Goal: Transaction & Acquisition: Purchase product/service

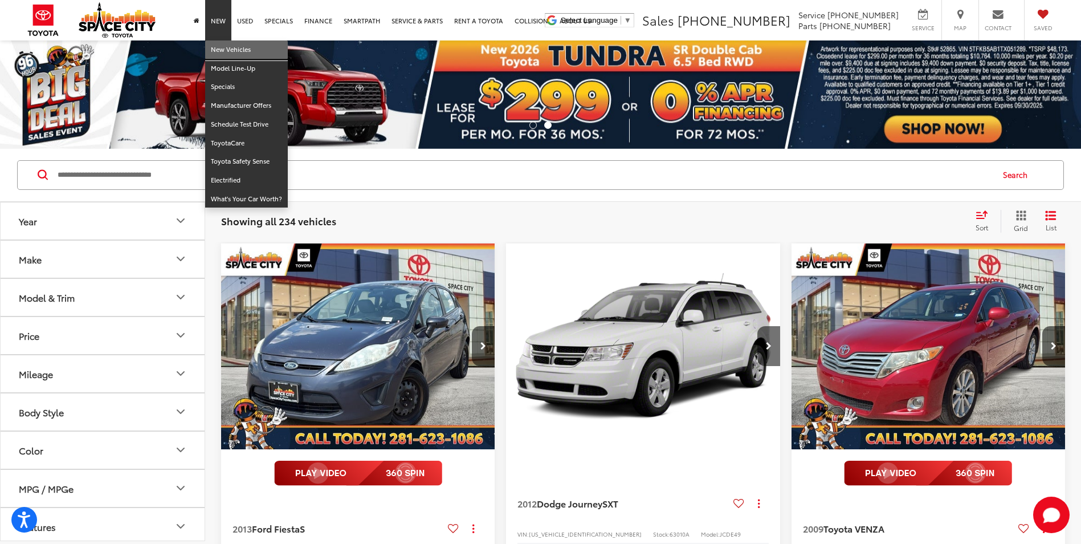
click at [220, 49] on link "New Vehicles" at bounding box center [246, 49] width 83 height 19
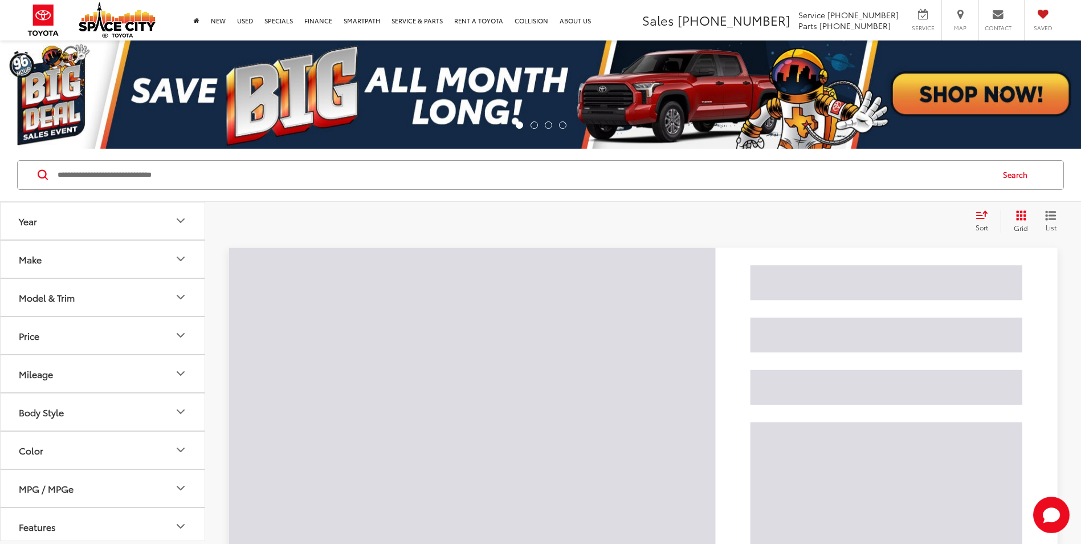
click at [275, 190] on div "Search" at bounding box center [540, 175] width 1081 height 53
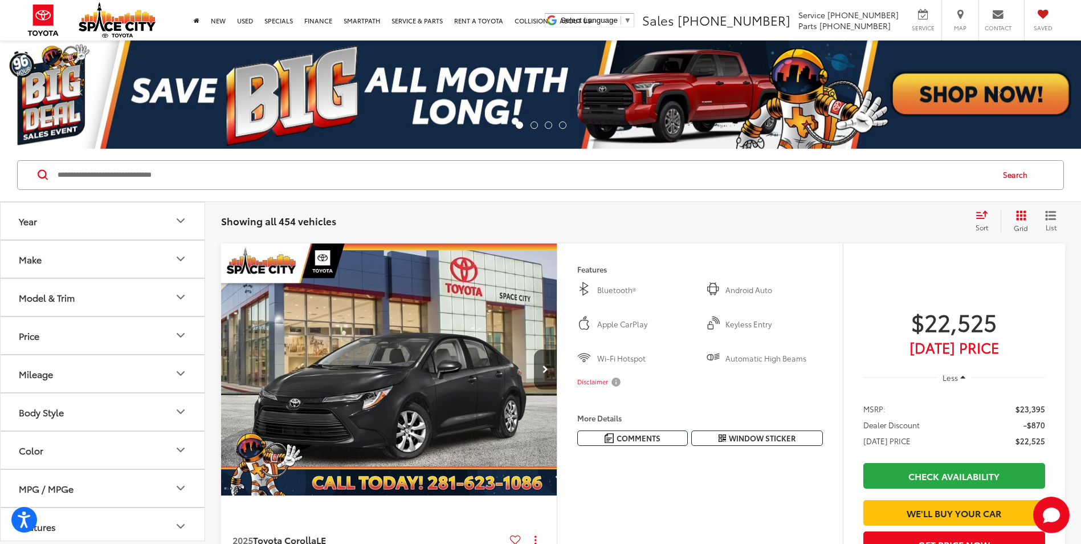
click at [245, 180] on input "Search by Make, Model, or Keyword" at bounding box center [524, 174] width 936 height 27
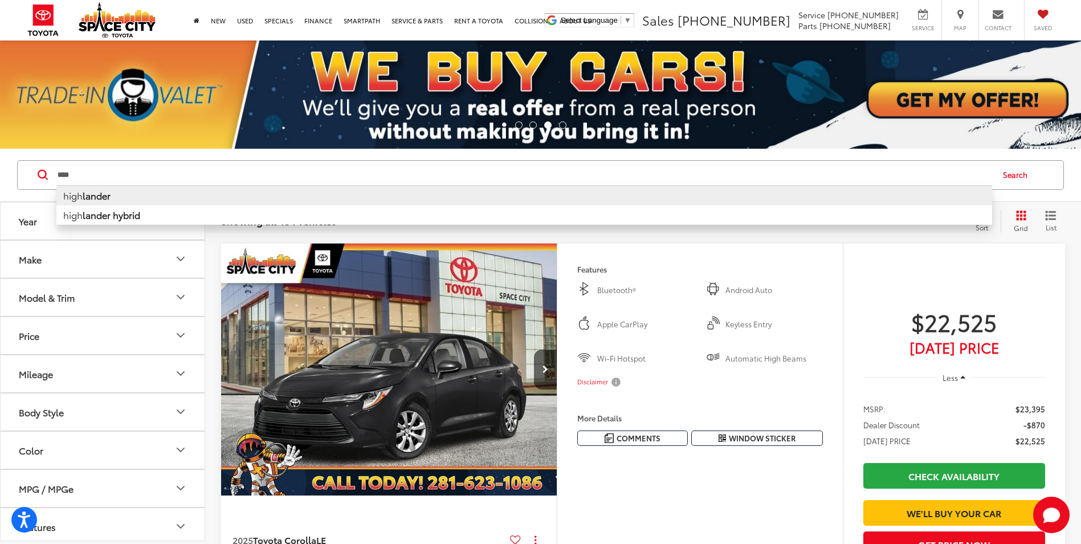
click at [241, 203] on li "high lander" at bounding box center [524, 195] width 936 height 20
type input "**********"
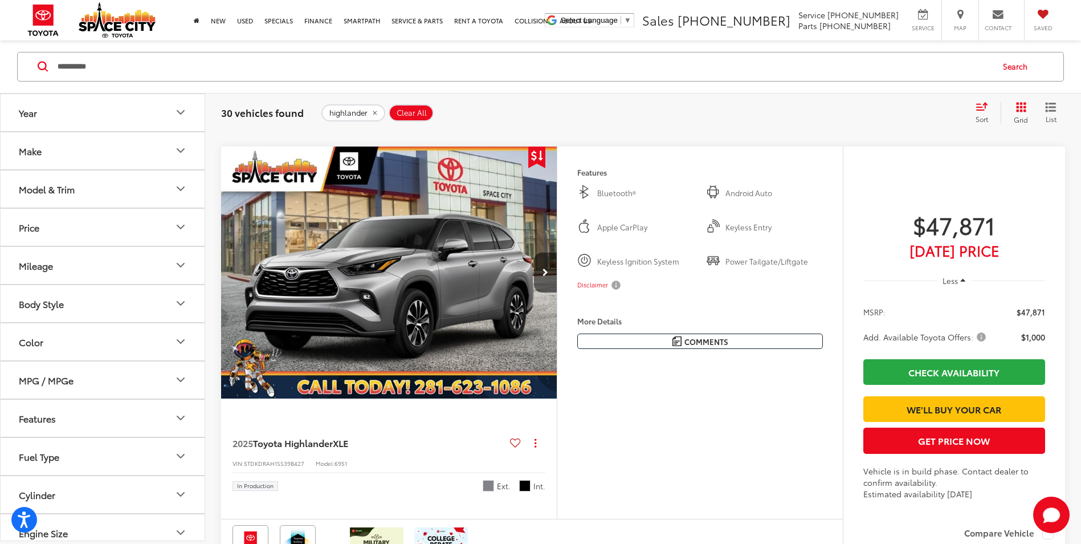
scroll to position [3420, 0]
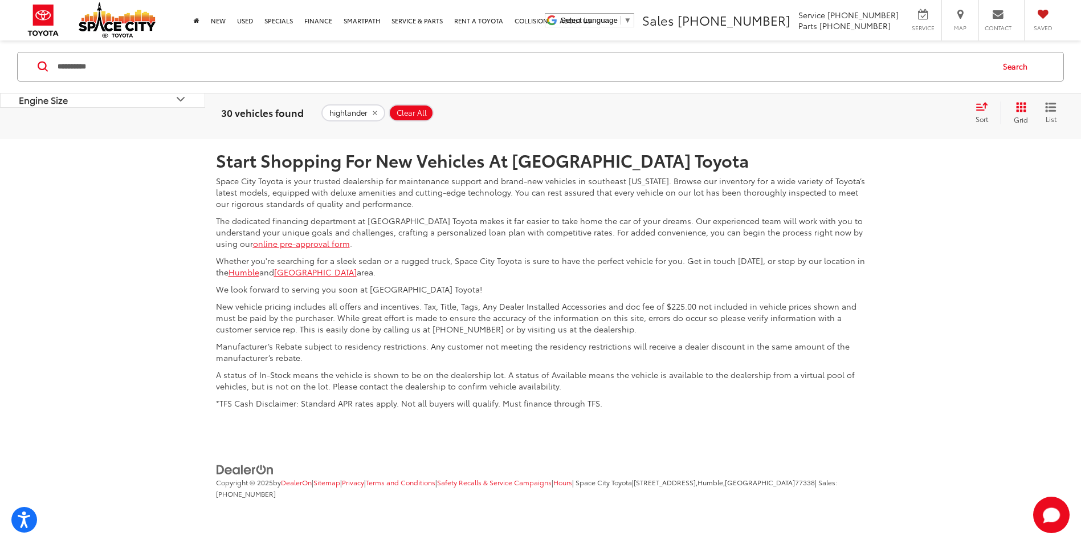
scroll to position [5466, 0]
click at [894, 65] on link "2" at bounding box center [903, 54] width 18 height 21
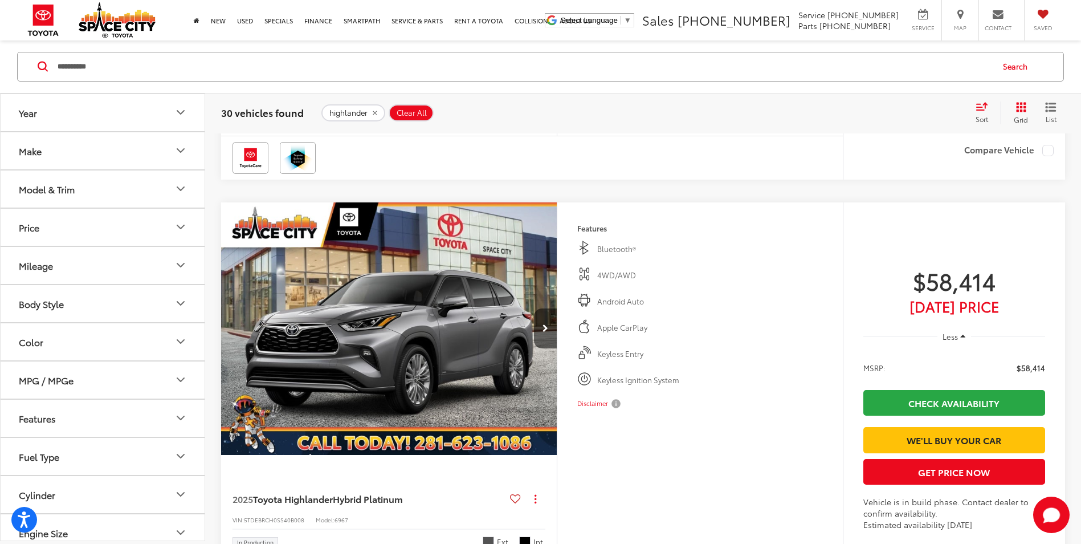
scroll to position [2787, 0]
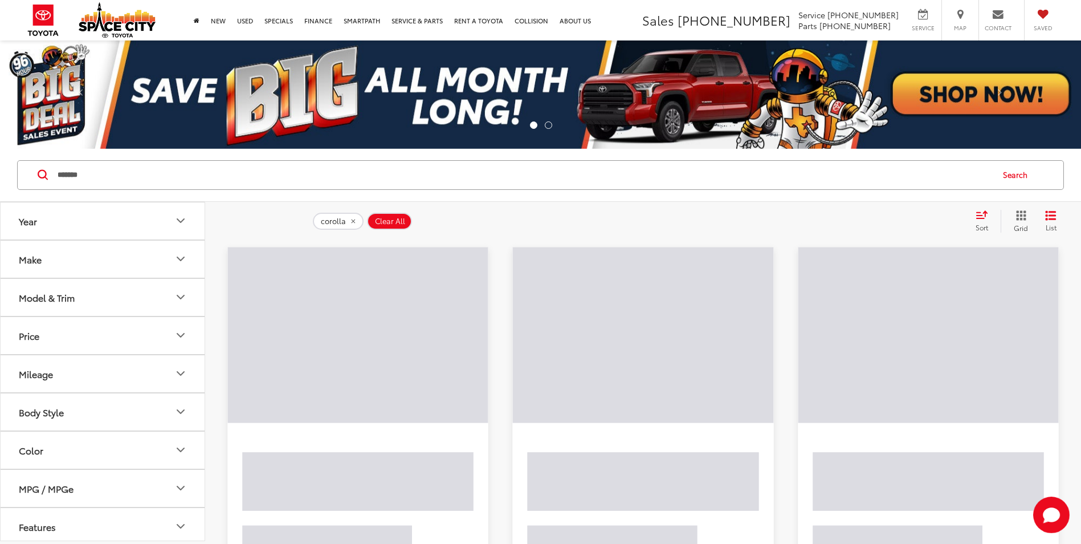
click at [300, 176] on input "*******" at bounding box center [524, 174] width 936 height 27
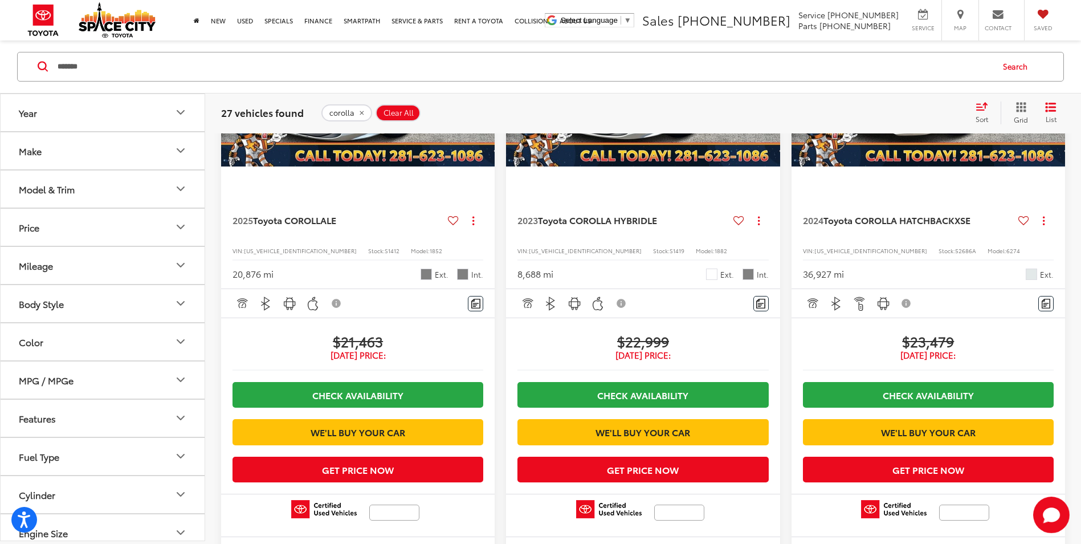
scroll to position [2274, 0]
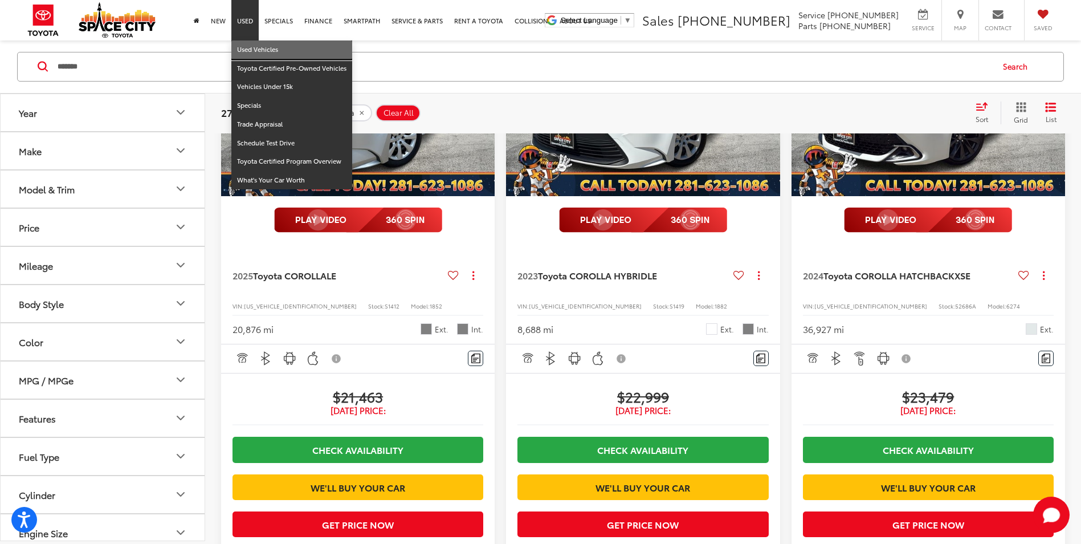
click at [252, 52] on link "Used Vehicles" at bounding box center [291, 49] width 121 height 19
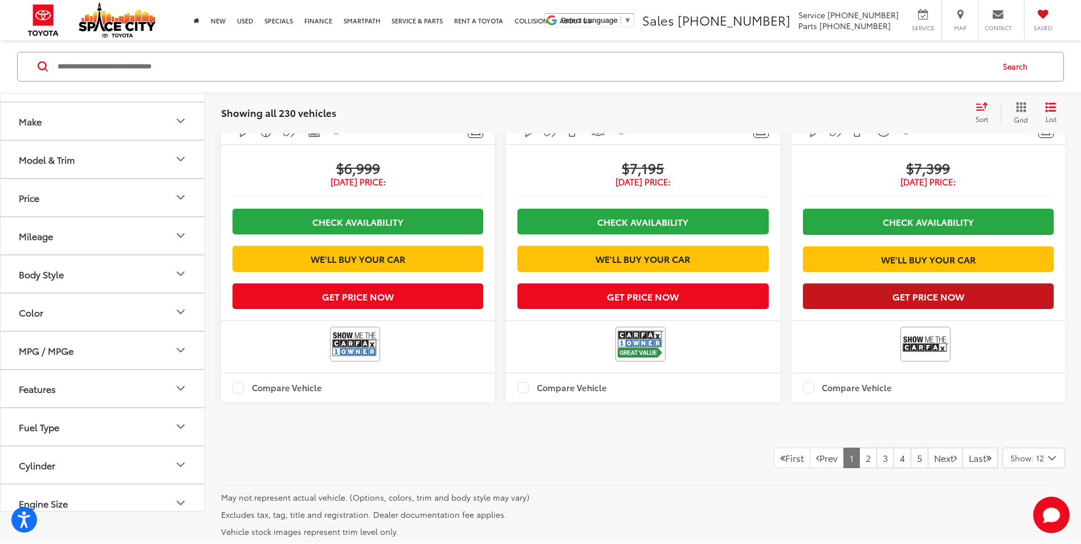
scroll to position [2565, 0]
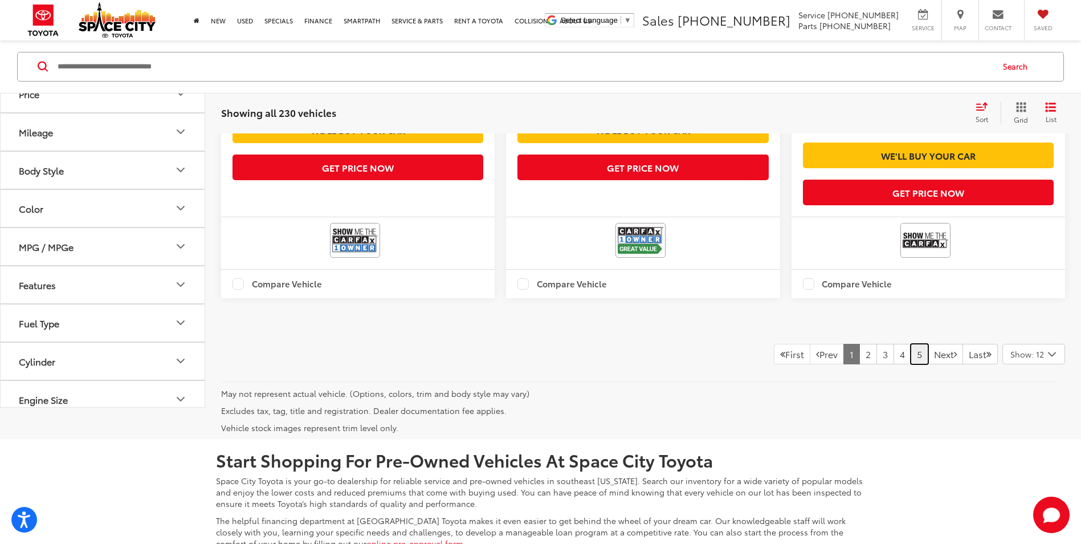
click at [911, 364] on link "5" at bounding box center [920, 354] width 18 height 21
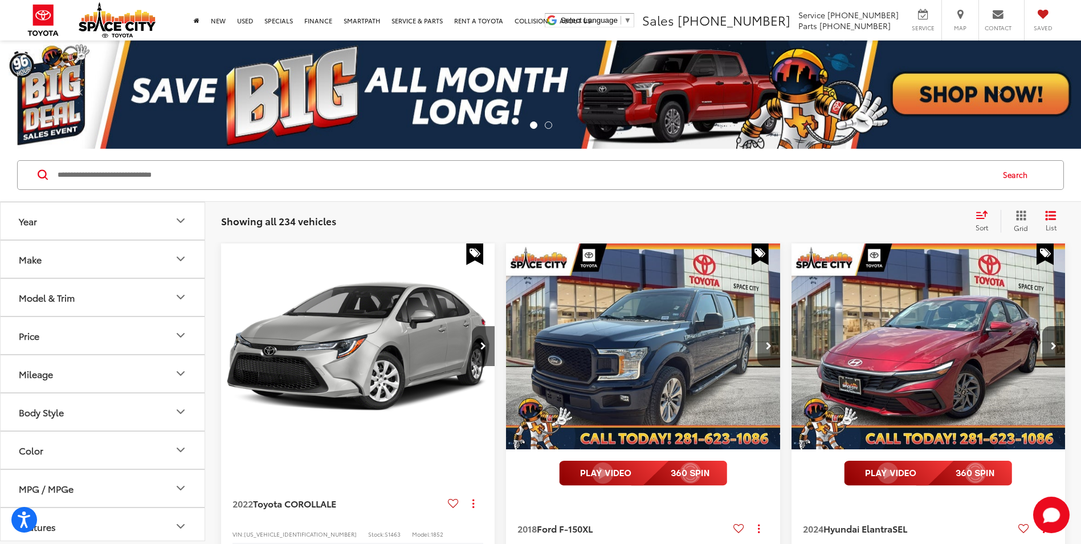
click at [764, 340] on button "Next image" at bounding box center [769, 346] width 23 height 40
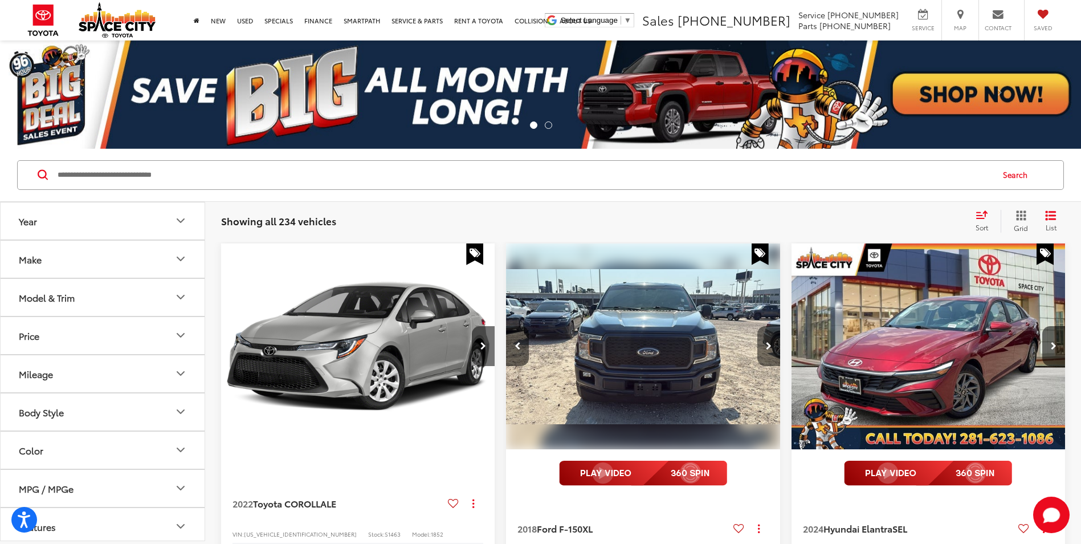
click at [764, 340] on button "Next image" at bounding box center [769, 346] width 23 height 40
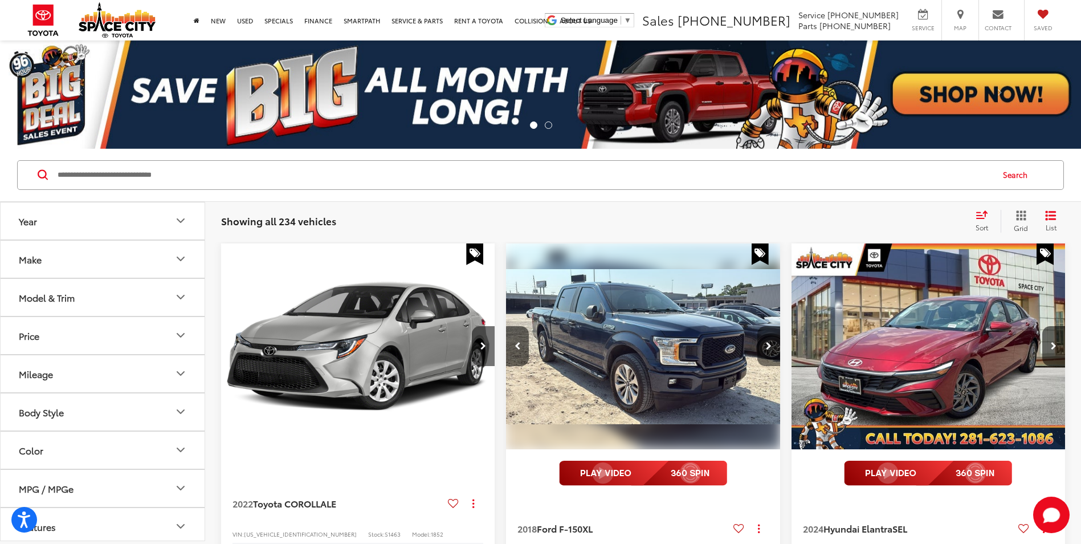
click at [764, 340] on button "Next image" at bounding box center [769, 346] width 23 height 40
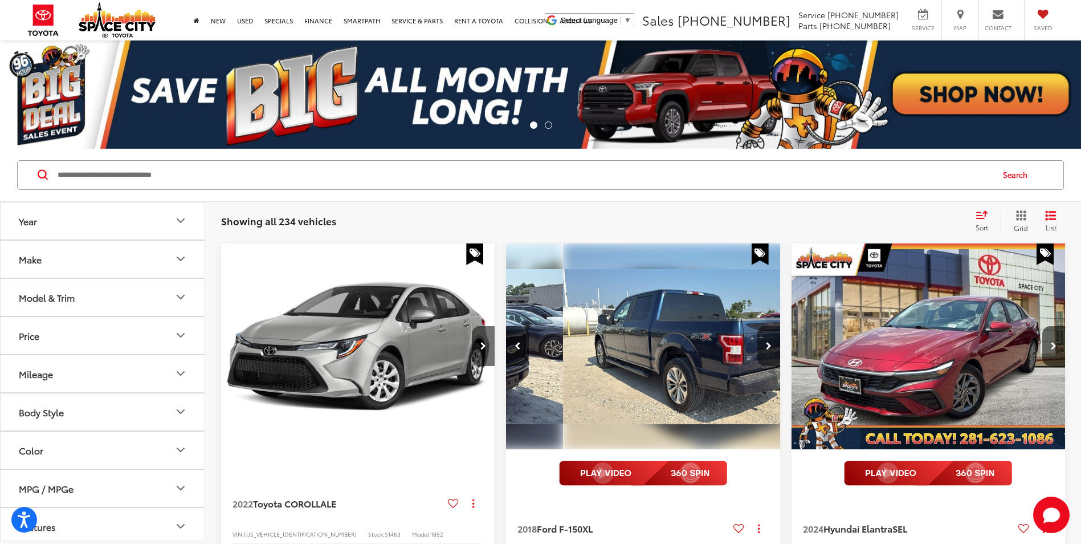
scroll to position [0, 826]
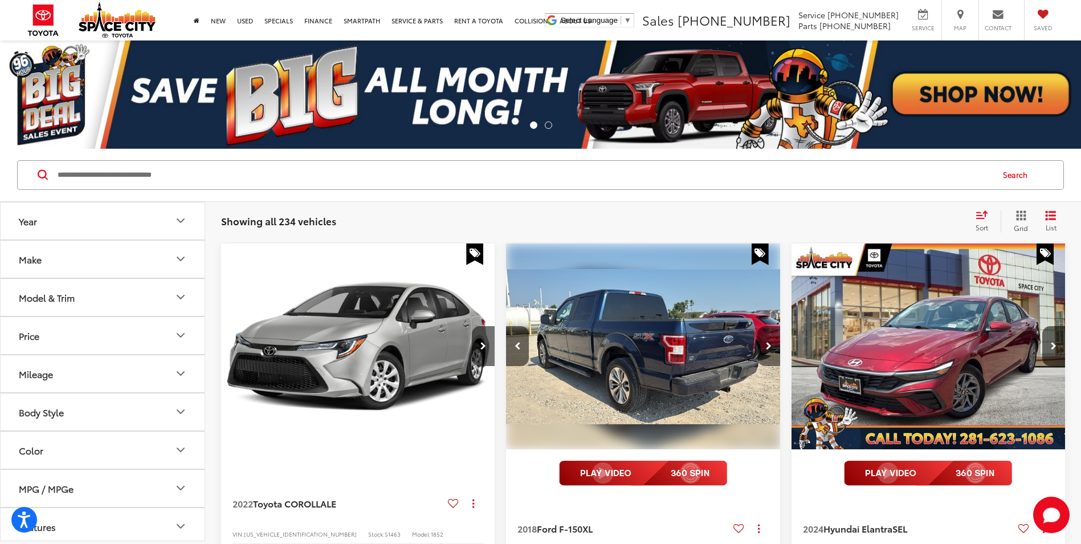
click at [775, 341] on button "Next image" at bounding box center [769, 346] width 23 height 40
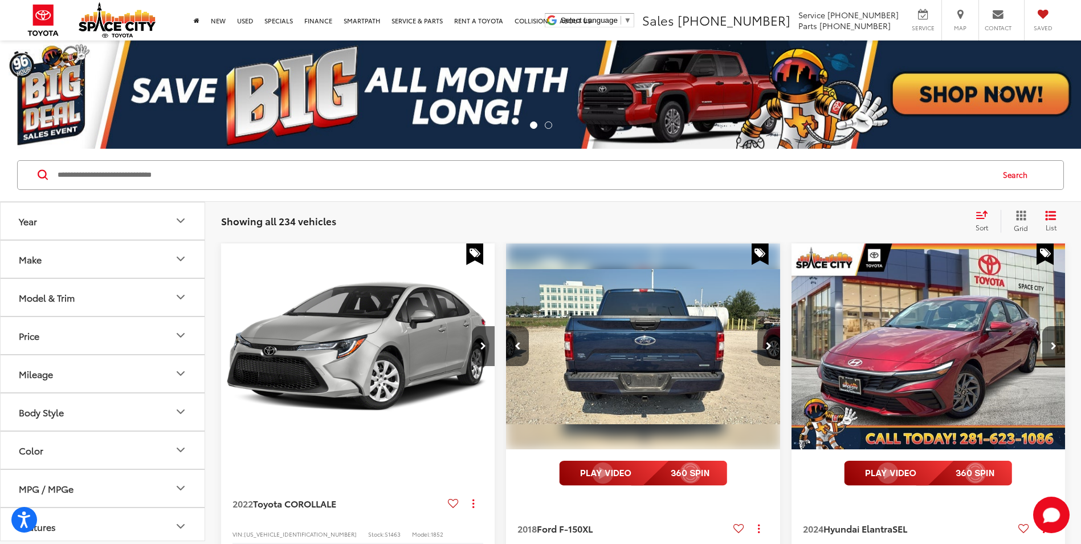
click at [775, 341] on button "Next image" at bounding box center [769, 346] width 23 height 40
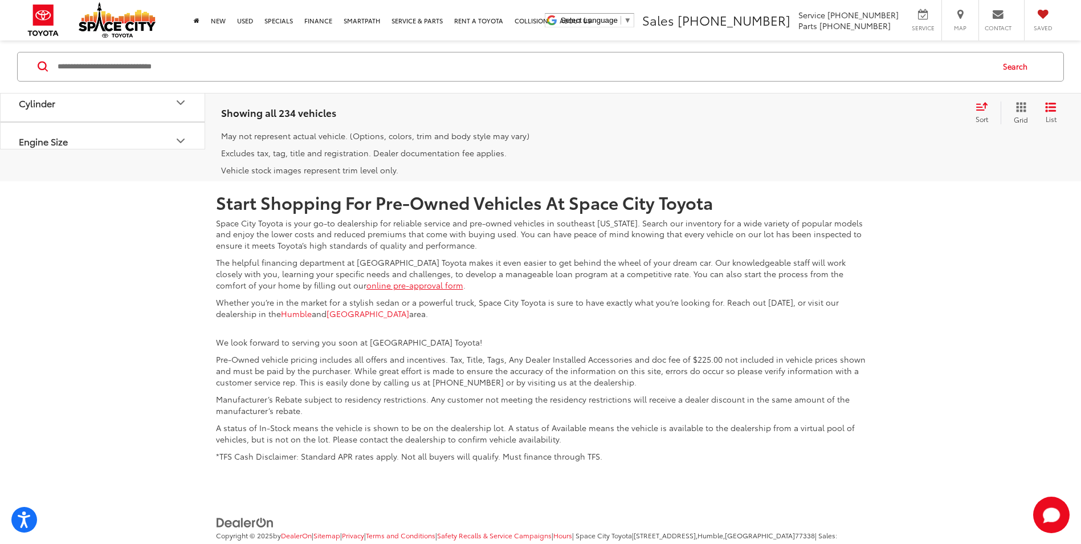
scroll to position [2793, 0]
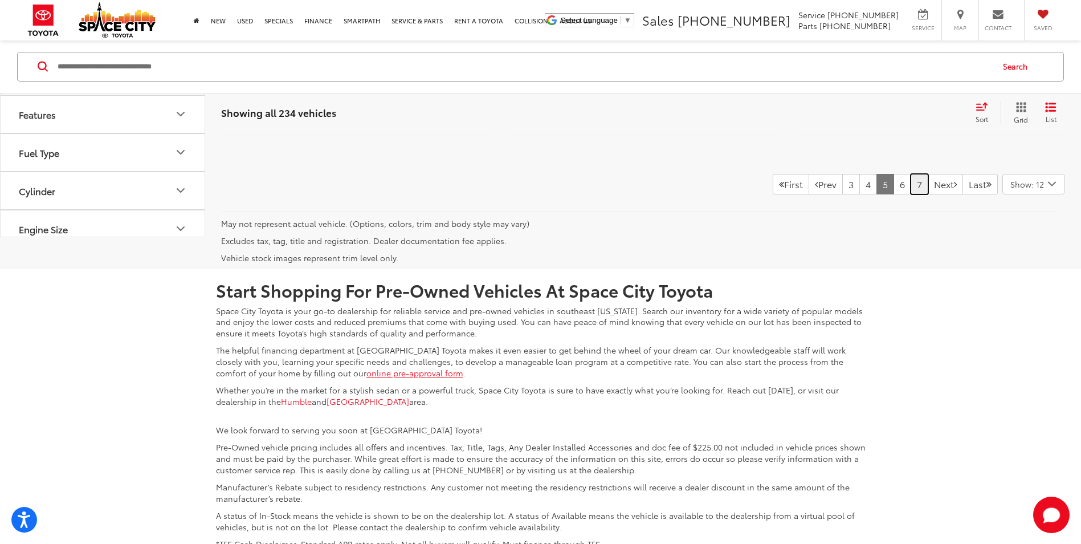
click at [911, 194] on link "7" at bounding box center [920, 184] width 18 height 21
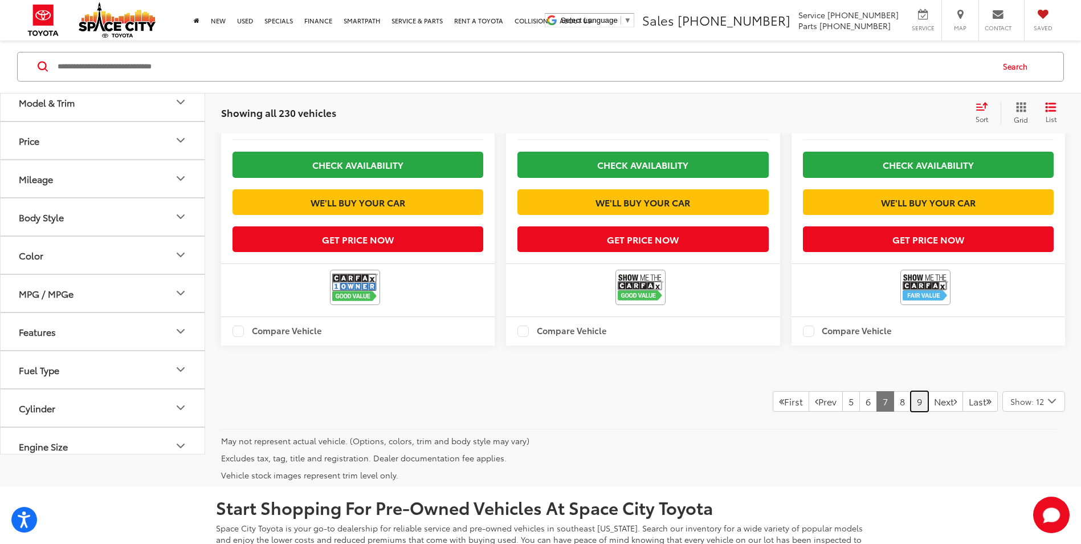
scroll to position [2901, 0]
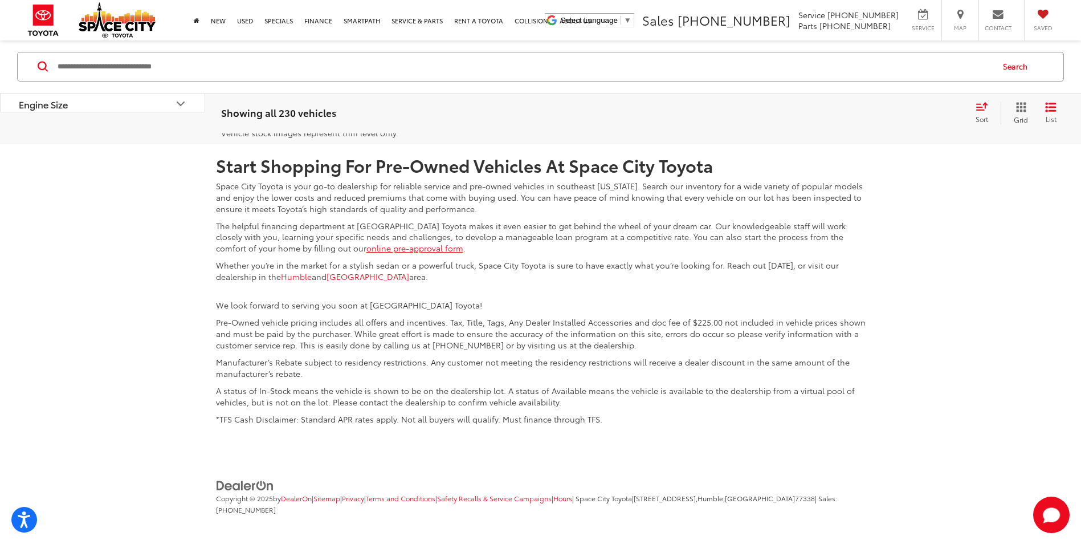
click at [911, 70] on link "9" at bounding box center [920, 59] width 18 height 21
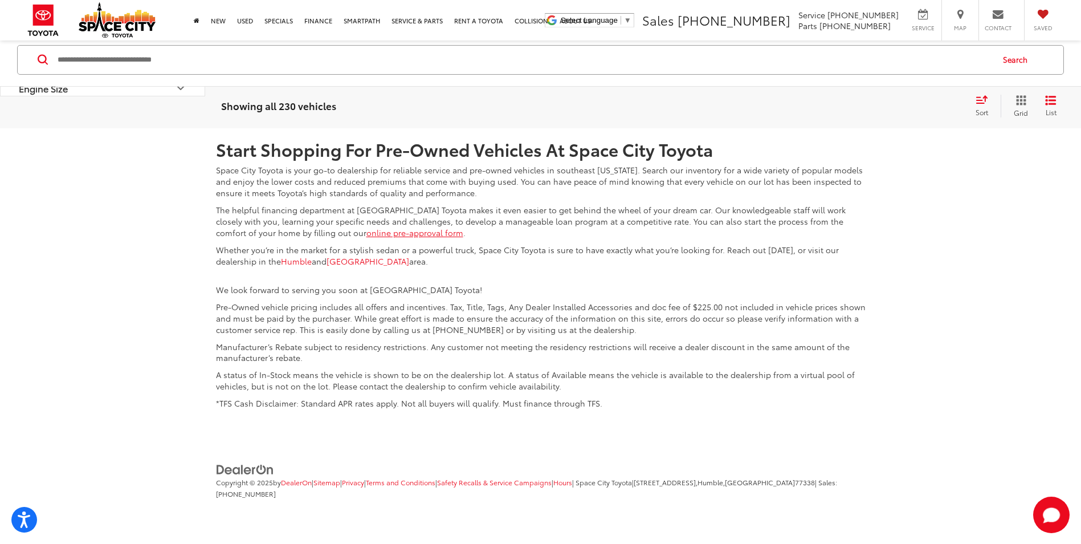
scroll to position [2844, 0]
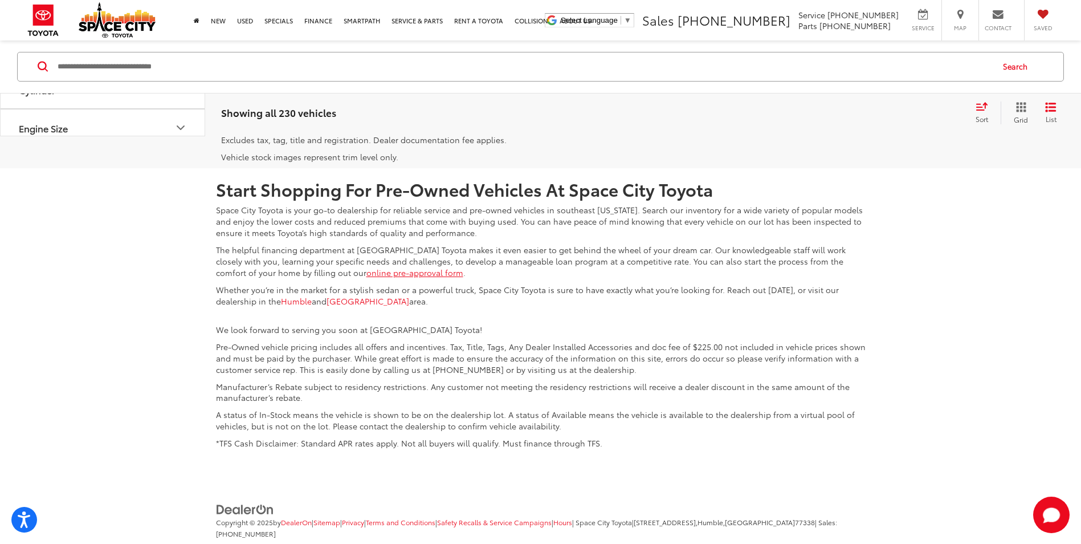
click at [971, 93] on link "Last" at bounding box center [980, 83] width 35 height 21
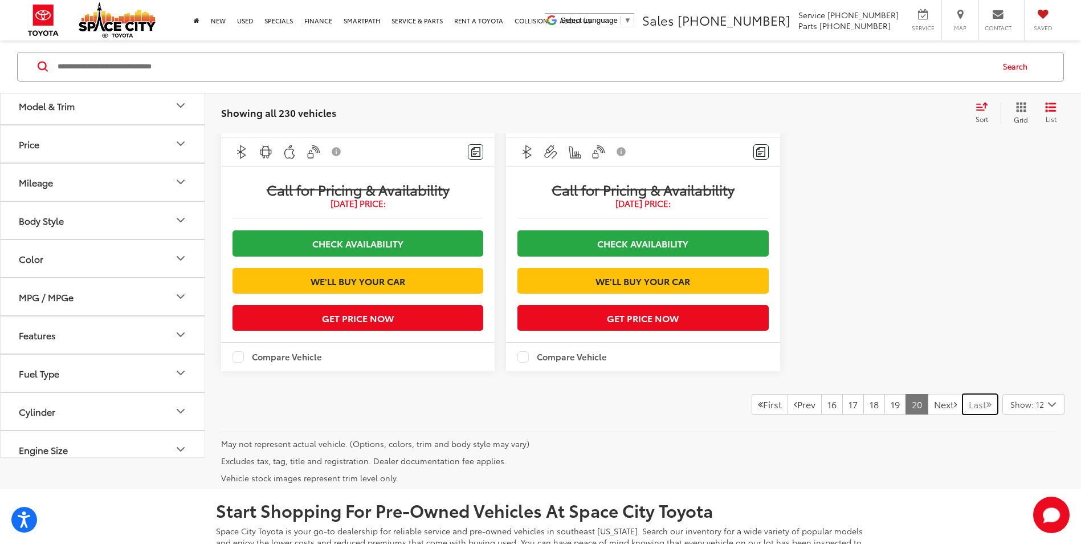
scroll to position [450, 0]
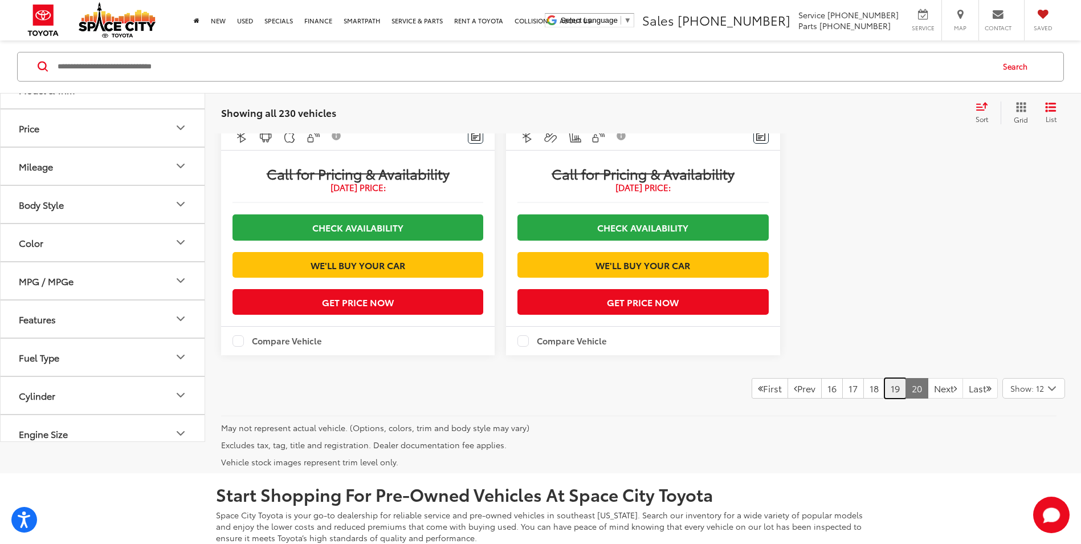
click at [885, 398] on link "19" at bounding box center [896, 388] width 22 height 21
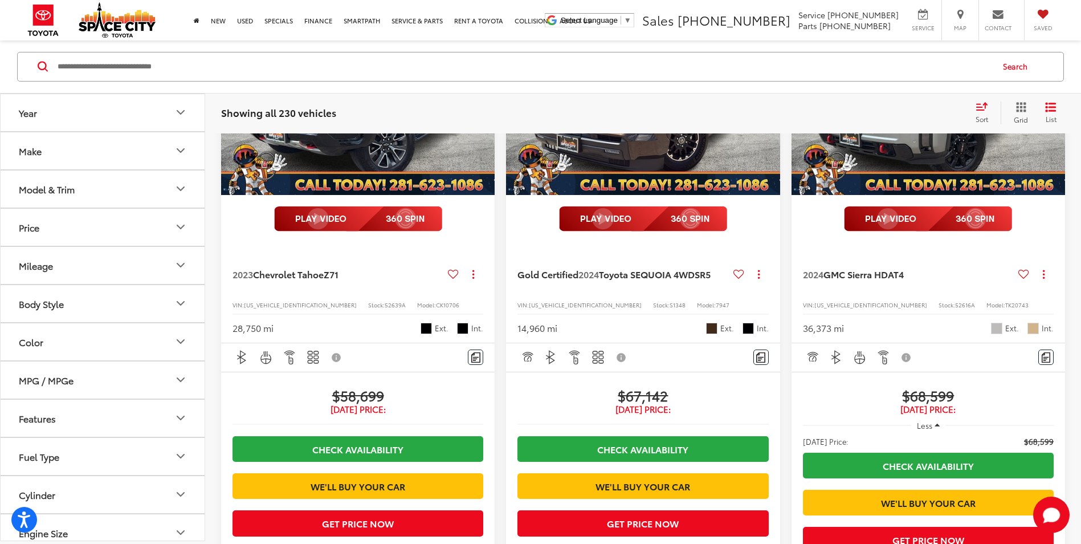
scroll to position [1590, 0]
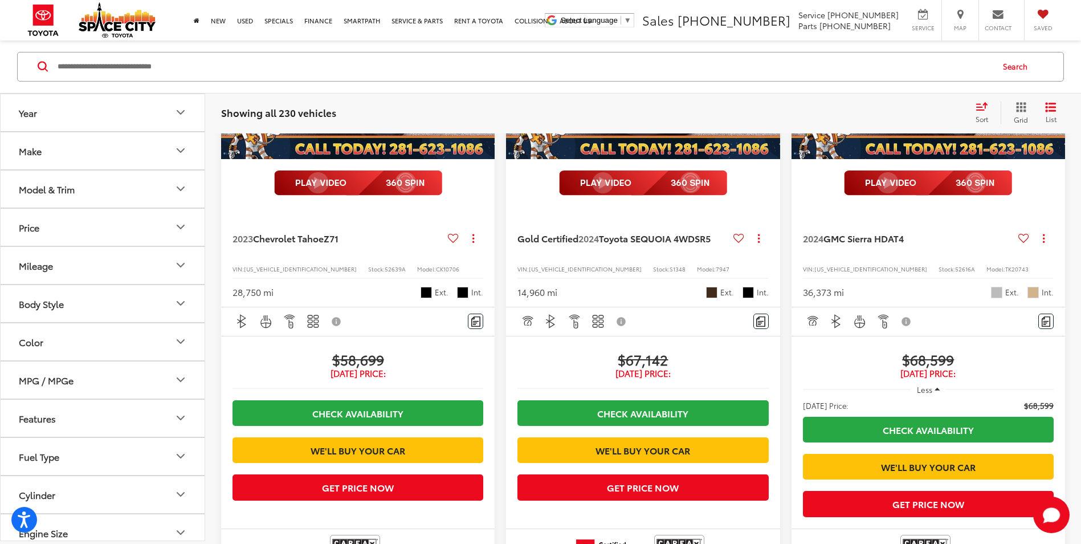
click at [296, 160] on img "2023 Chevrolet Tahoe Z71 0" at bounding box center [358, 56] width 275 height 206
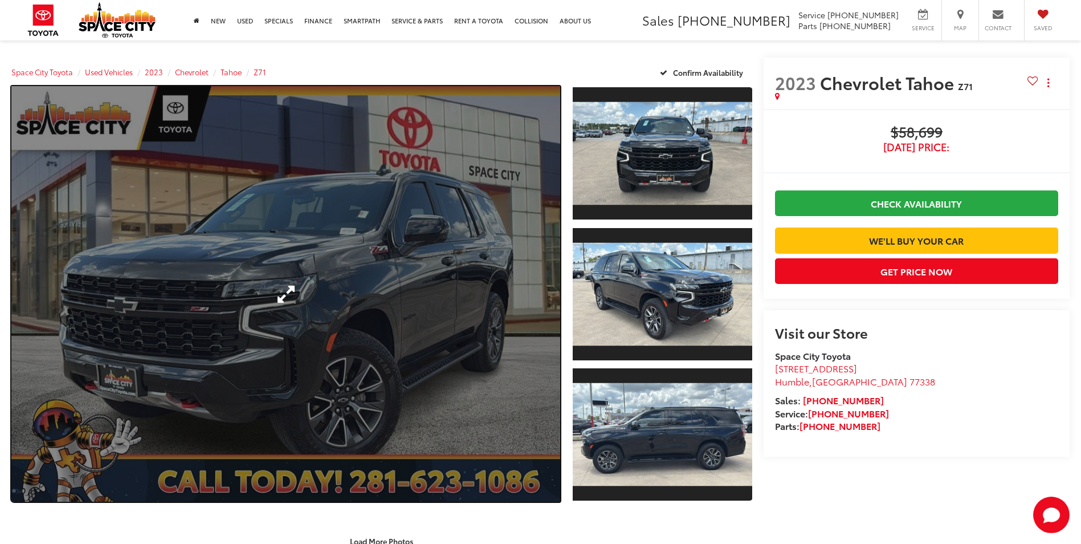
click at [453, 317] on link "Expand Photo 0" at bounding box center [285, 294] width 549 height 416
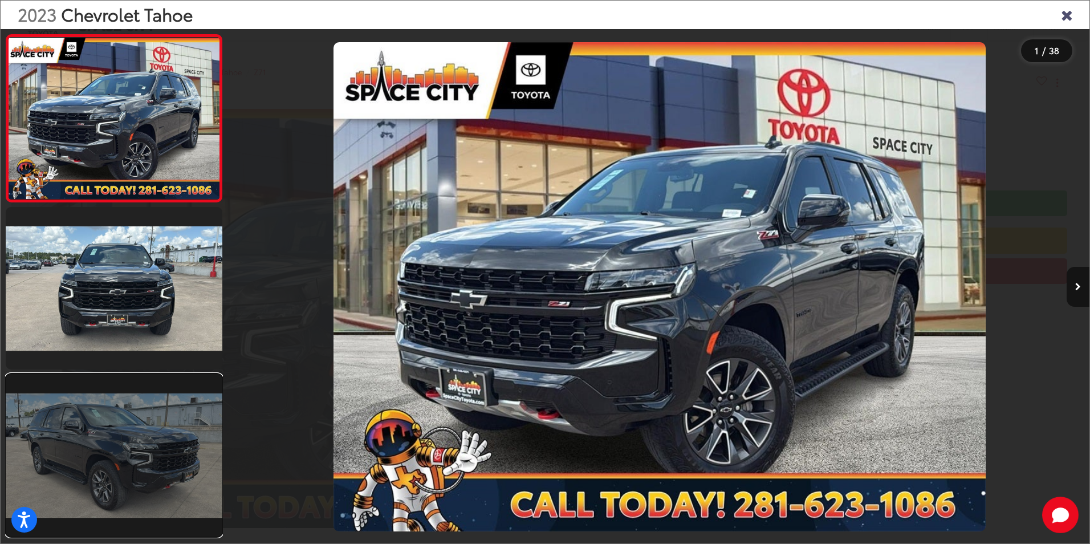
click at [129, 409] on link at bounding box center [114, 455] width 217 height 162
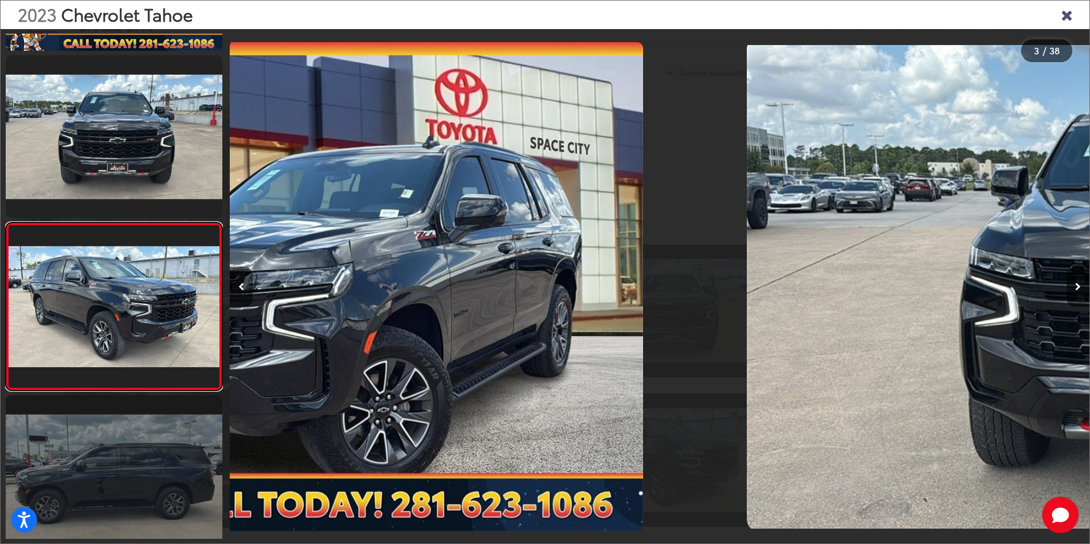
scroll to position [199, 0]
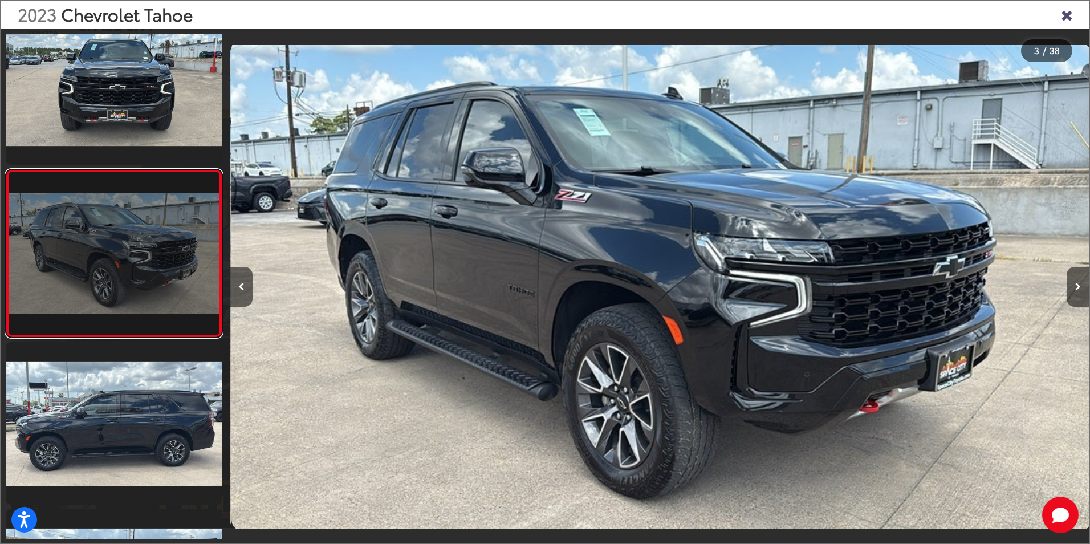
click at [105, 225] on link at bounding box center [114, 253] width 217 height 168
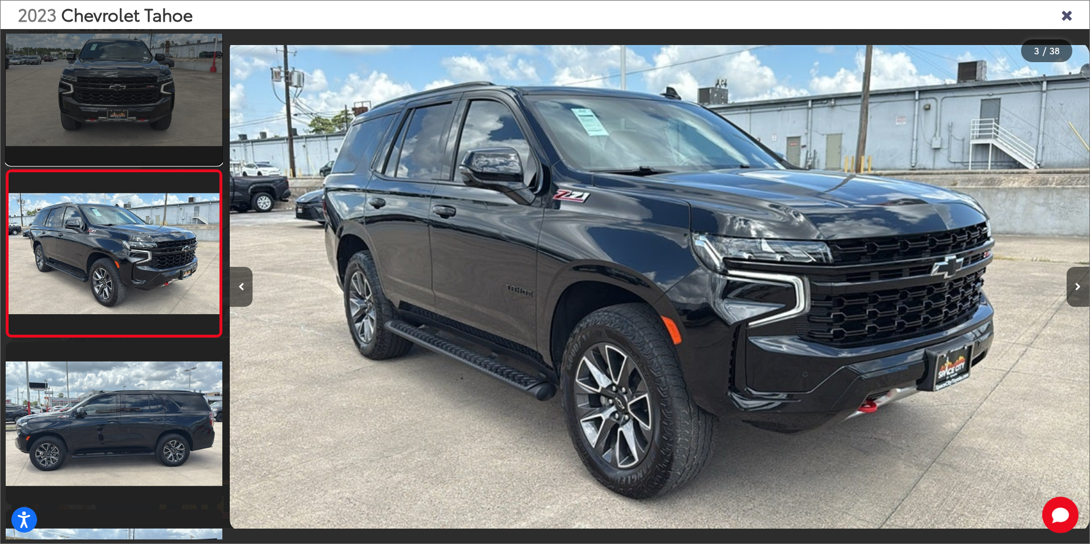
click at [104, 125] on link at bounding box center [114, 83] width 217 height 162
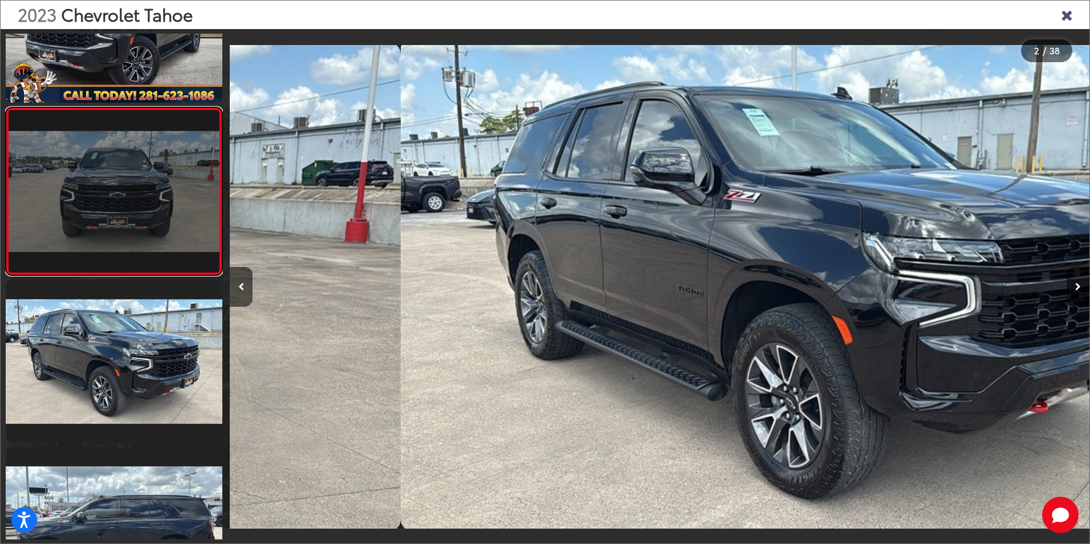
scroll to position [32, 0]
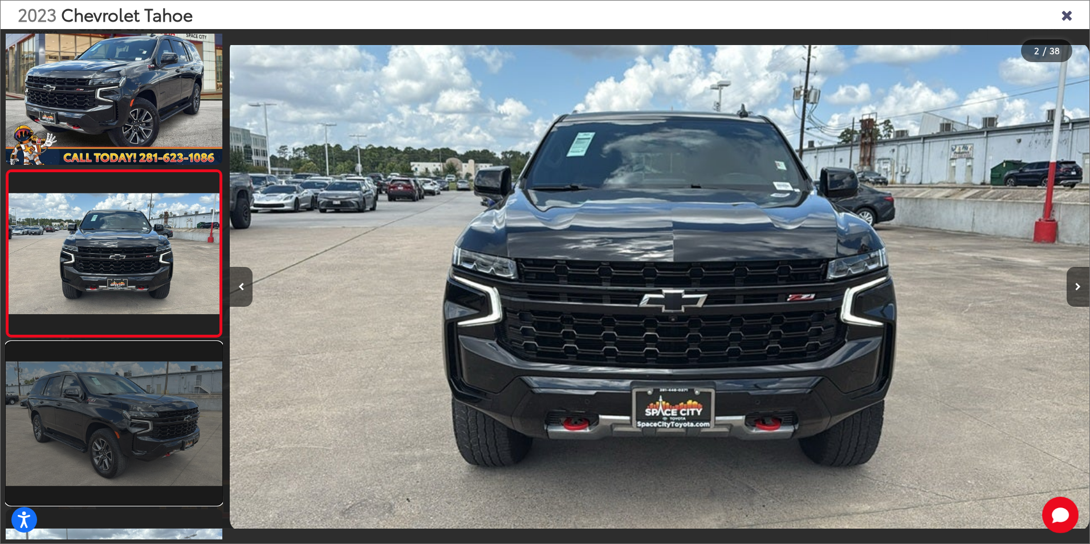
click at [101, 379] on link at bounding box center [114, 423] width 217 height 162
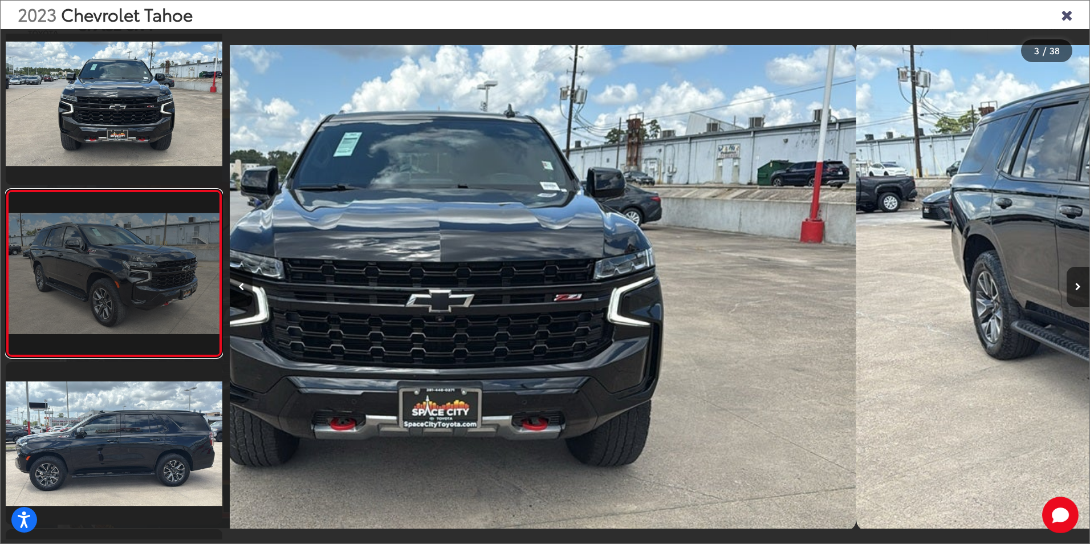
scroll to position [199, 0]
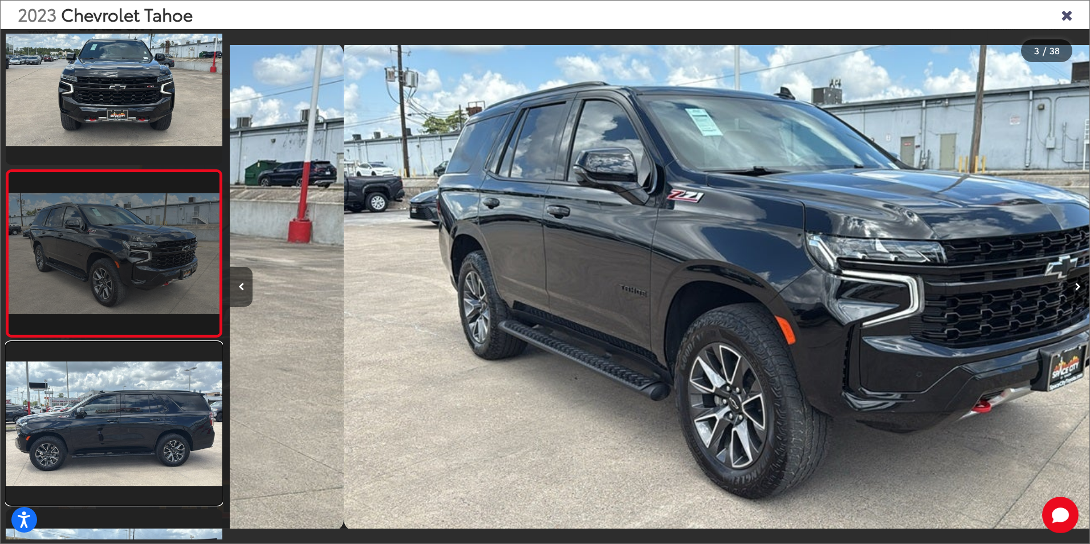
click at [101, 379] on link at bounding box center [114, 423] width 217 height 162
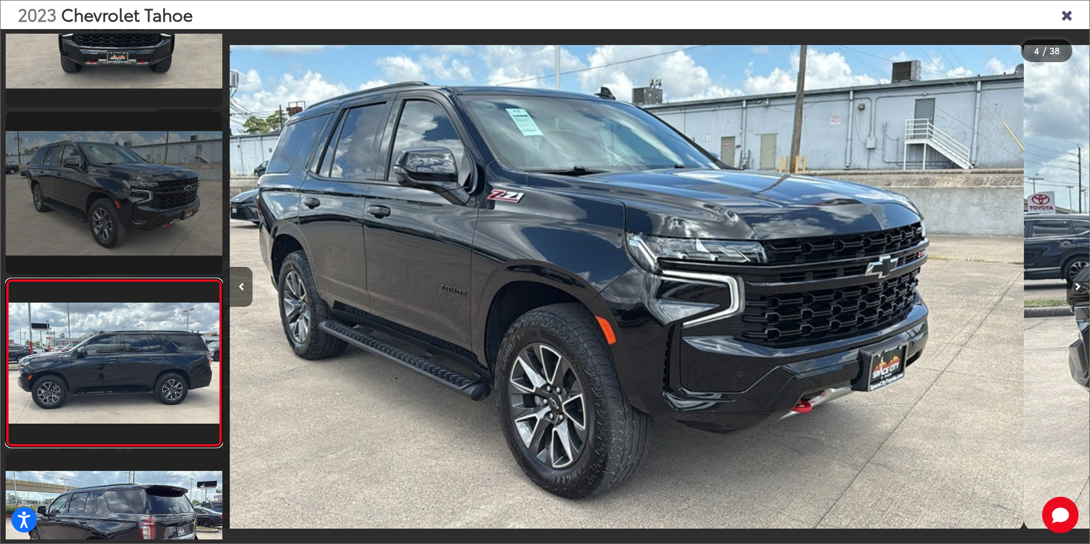
scroll to position [366, 0]
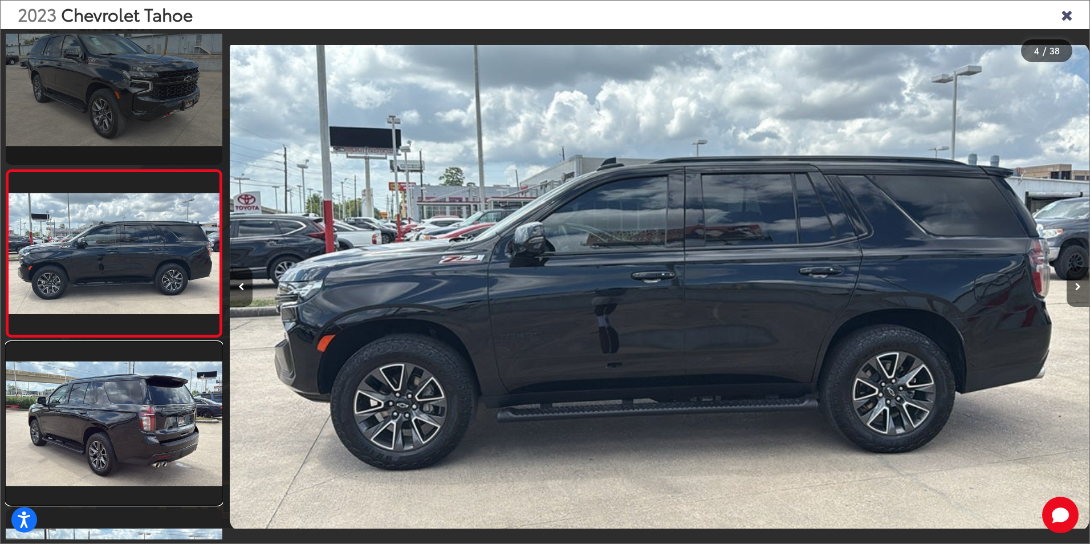
click at [101, 379] on link at bounding box center [114, 423] width 217 height 162
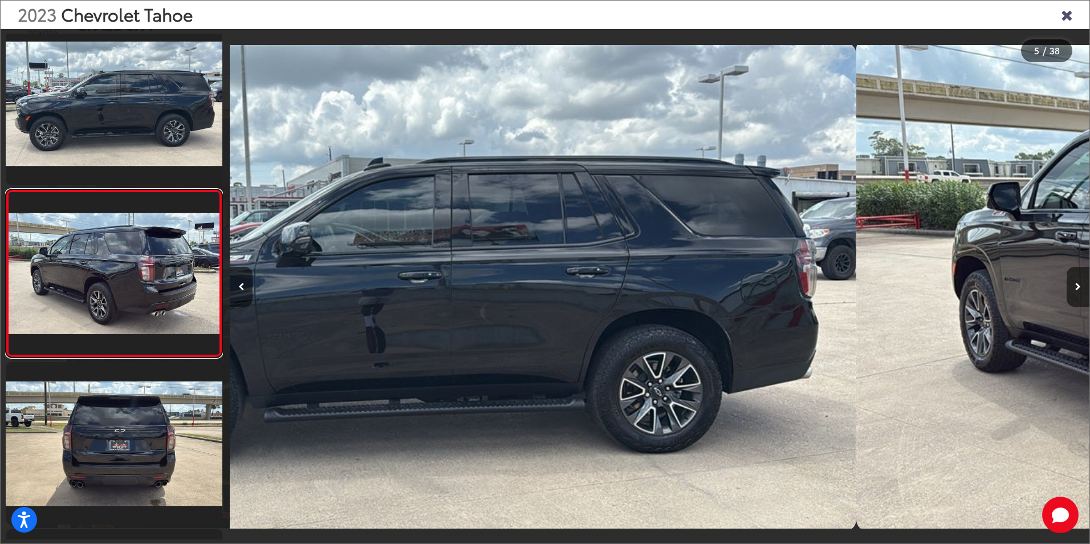
scroll to position [533, 0]
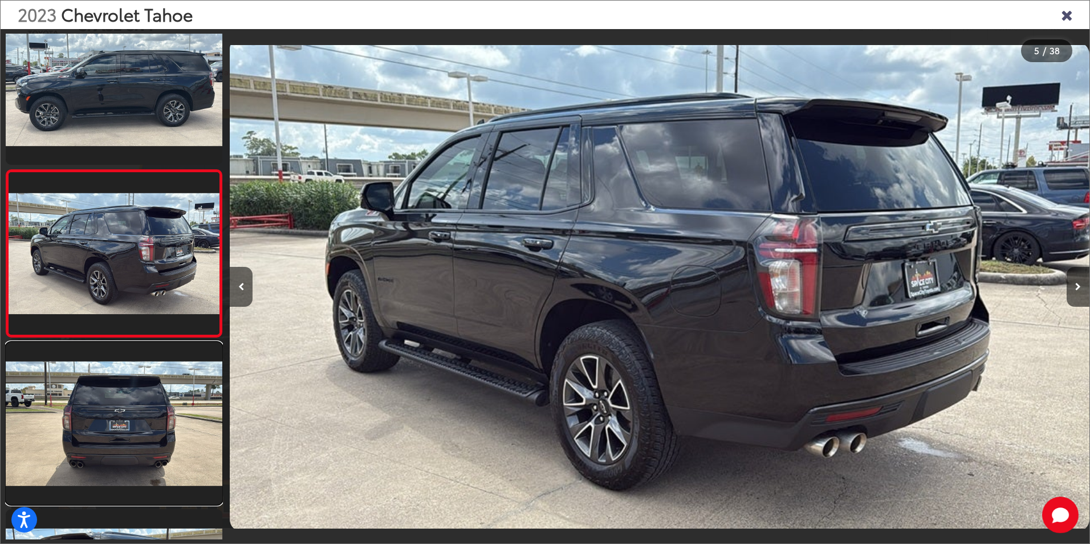
click at [101, 379] on link at bounding box center [114, 423] width 217 height 162
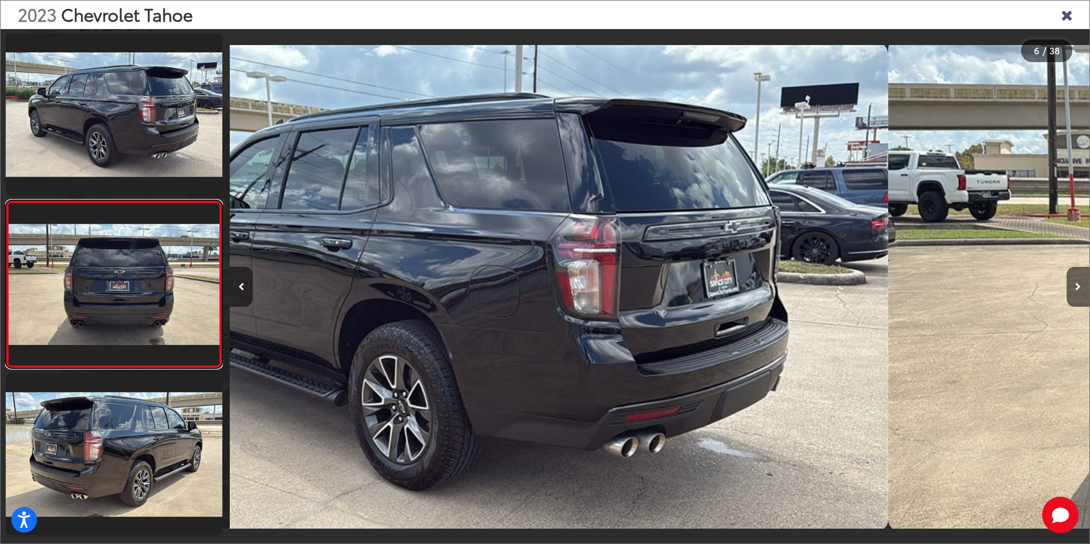
scroll to position [700, 0]
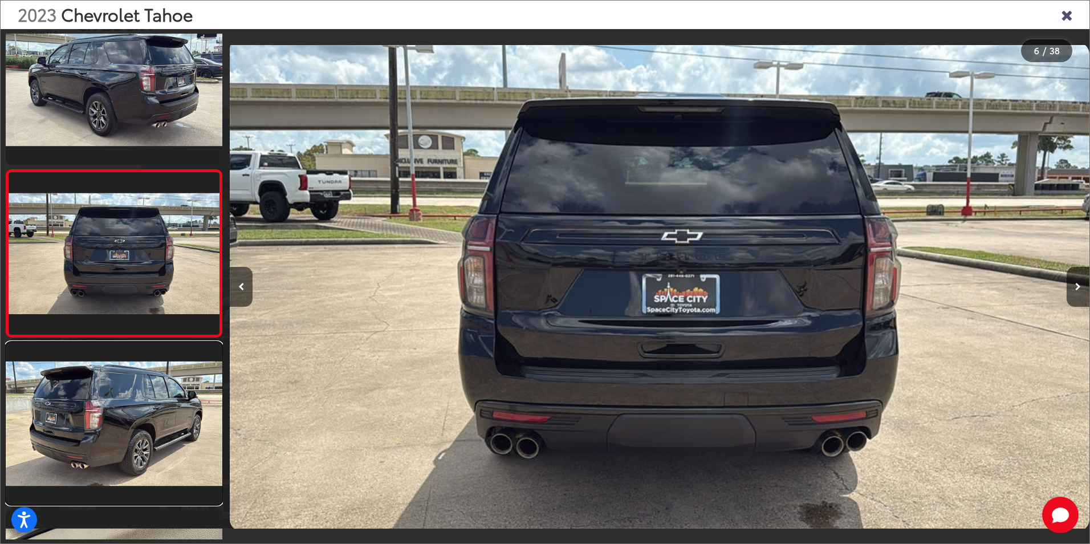
click at [101, 379] on link at bounding box center [114, 423] width 217 height 162
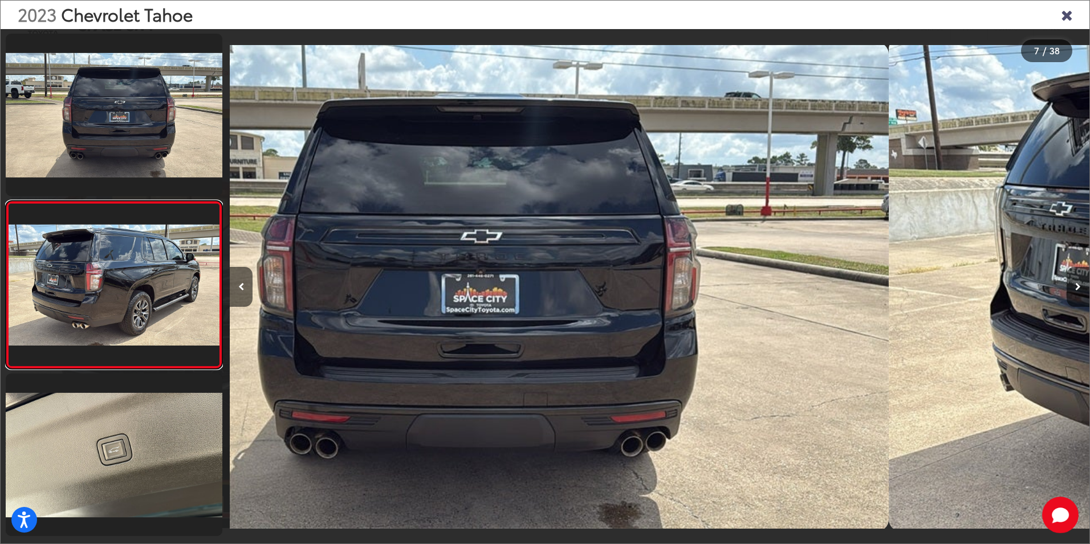
scroll to position [867, 0]
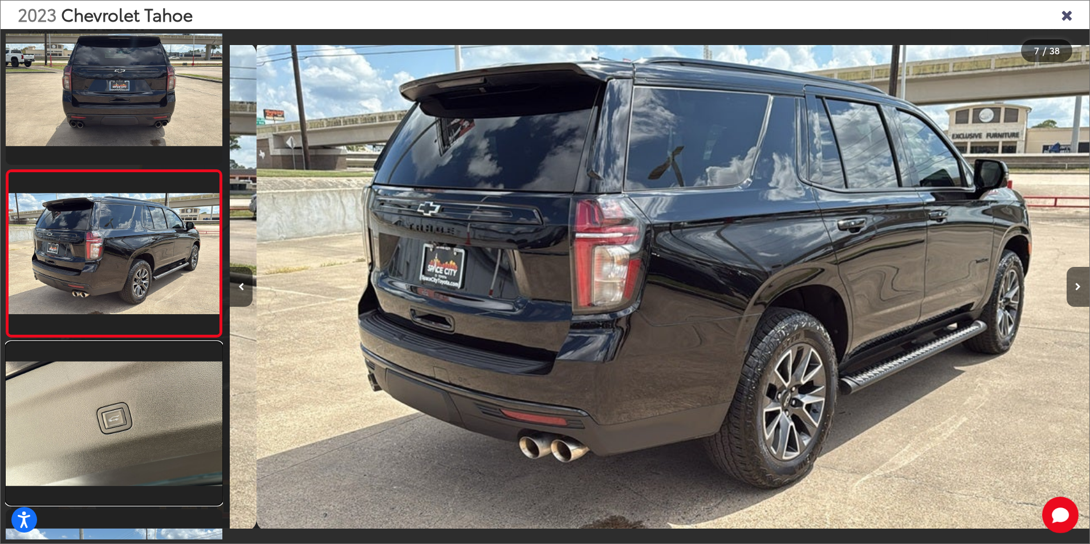
click at [101, 379] on link at bounding box center [114, 423] width 217 height 162
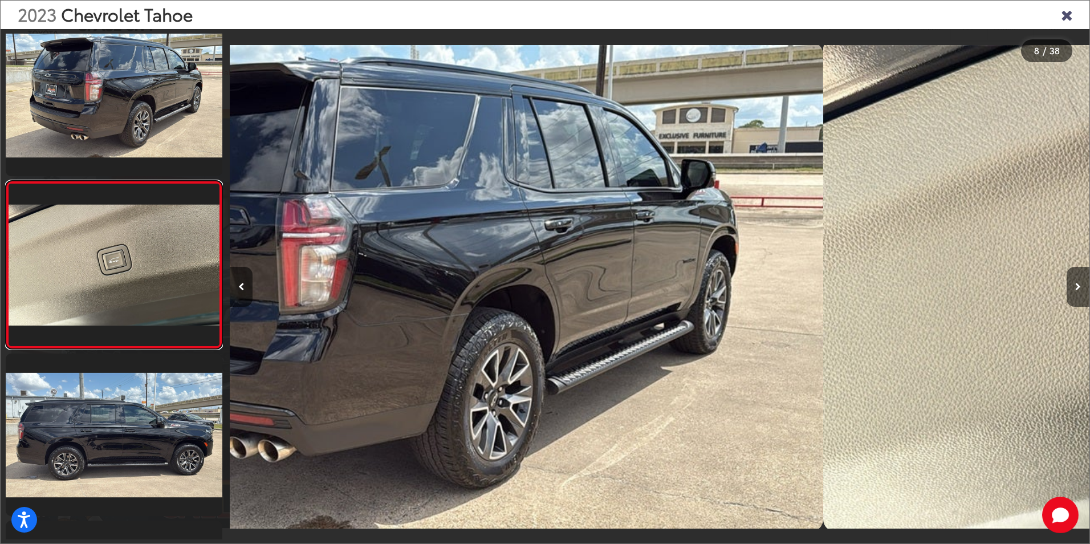
scroll to position [0, 0]
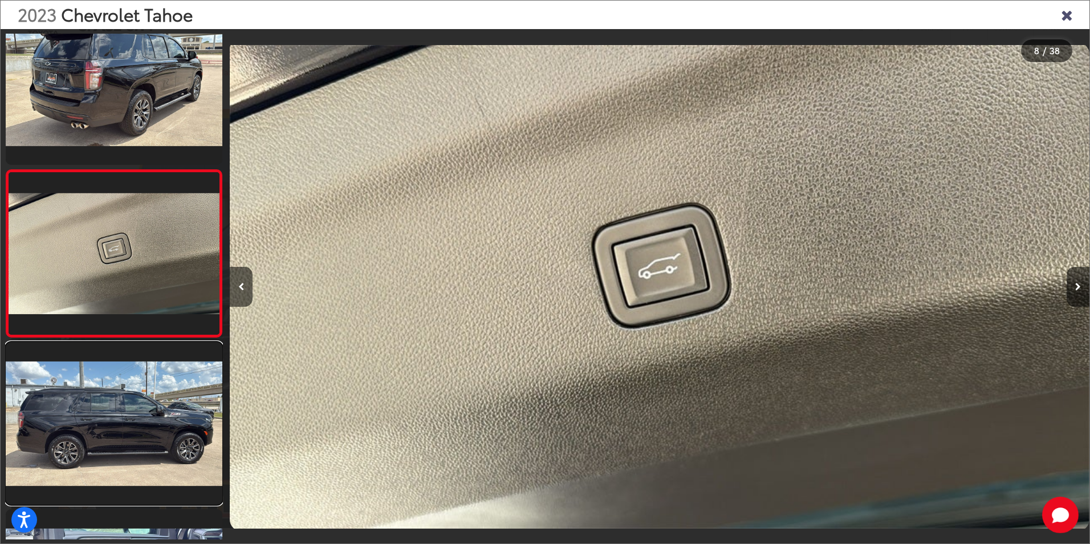
click at [101, 379] on link at bounding box center [114, 423] width 217 height 162
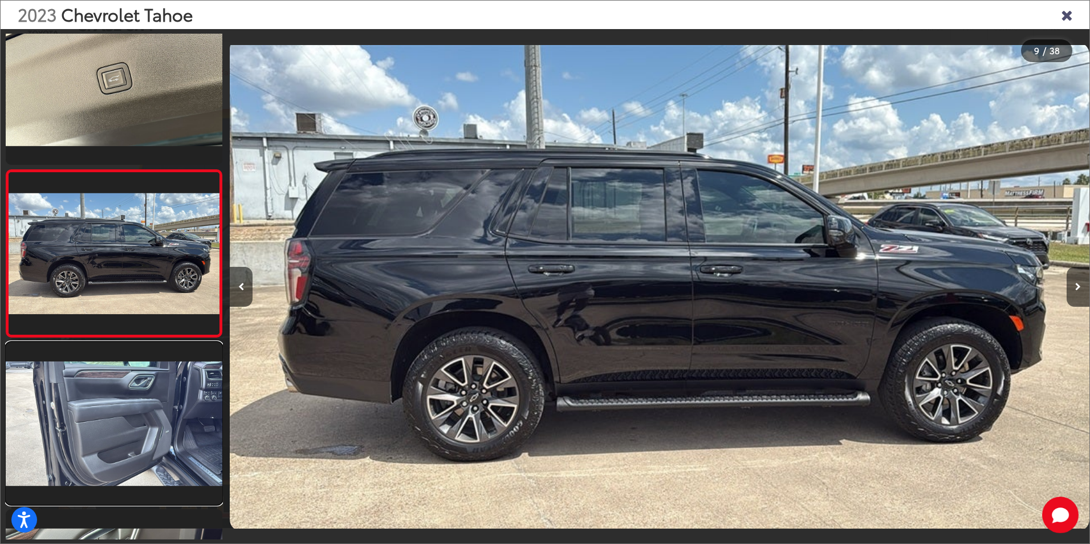
click at [101, 379] on link at bounding box center [114, 423] width 217 height 162
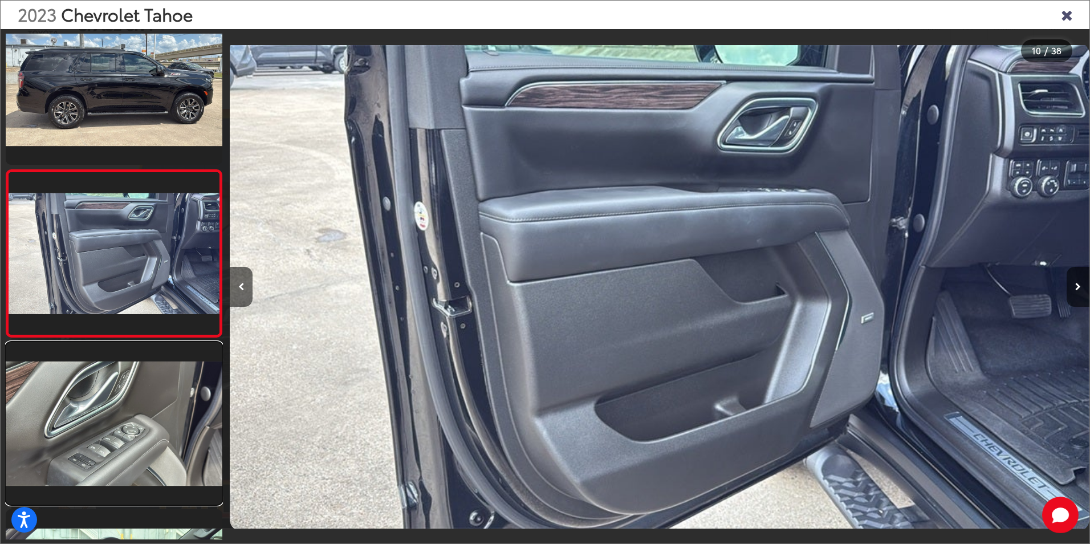
click at [101, 379] on link at bounding box center [114, 423] width 217 height 162
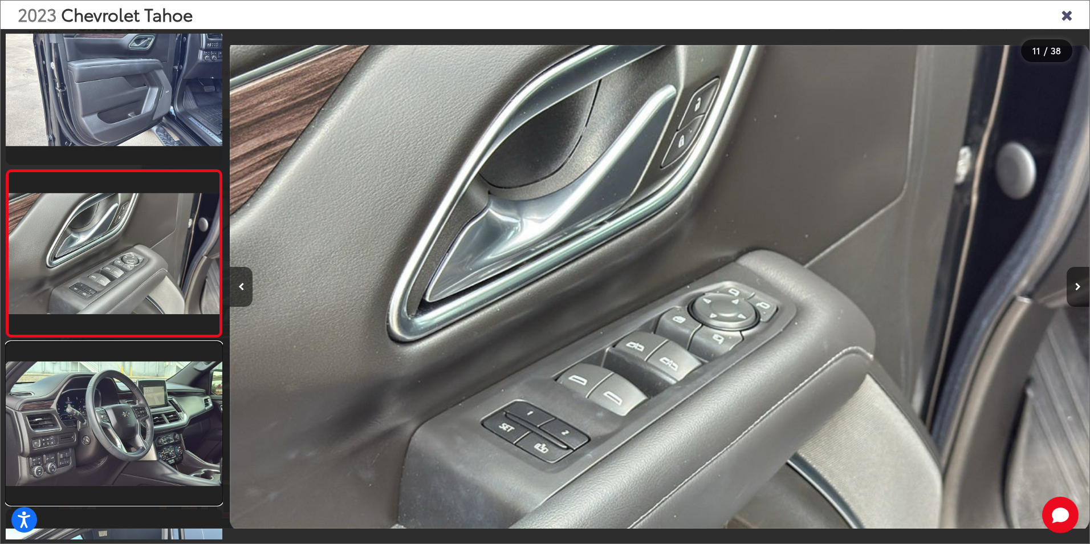
click at [101, 379] on link at bounding box center [114, 423] width 217 height 162
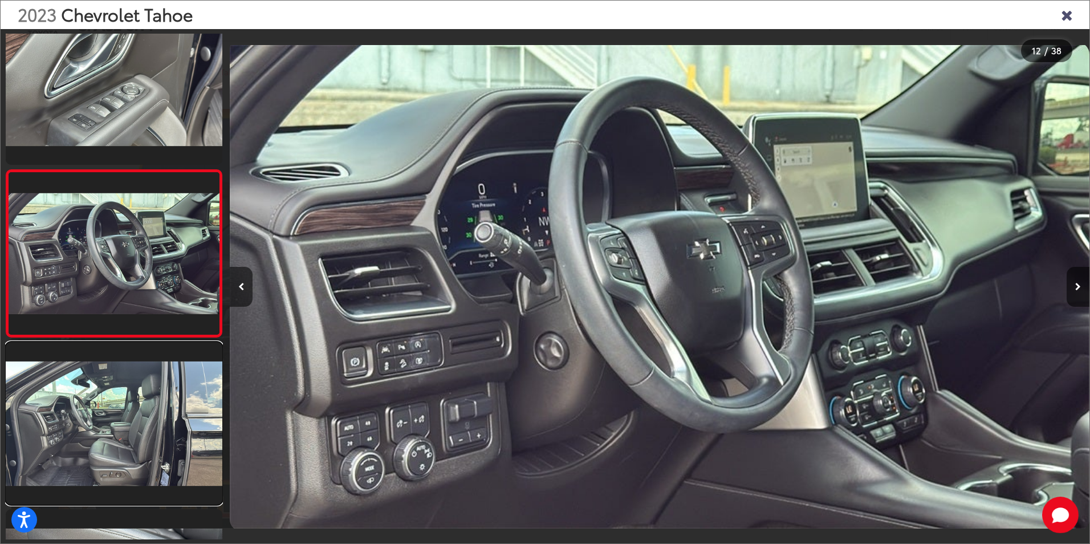
click at [101, 379] on link at bounding box center [114, 423] width 217 height 162
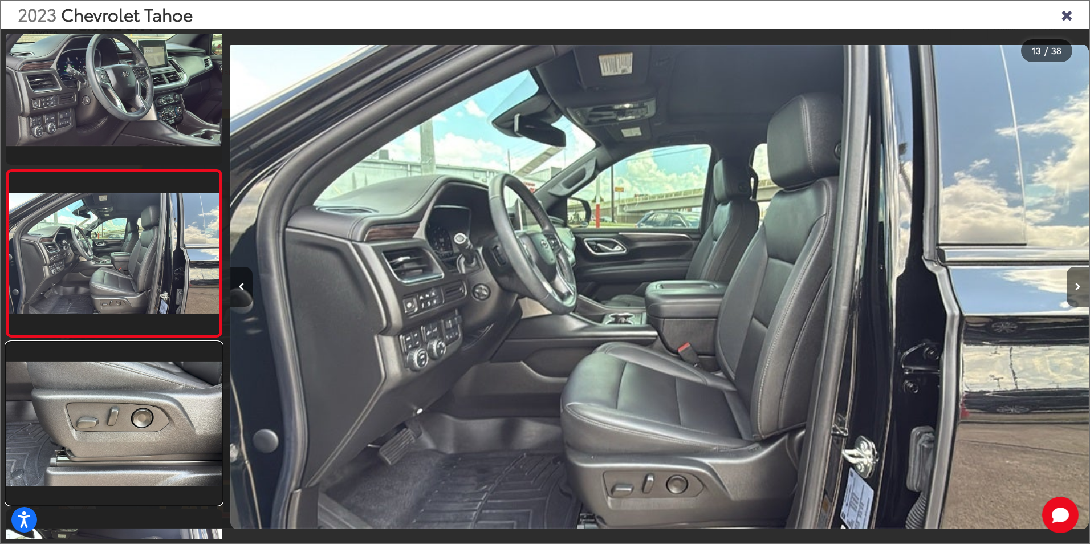
click at [101, 379] on link at bounding box center [114, 423] width 217 height 162
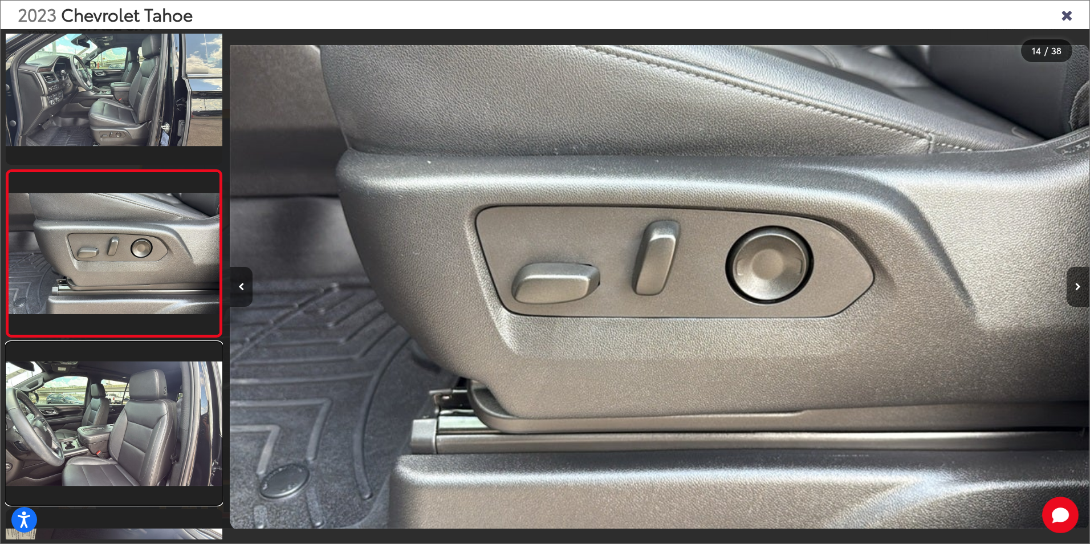
click at [101, 379] on link at bounding box center [114, 423] width 217 height 162
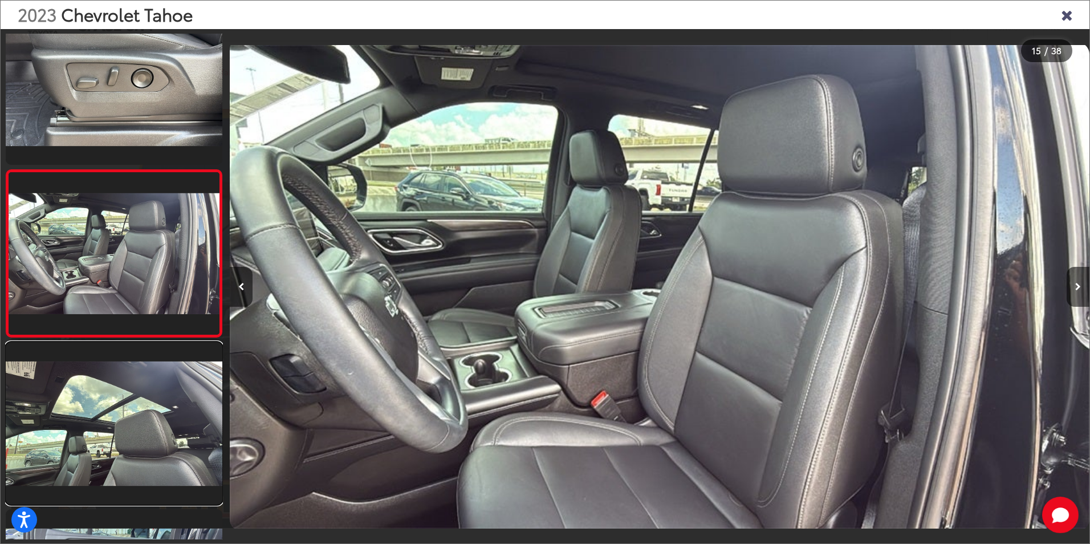
click at [101, 379] on link at bounding box center [114, 423] width 217 height 162
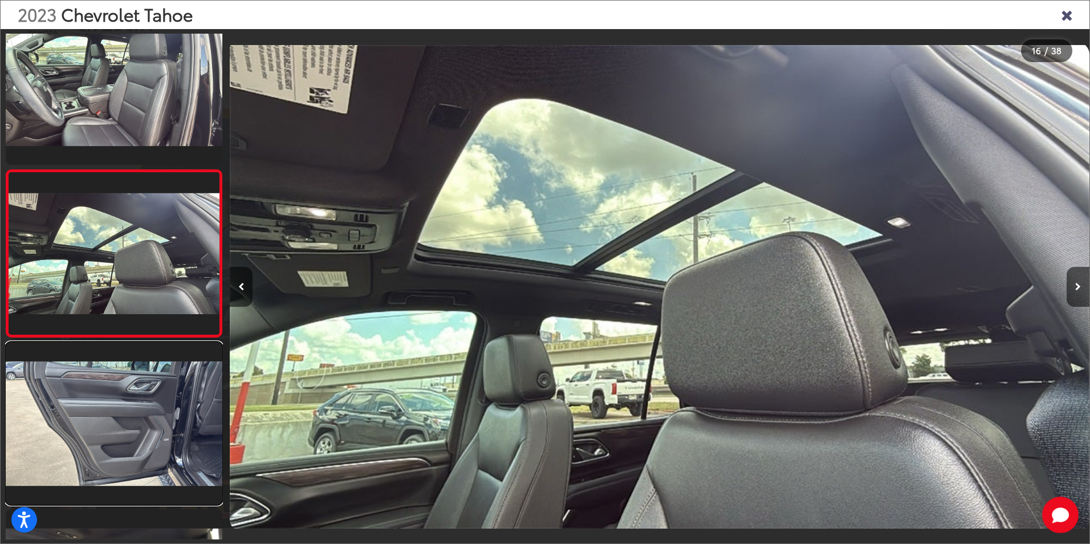
click at [101, 379] on link at bounding box center [114, 423] width 217 height 162
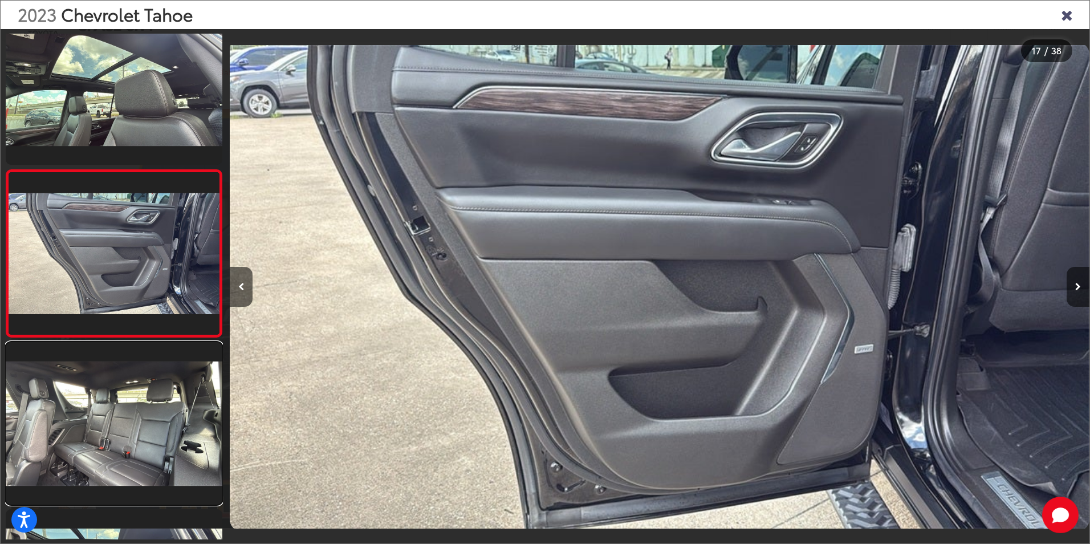
click at [101, 379] on link at bounding box center [114, 423] width 217 height 162
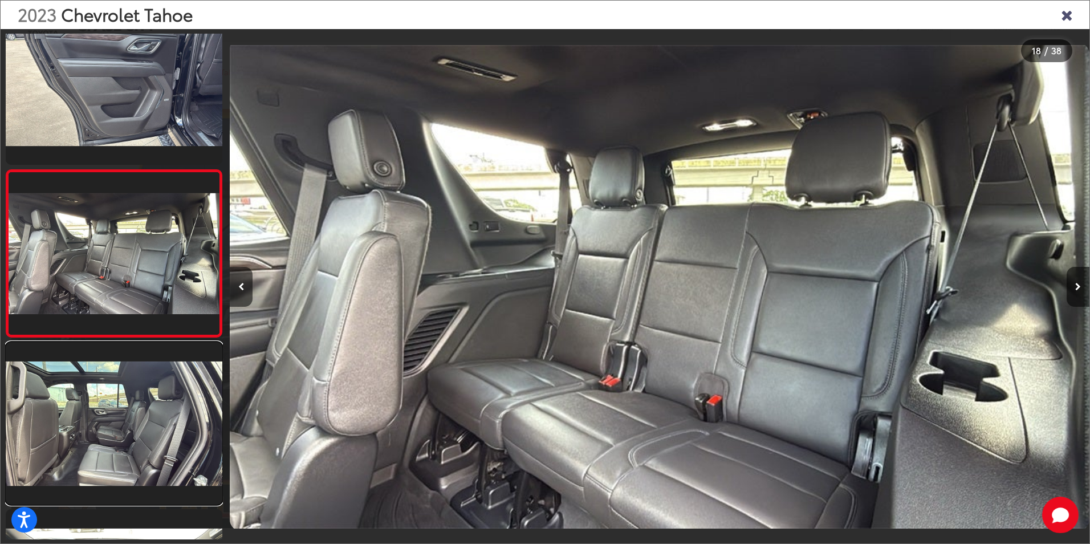
click at [101, 379] on link at bounding box center [114, 423] width 217 height 162
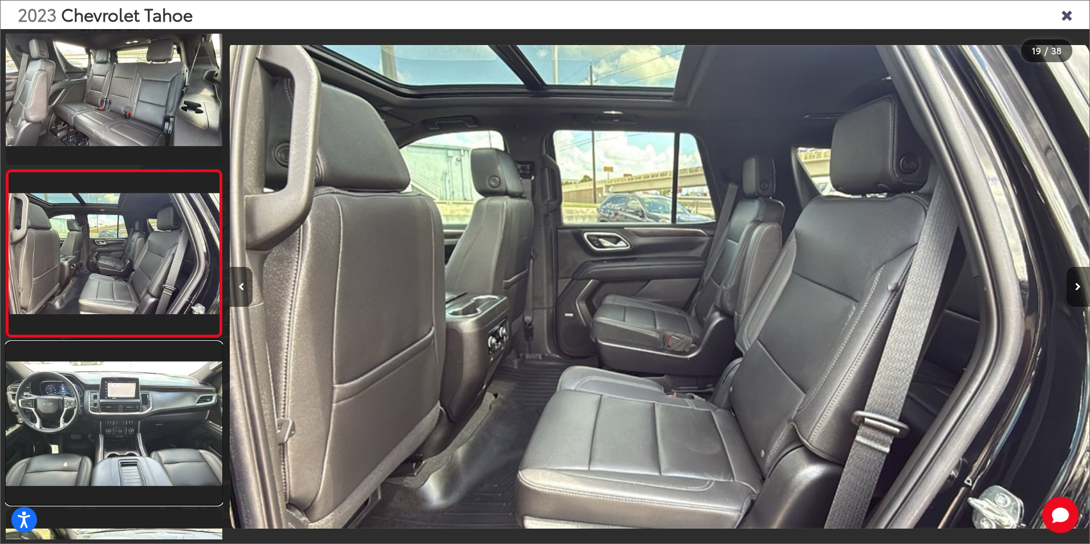
click at [101, 379] on link at bounding box center [114, 423] width 217 height 162
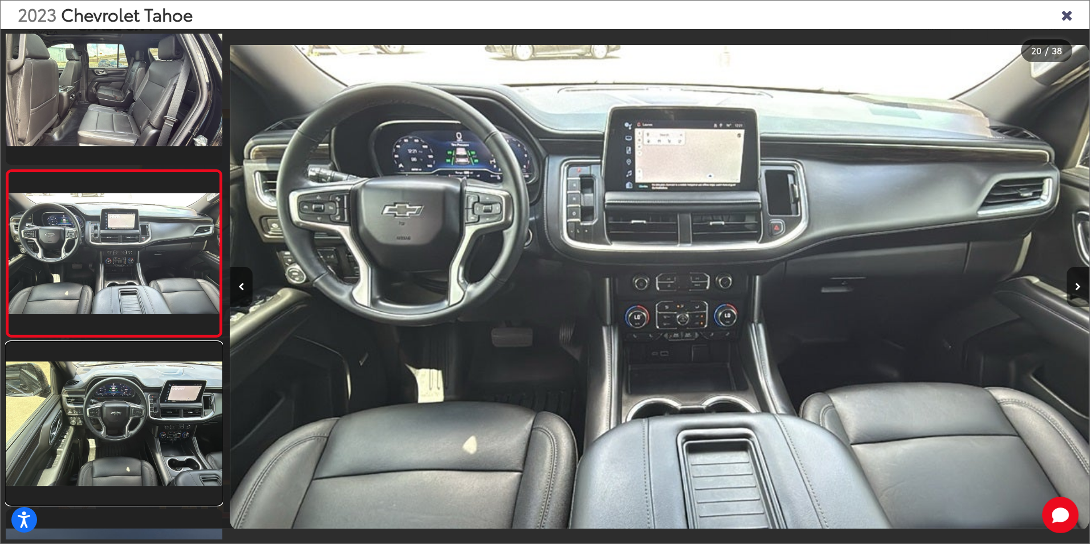
click at [101, 379] on link at bounding box center [114, 423] width 217 height 162
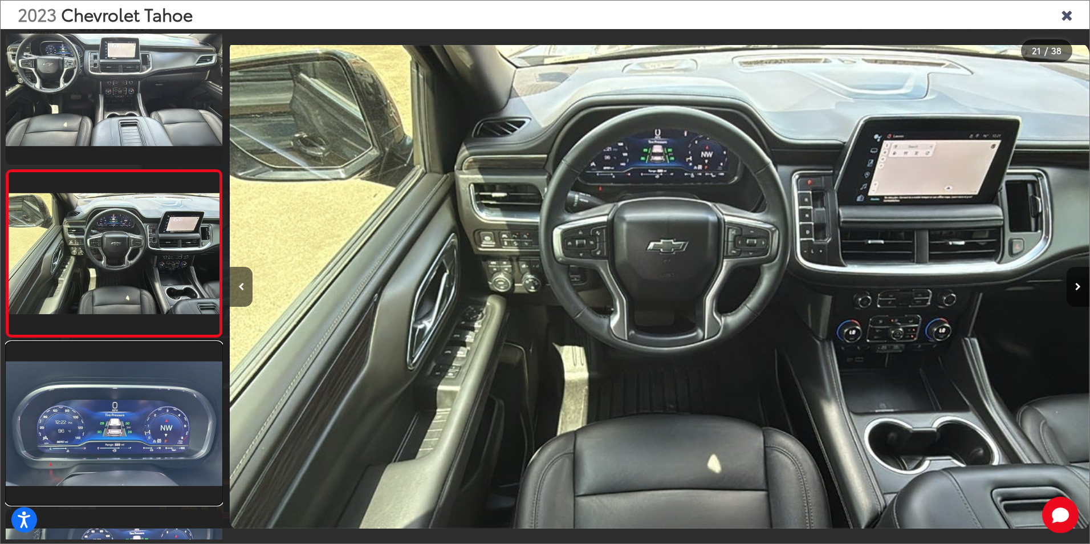
click at [101, 379] on link at bounding box center [114, 423] width 217 height 162
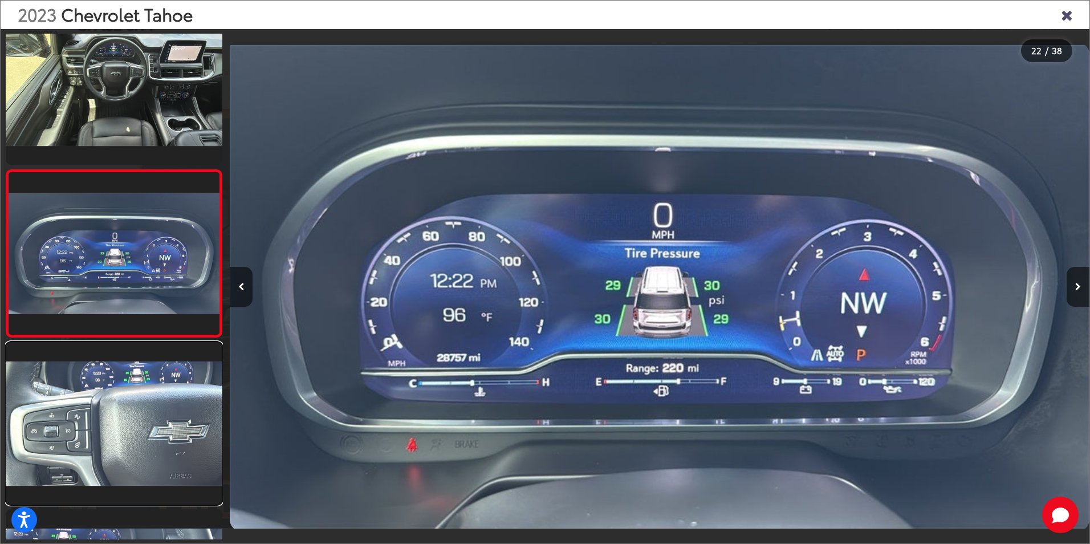
click at [101, 379] on link at bounding box center [114, 423] width 217 height 162
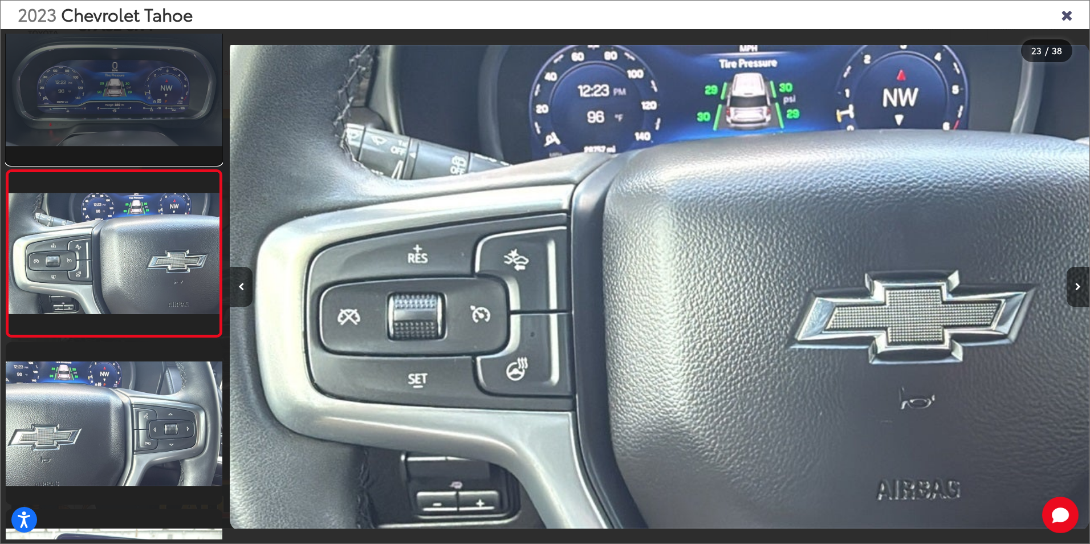
click at [95, 118] on link at bounding box center [114, 83] width 217 height 162
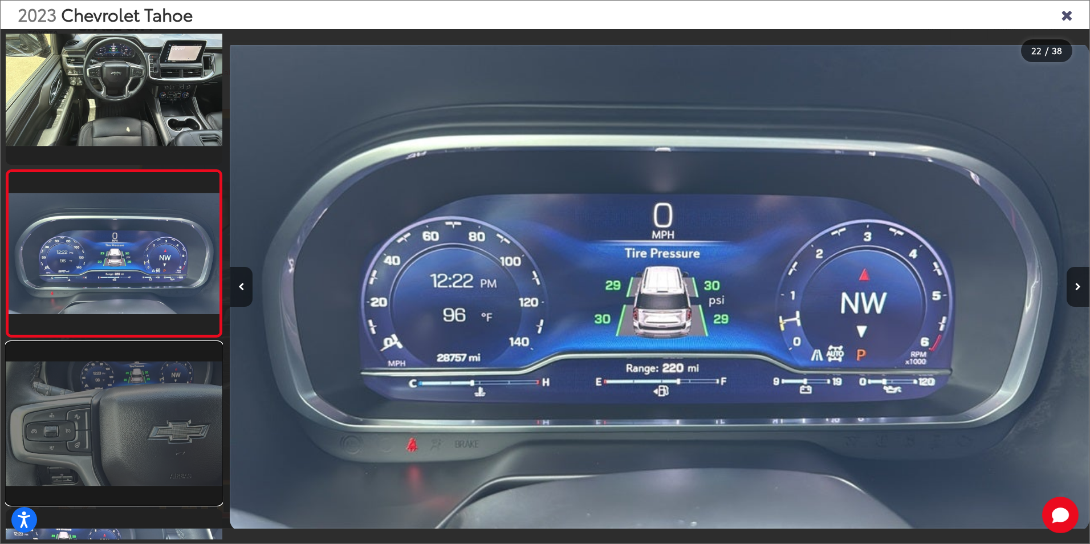
click at [117, 411] on link at bounding box center [114, 423] width 217 height 162
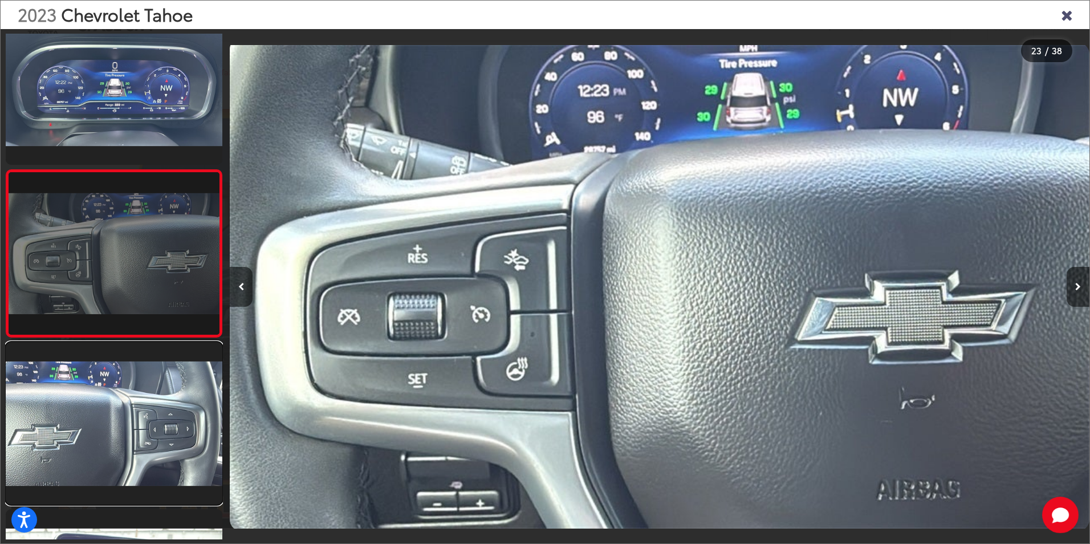
click at [116, 412] on link at bounding box center [114, 423] width 217 height 162
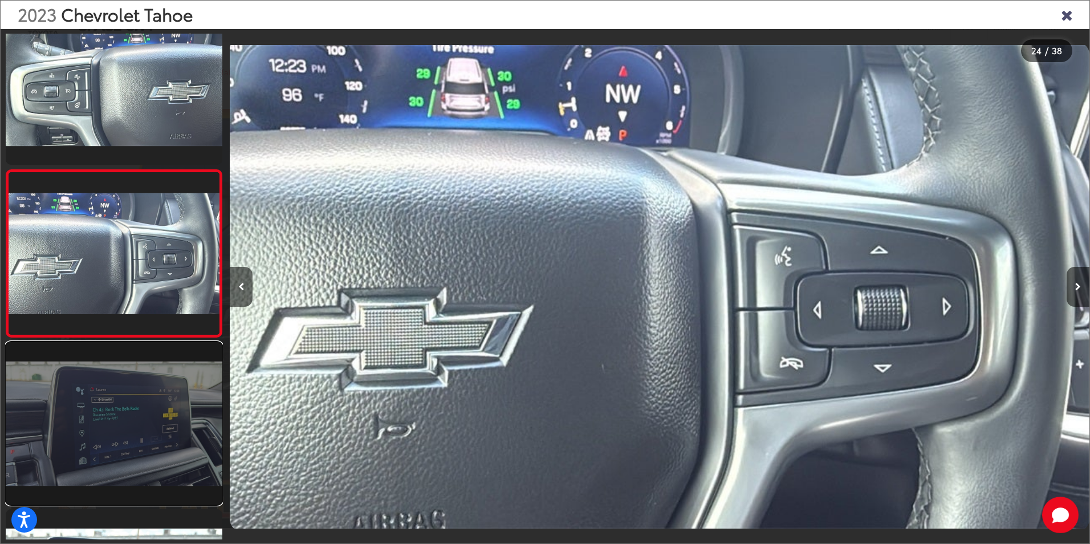
click at [116, 412] on link at bounding box center [114, 423] width 217 height 162
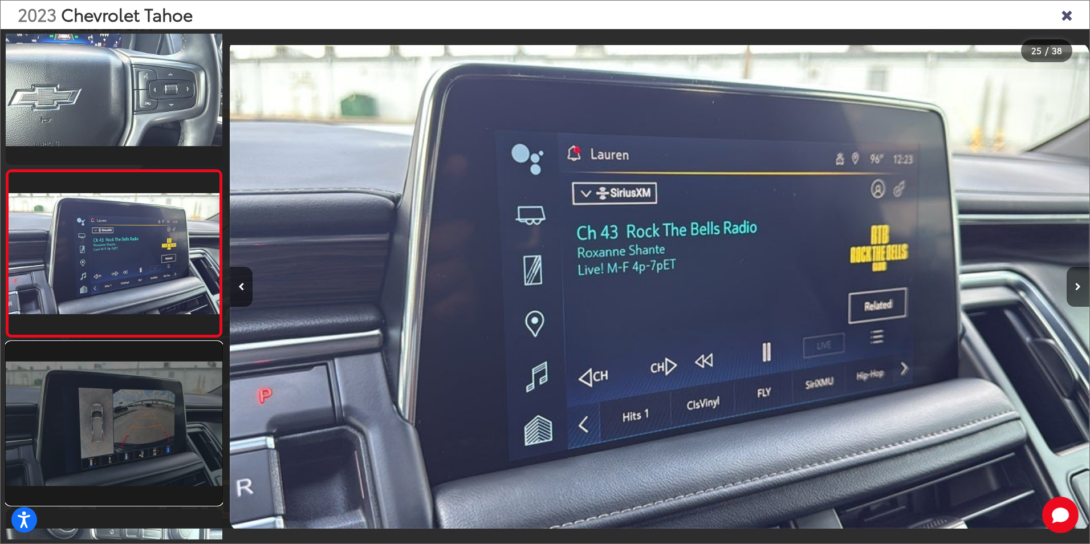
click at [116, 413] on link at bounding box center [114, 423] width 217 height 162
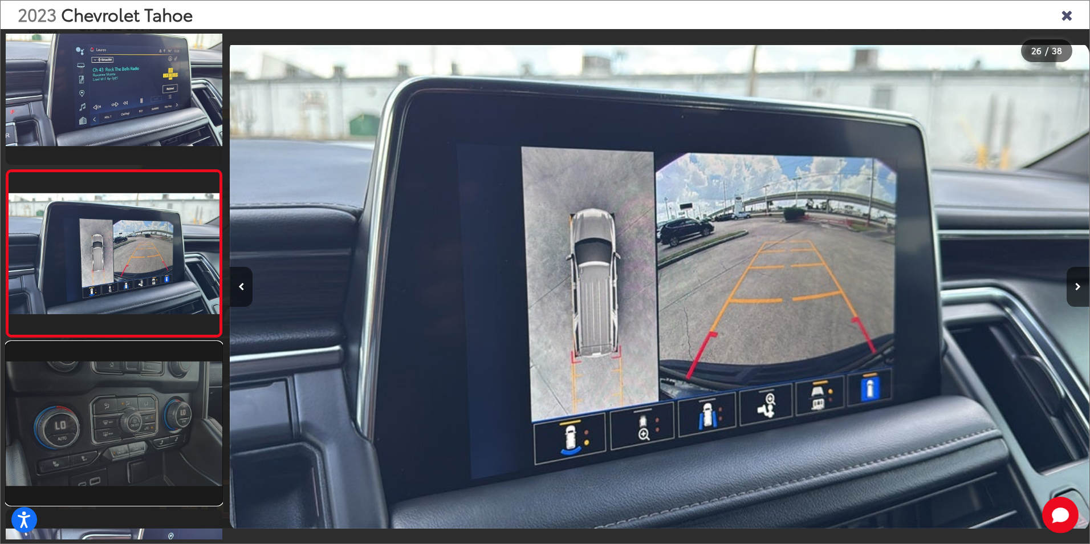
click at [116, 413] on link at bounding box center [114, 423] width 217 height 162
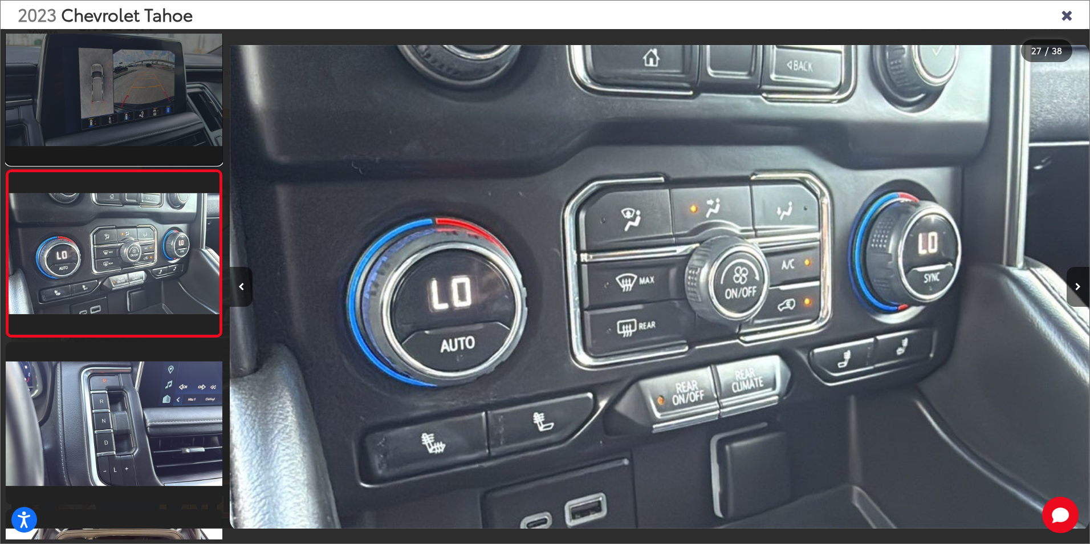
click at [99, 126] on link at bounding box center [114, 83] width 217 height 162
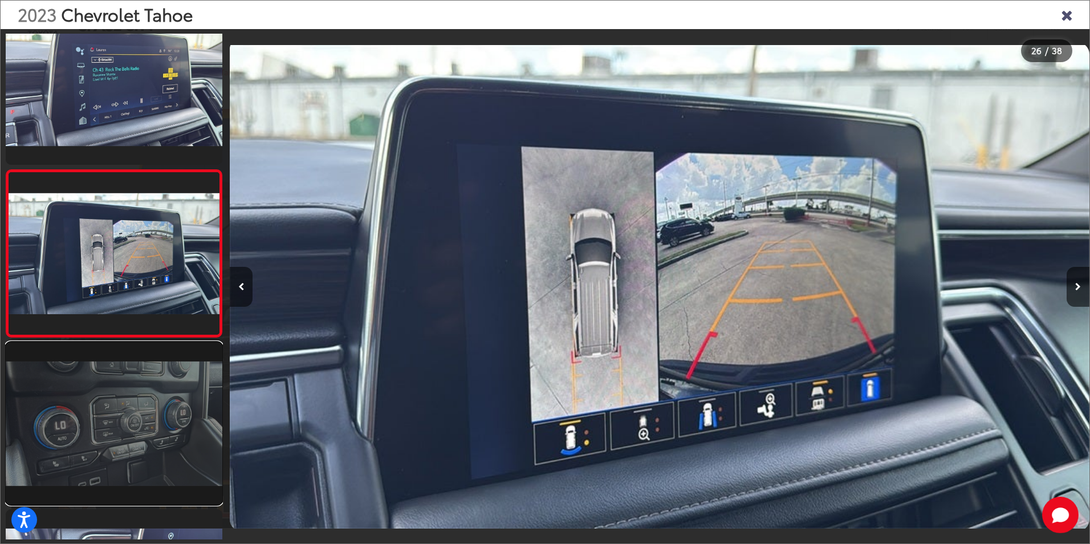
click at [114, 377] on link at bounding box center [114, 423] width 217 height 162
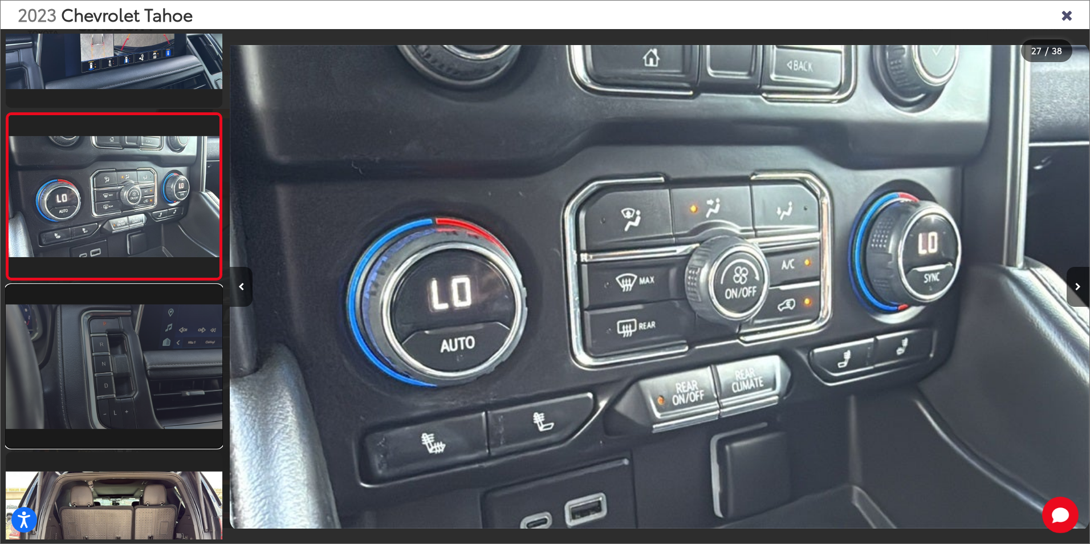
click at [114, 377] on link at bounding box center [114, 366] width 217 height 162
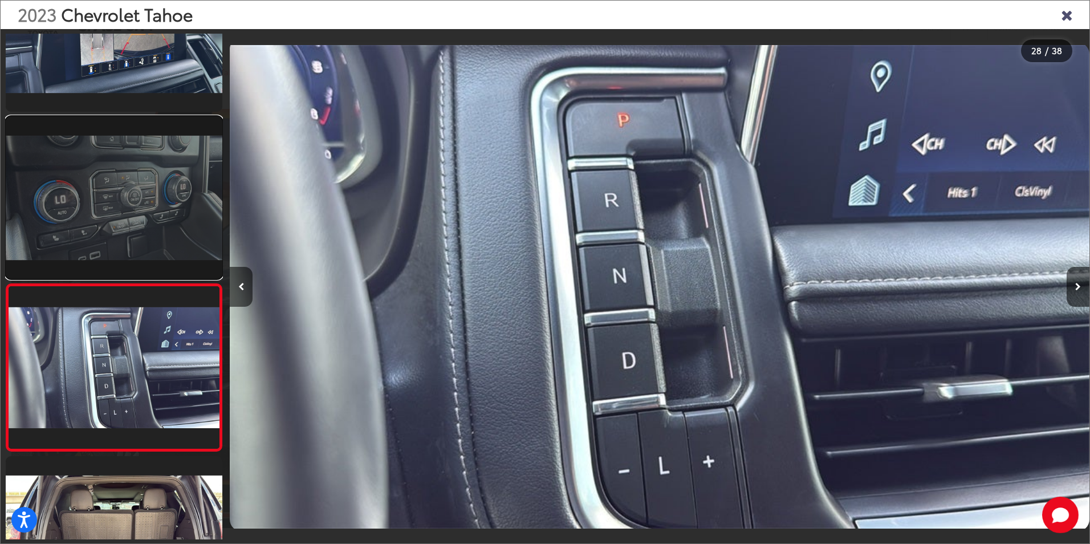
click at [101, 237] on link at bounding box center [114, 197] width 217 height 162
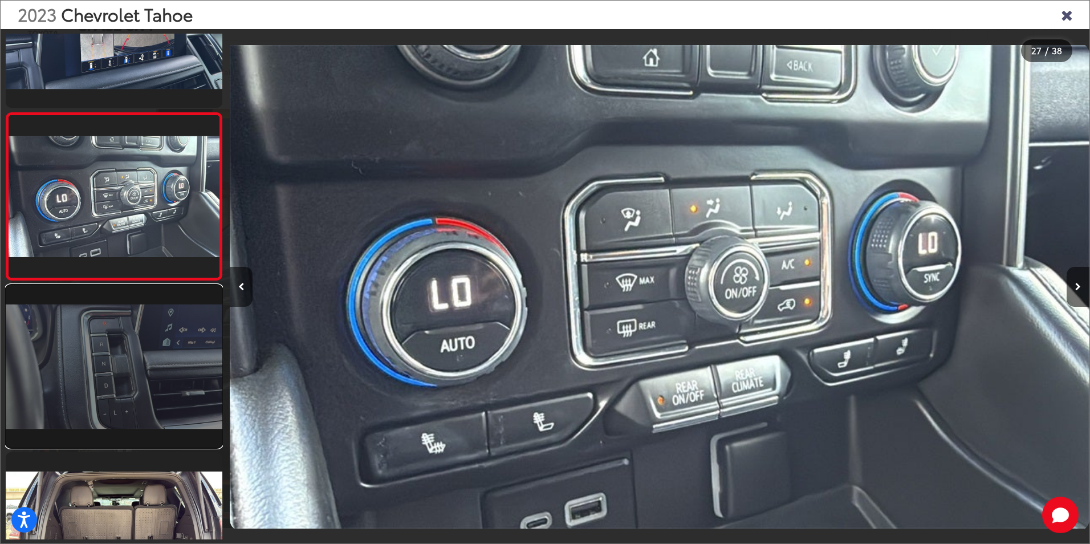
click at [111, 353] on link at bounding box center [114, 366] width 217 height 162
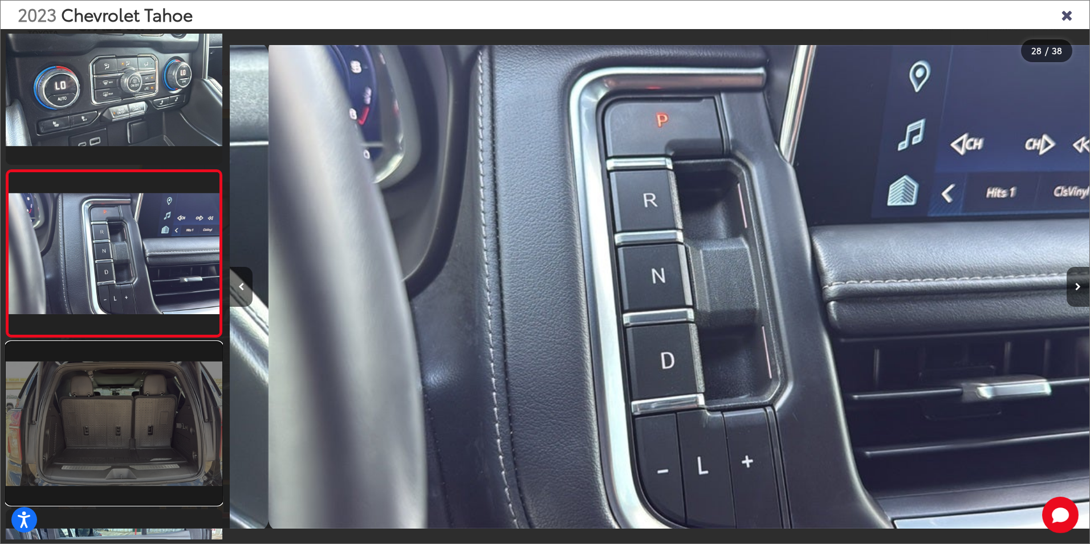
click at [107, 364] on link at bounding box center [114, 423] width 217 height 162
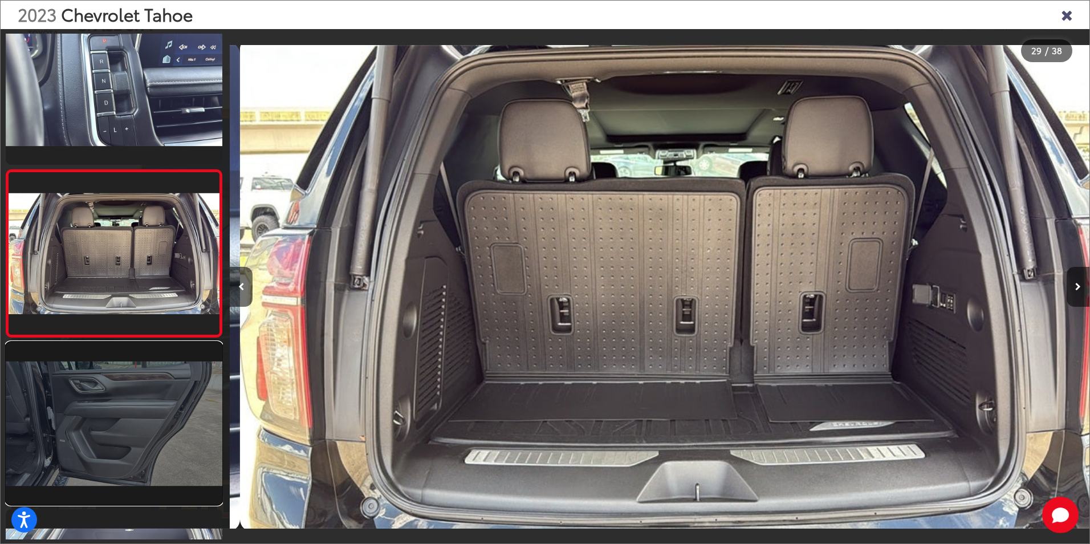
click at [106, 376] on link at bounding box center [114, 423] width 217 height 162
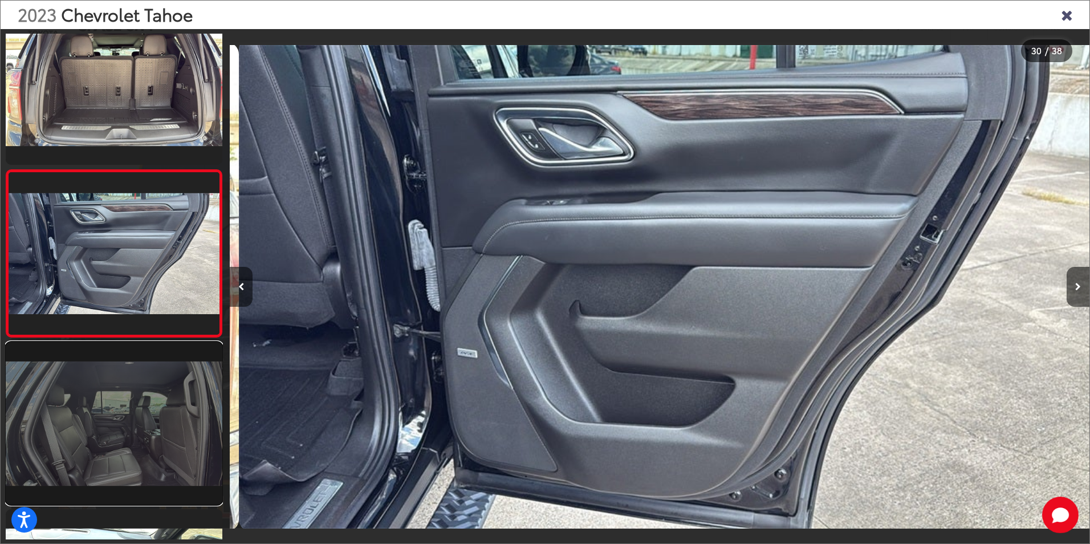
click at [107, 376] on link at bounding box center [114, 423] width 217 height 162
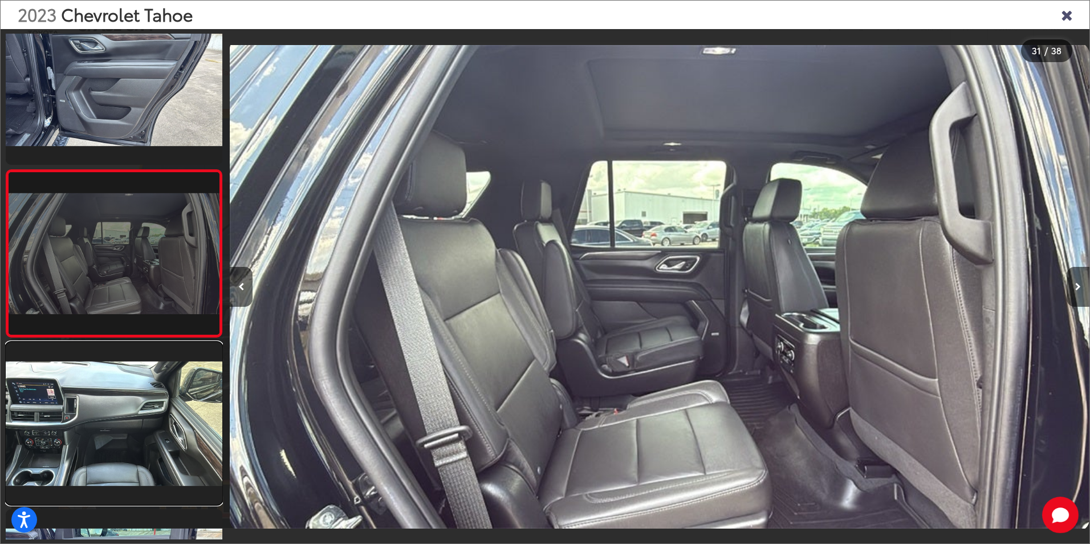
click at [107, 376] on link at bounding box center [114, 423] width 217 height 162
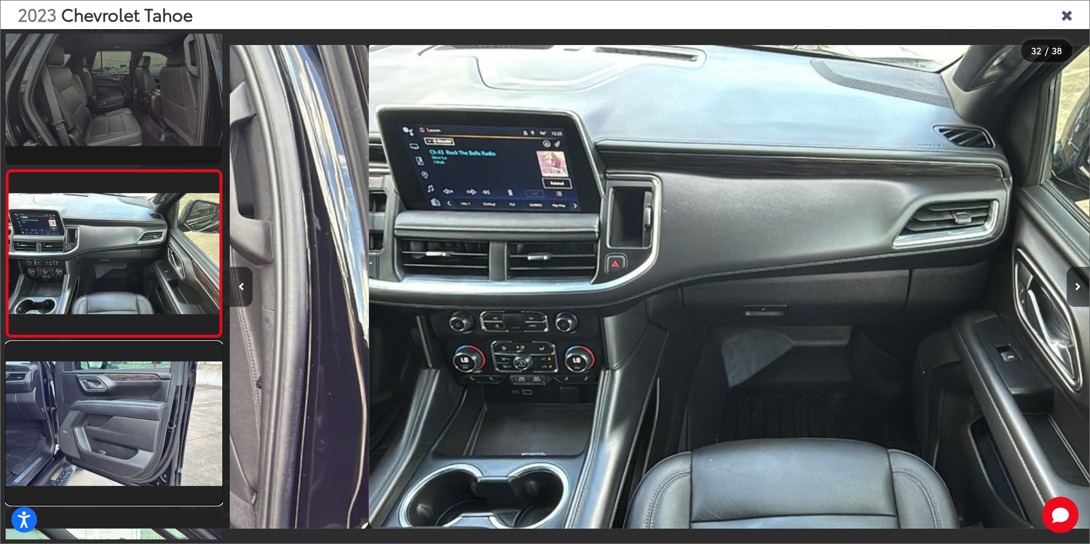
click at [107, 376] on link at bounding box center [114, 423] width 217 height 162
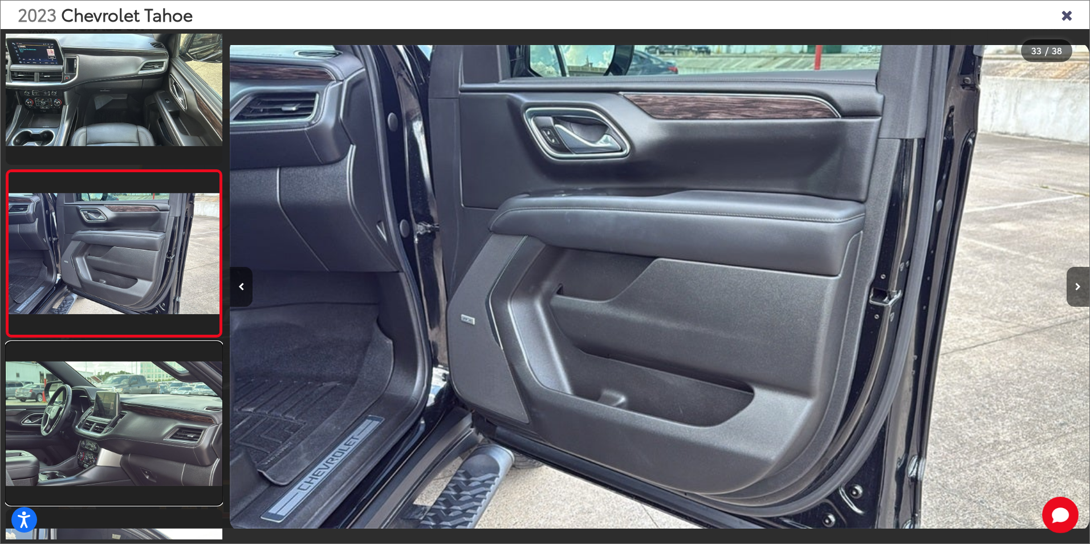
click at [107, 376] on link at bounding box center [114, 423] width 217 height 162
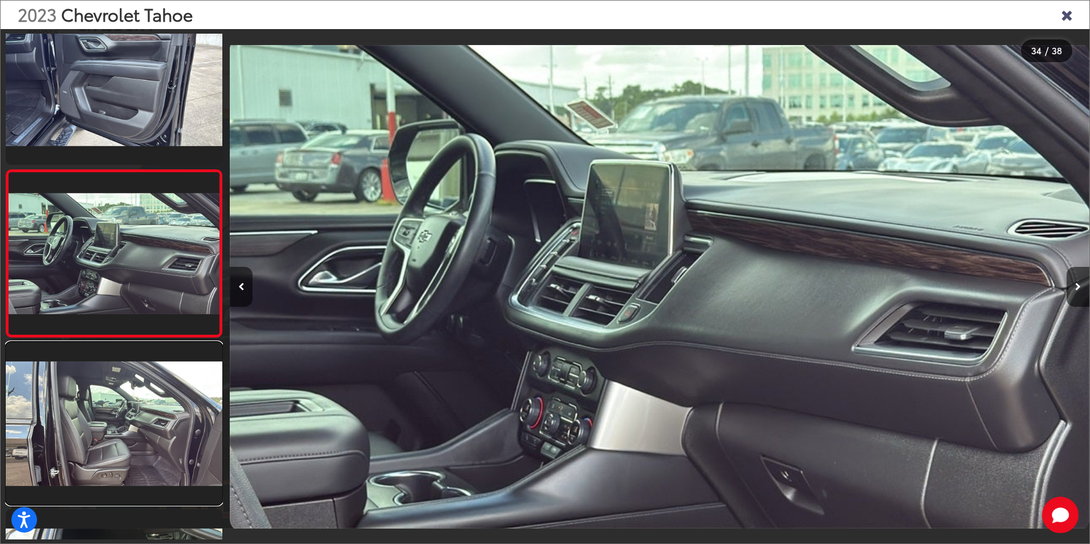
click at [107, 376] on link at bounding box center [114, 423] width 217 height 162
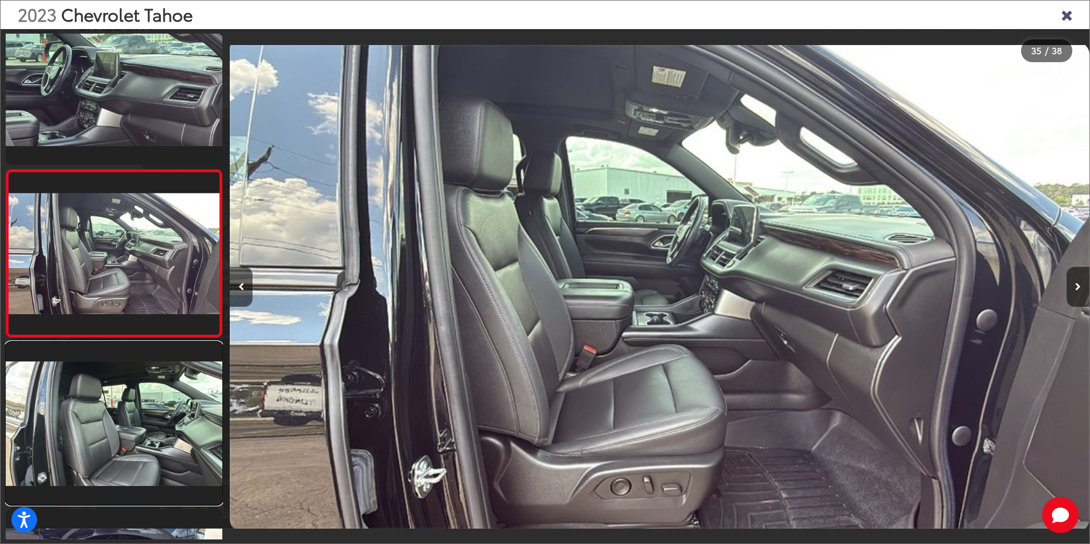
click at [107, 376] on link at bounding box center [114, 423] width 217 height 162
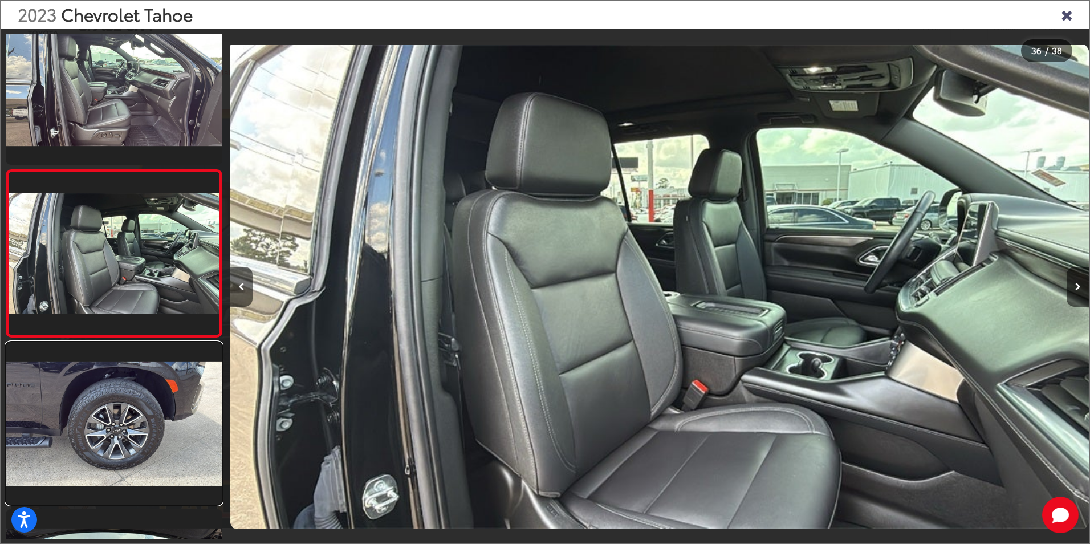
click at [107, 376] on link at bounding box center [114, 423] width 217 height 162
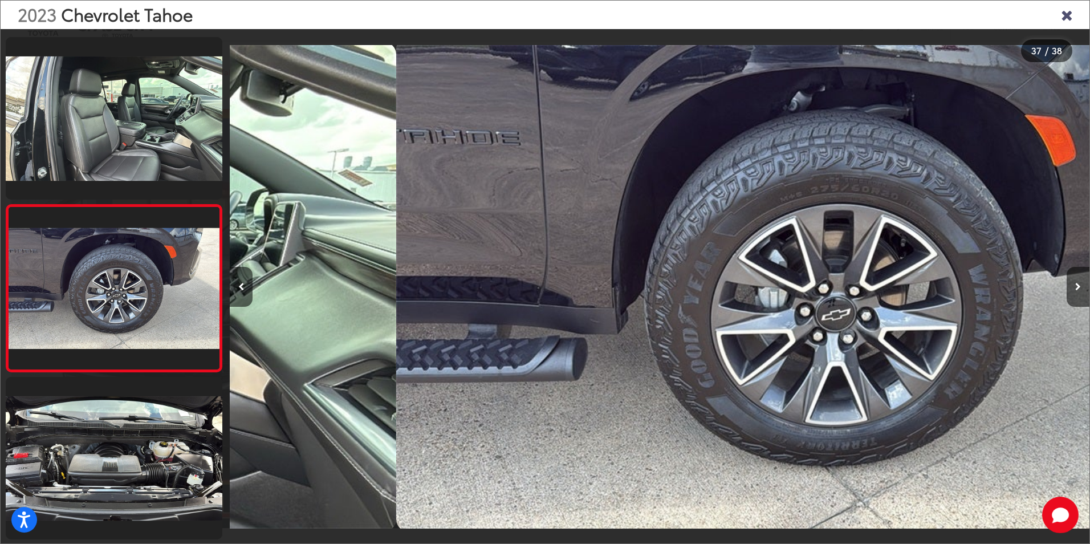
click at [107, 376] on div at bounding box center [114, 287] width 218 height 506
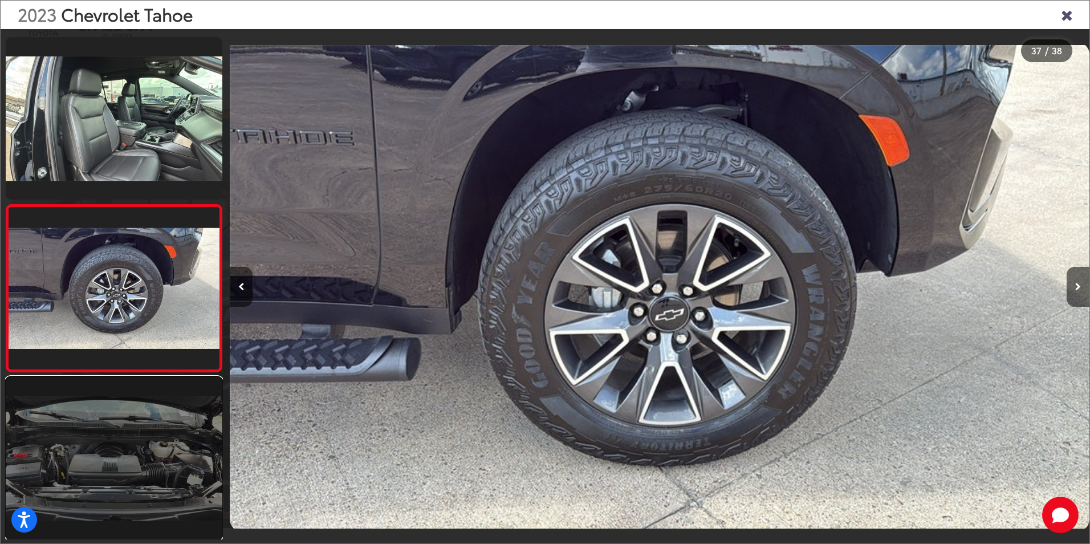
click at [70, 413] on link at bounding box center [114, 458] width 217 height 162
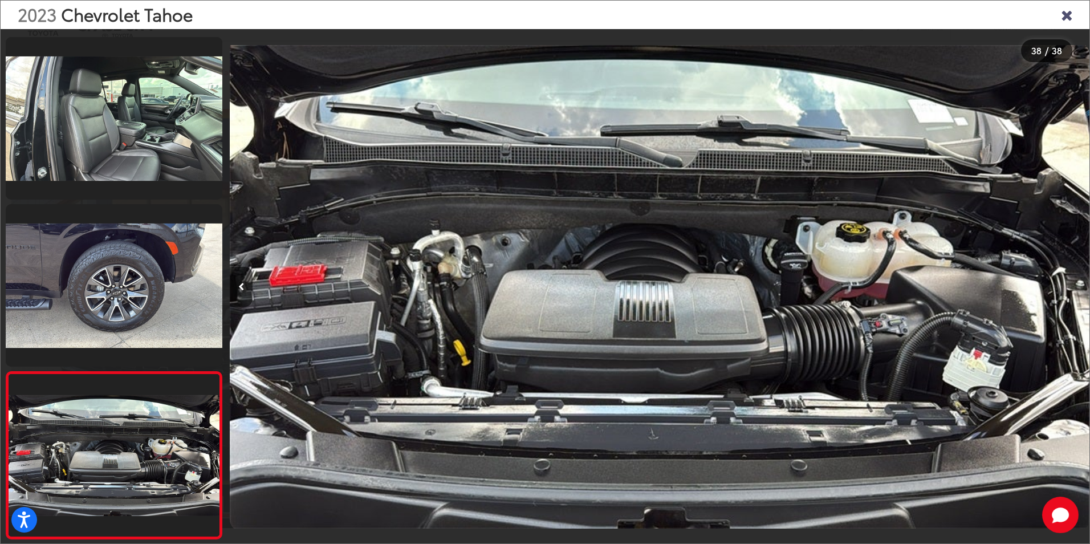
click at [1069, 14] on icon "Close gallery" at bounding box center [1066, 14] width 11 height 15
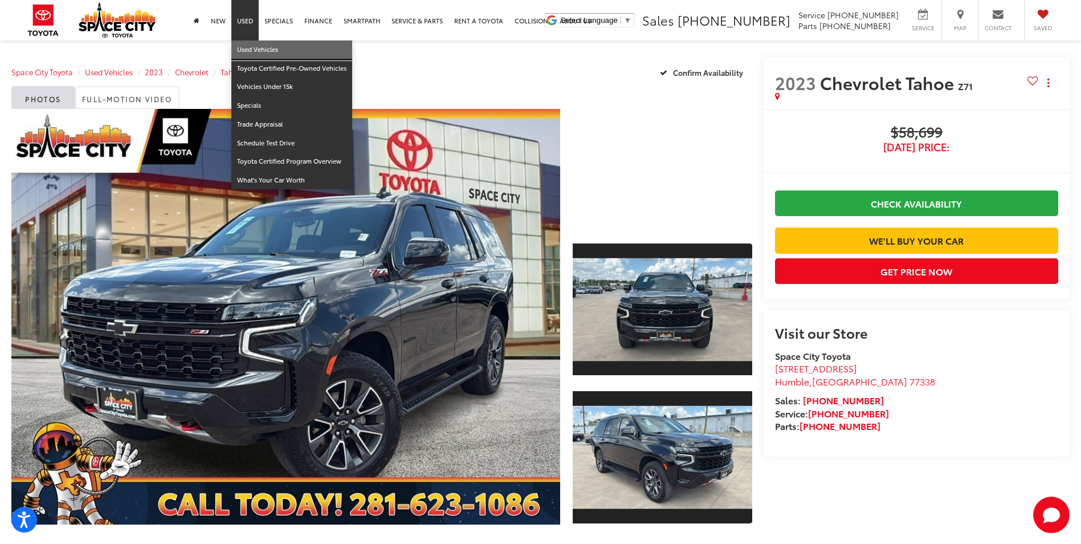
click at [248, 42] on link "Used Vehicles" at bounding box center [291, 49] width 121 height 19
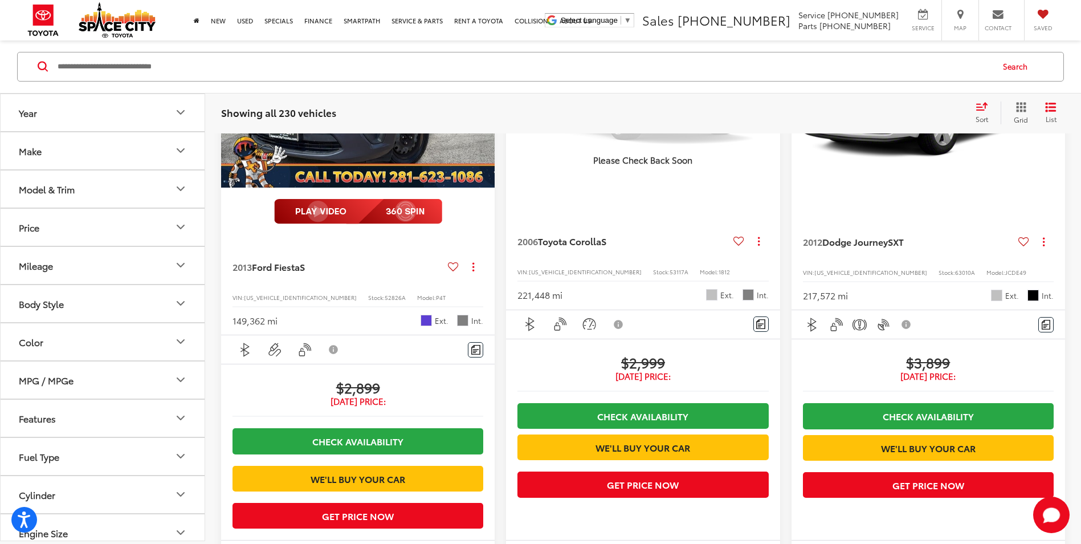
scroll to position [228, 0]
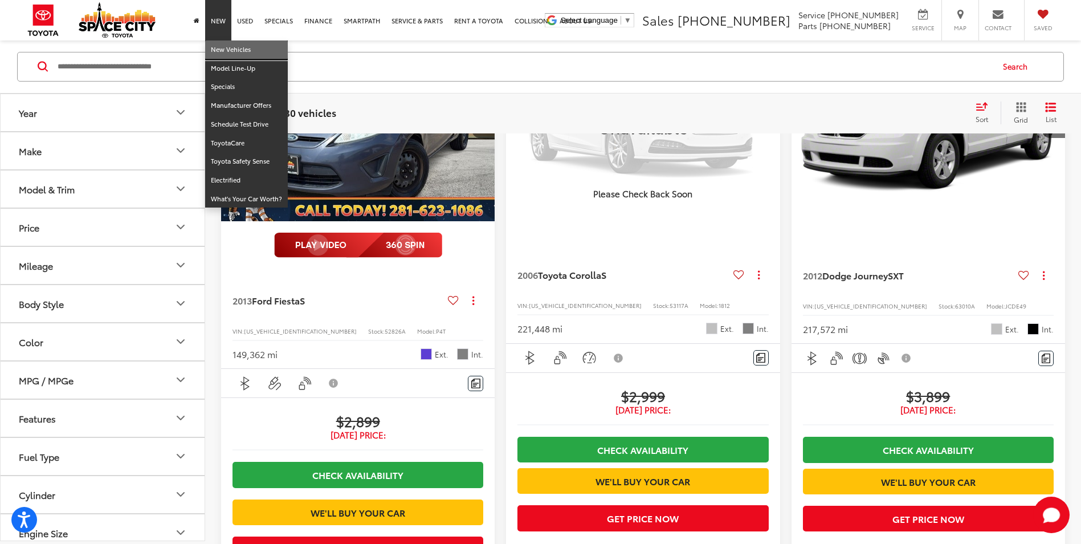
click at [223, 44] on link "New Vehicles" at bounding box center [246, 49] width 83 height 19
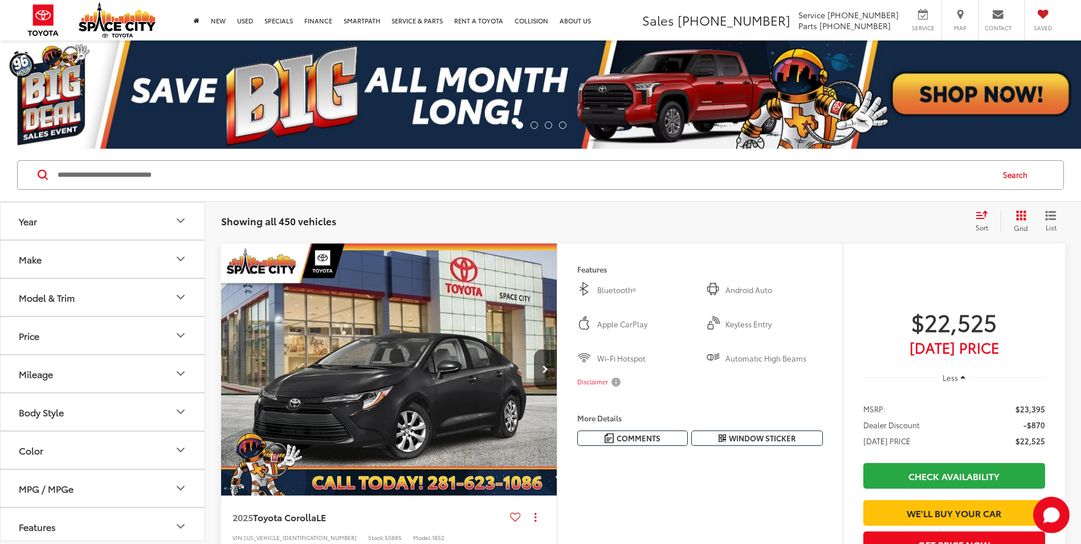
click at [132, 176] on input "Search by Make, Model, or Keyword" at bounding box center [524, 174] width 936 height 27
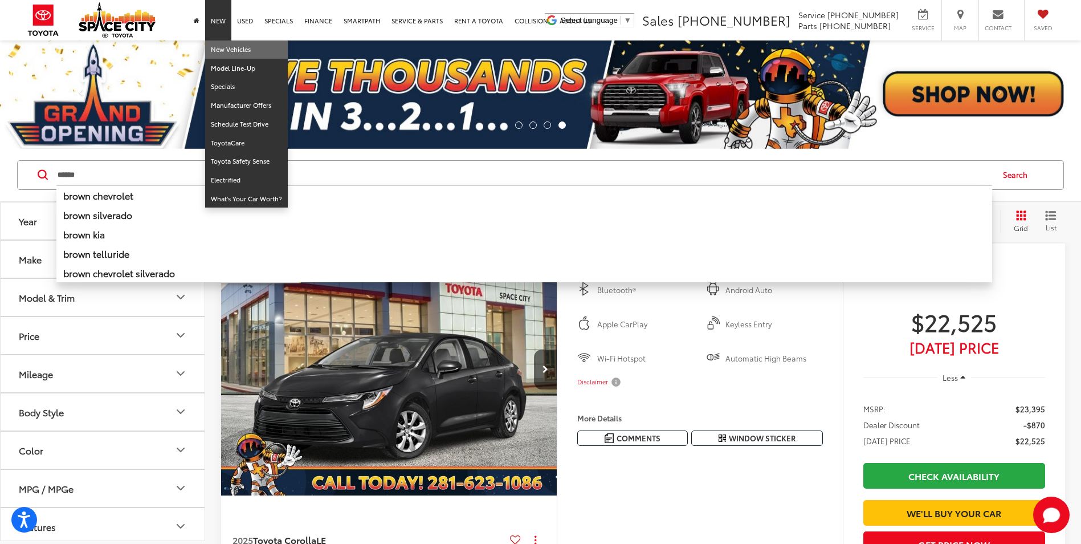
type input "*****"
click at [224, 49] on link "New Vehicles" at bounding box center [246, 49] width 83 height 19
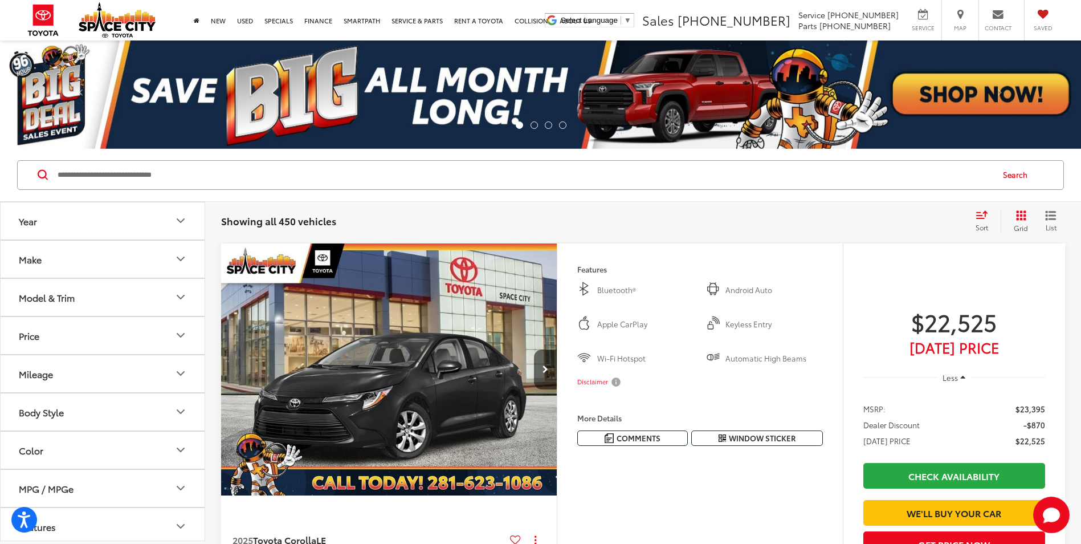
click at [250, 184] on input "Search by Make, Model, or Keyword" at bounding box center [524, 174] width 936 height 27
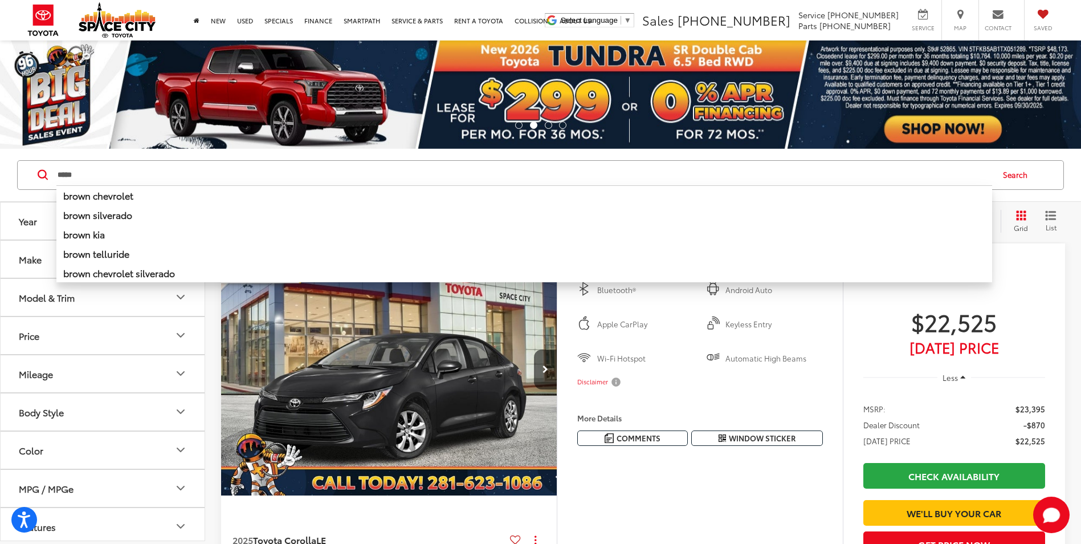
type input "*****"
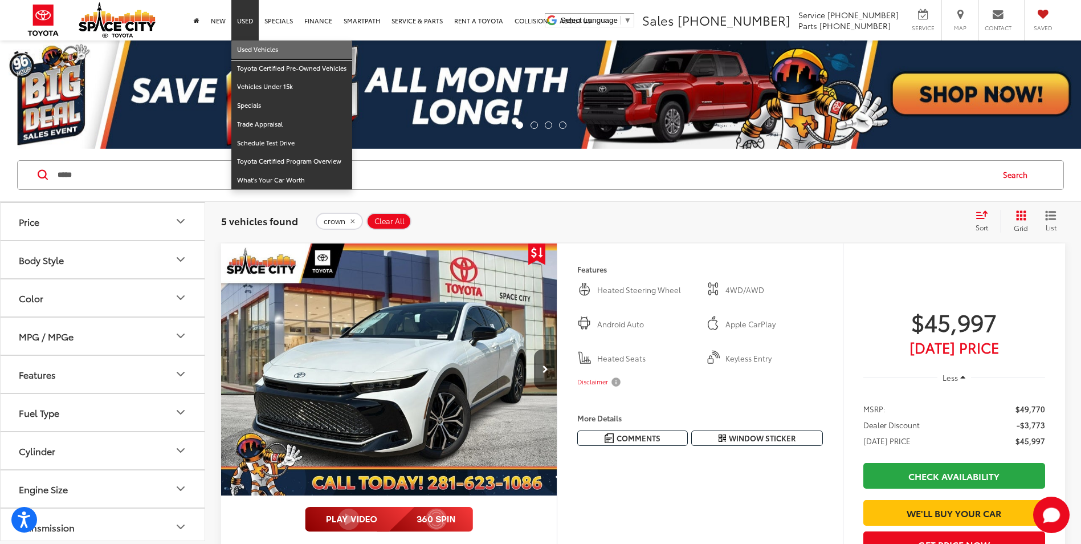
click at [246, 53] on link "Used Vehicles" at bounding box center [291, 49] width 121 height 19
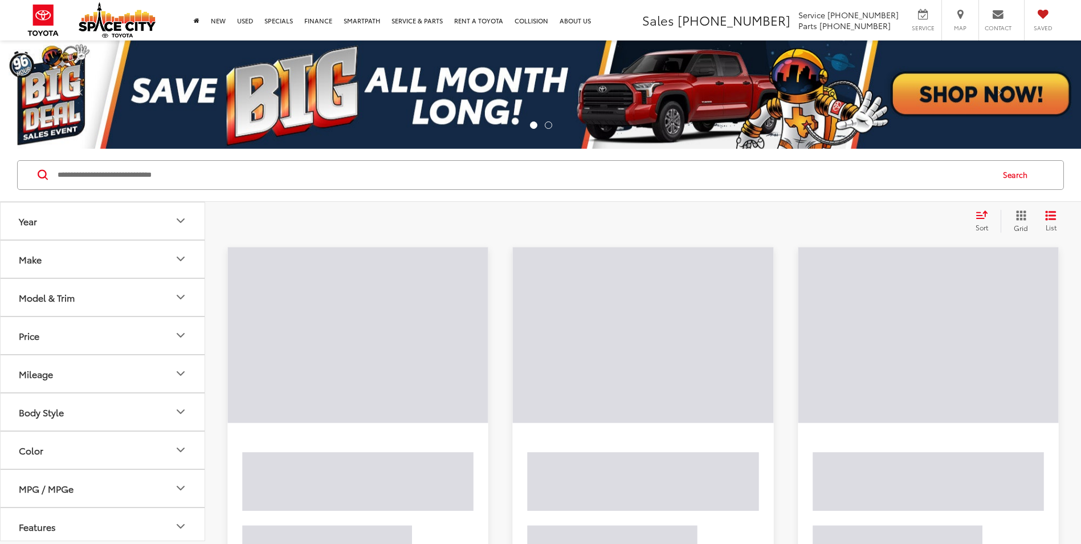
click at [166, 186] on input "Search by Make, Model, or Keyword" at bounding box center [524, 174] width 936 height 27
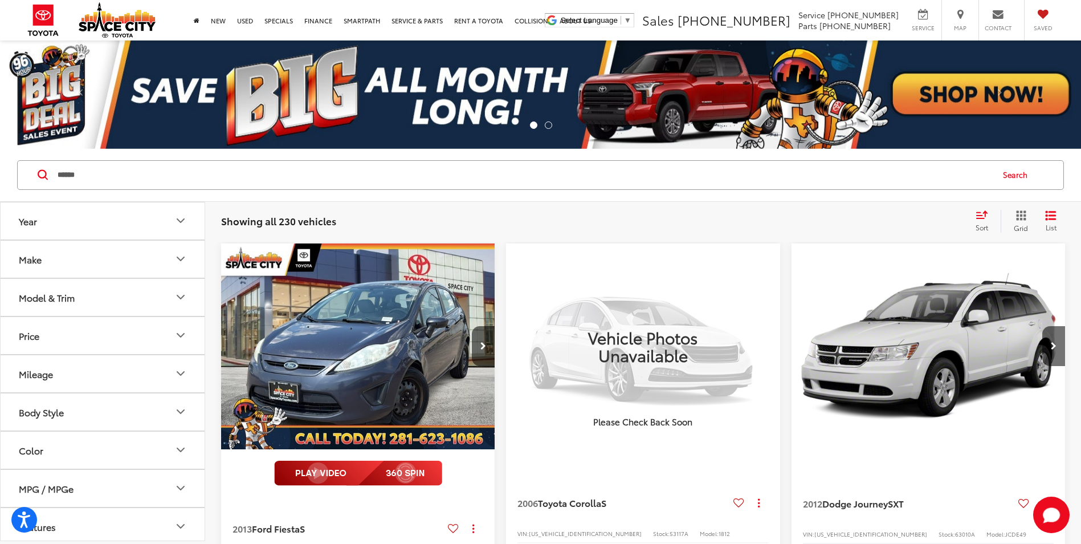
type input "******"
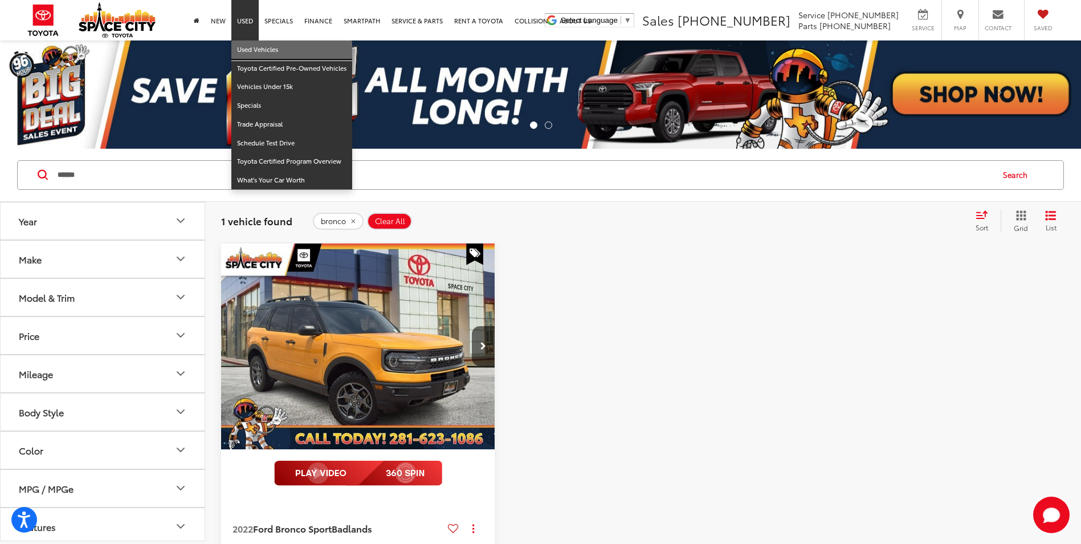
click at [249, 49] on link "Used Vehicles" at bounding box center [291, 49] width 121 height 19
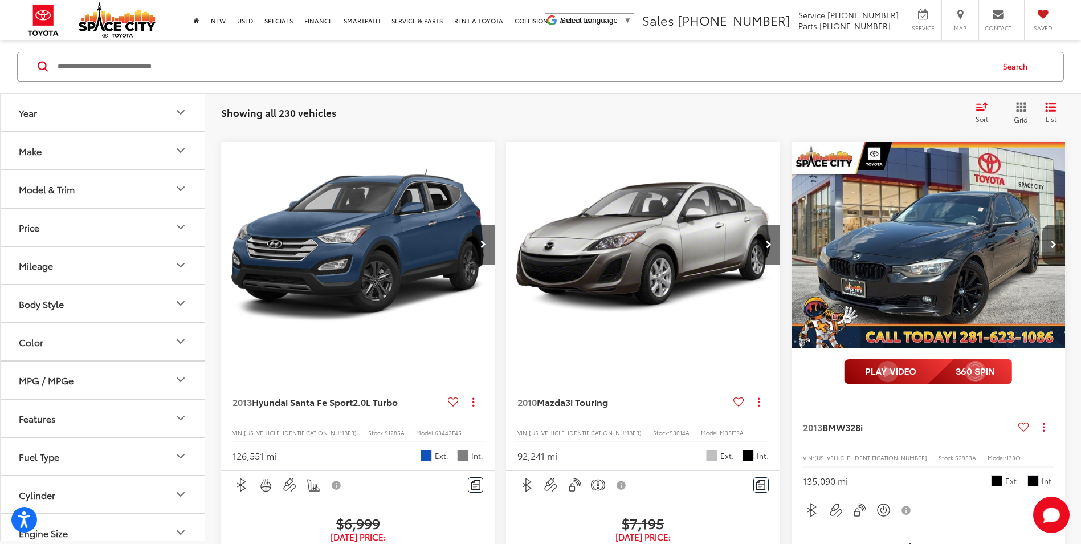
scroll to position [2109, 0]
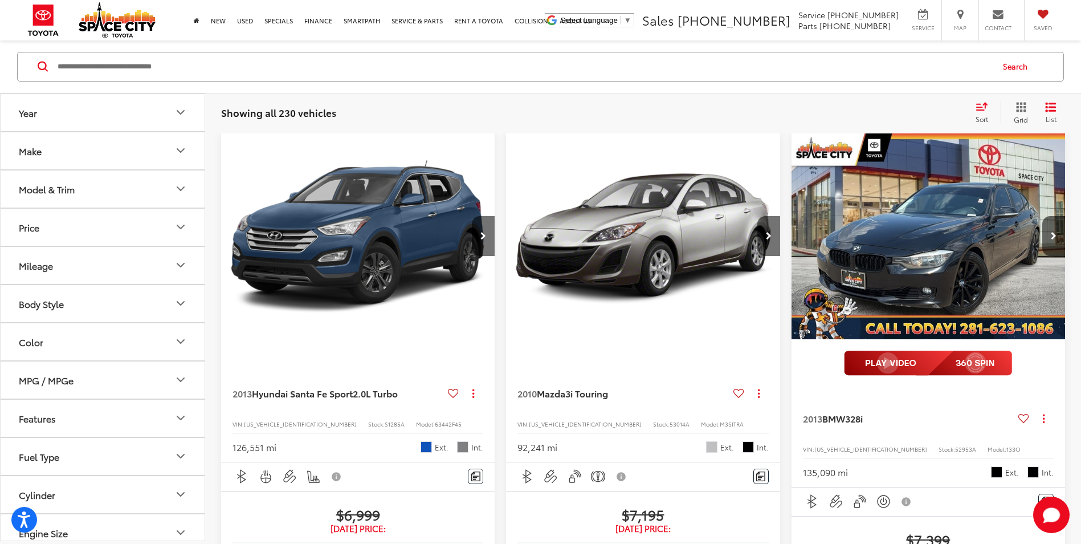
click at [964, 340] on img "2013 BMW 328i 328i 0" at bounding box center [928, 236] width 275 height 207
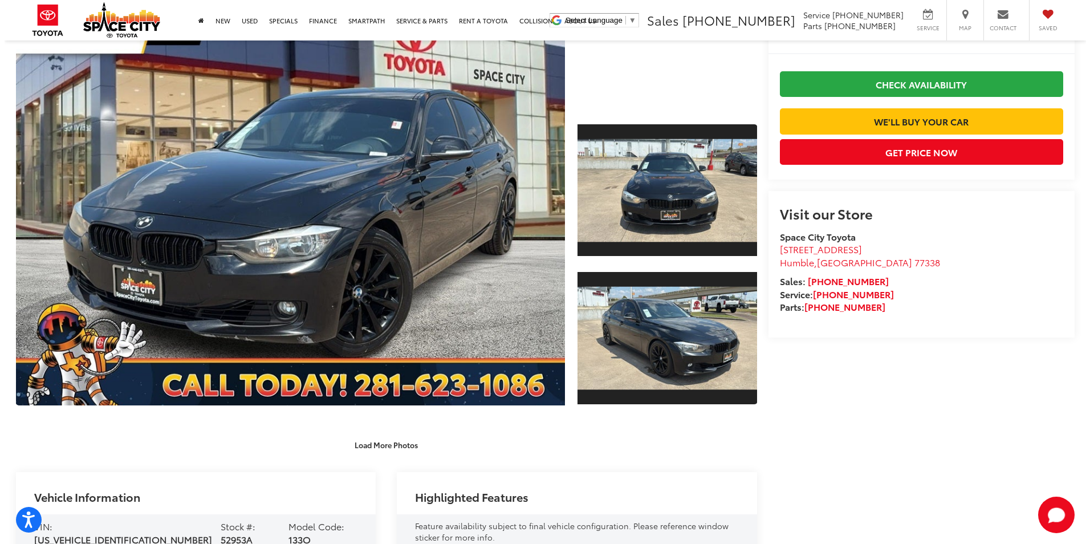
scroll to position [57, 0]
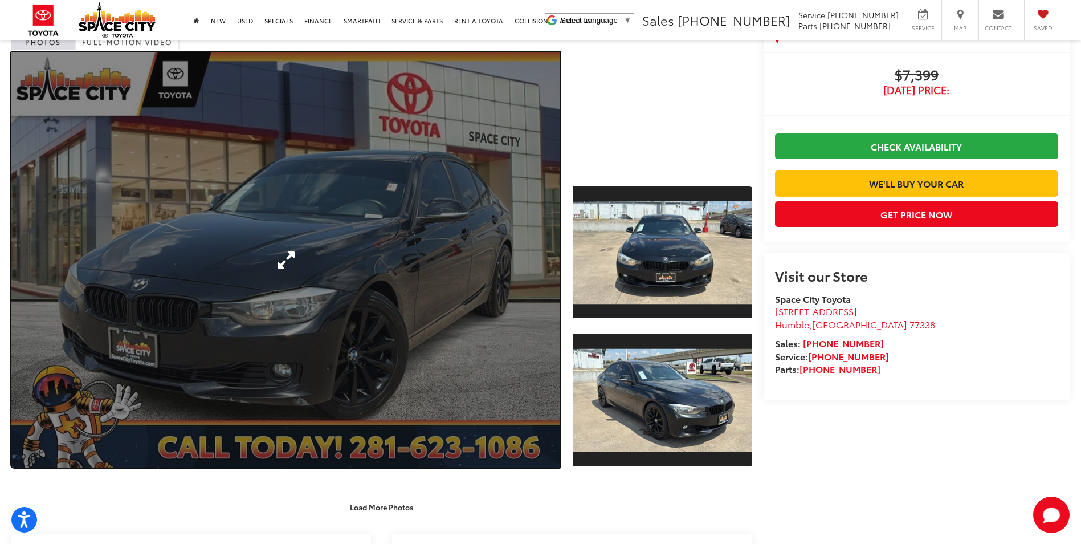
click at [413, 304] on link "Expand Photo 0" at bounding box center [285, 260] width 549 height 416
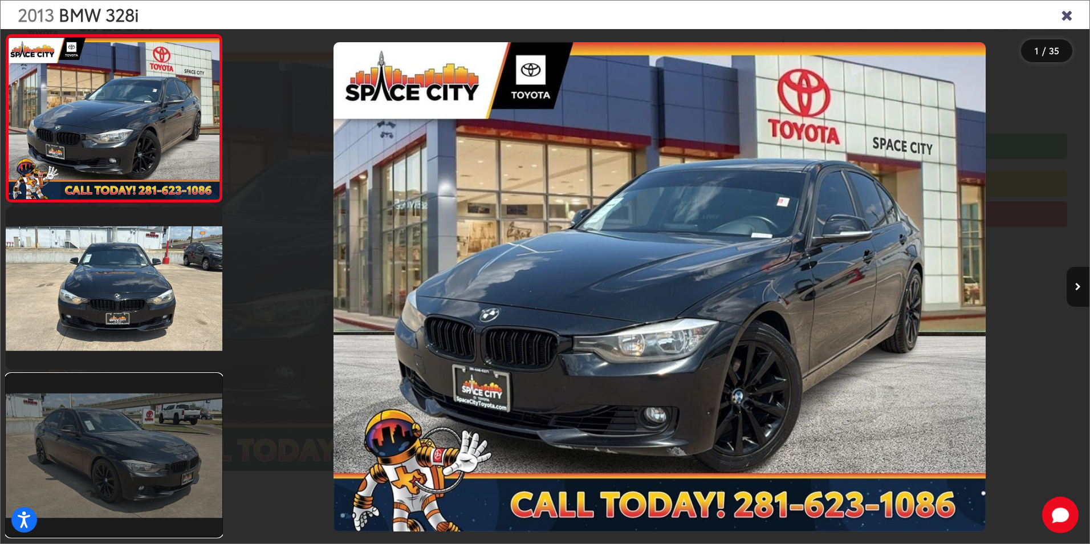
click at [95, 443] on link at bounding box center [114, 455] width 217 height 162
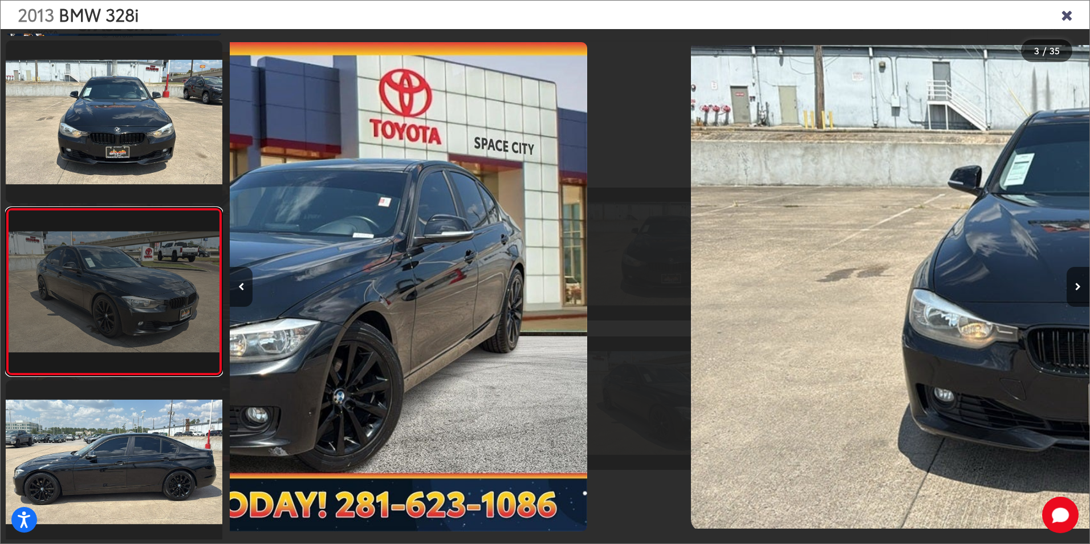
scroll to position [199, 0]
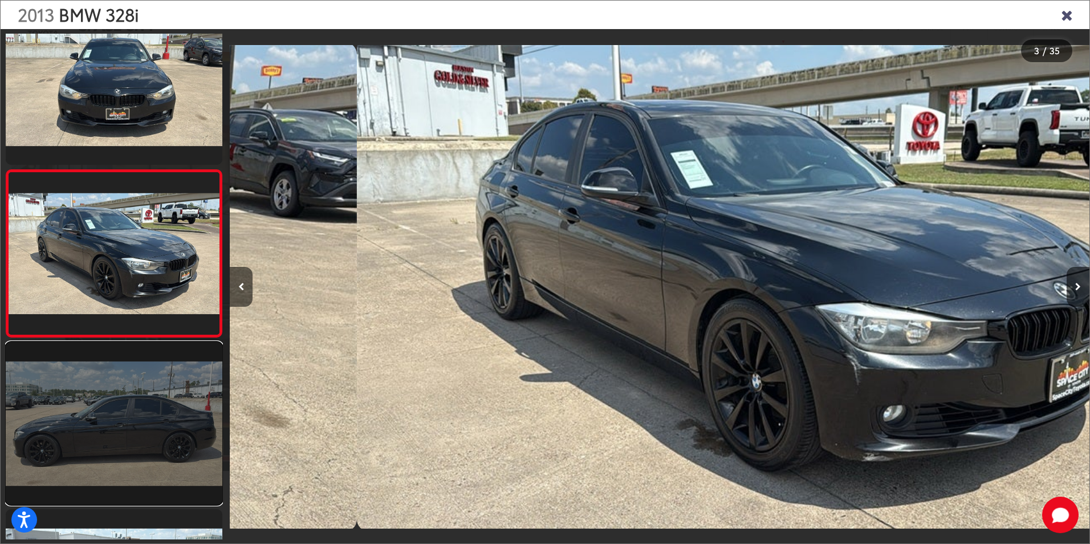
click at [95, 443] on link at bounding box center [114, 423] width 217 height 162
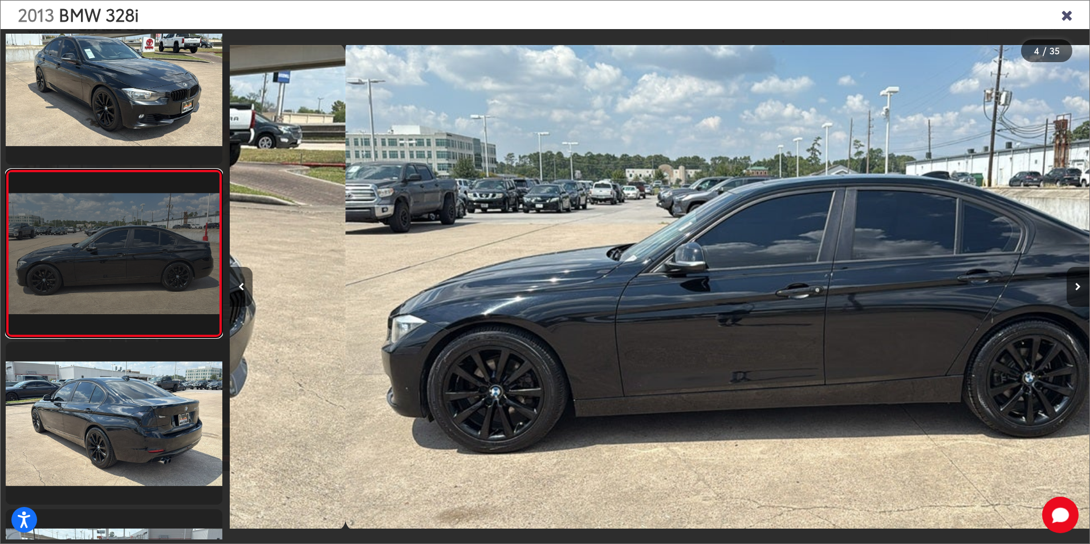
scroll to position [0, 2579]
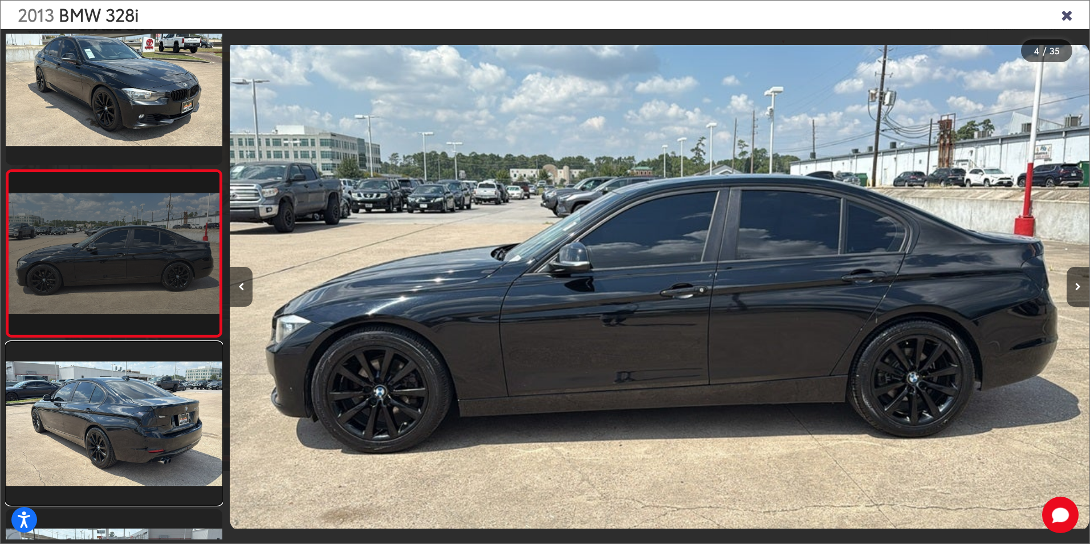
click at [95, 443] on link at bounding box center [114, 423] width 217 height 162
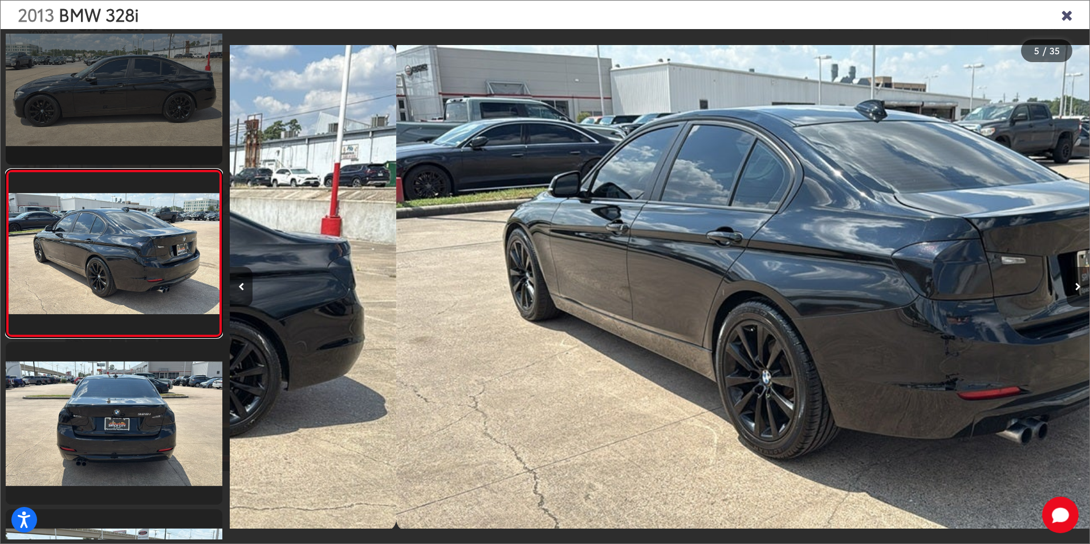
scroll to position [0, 3438]
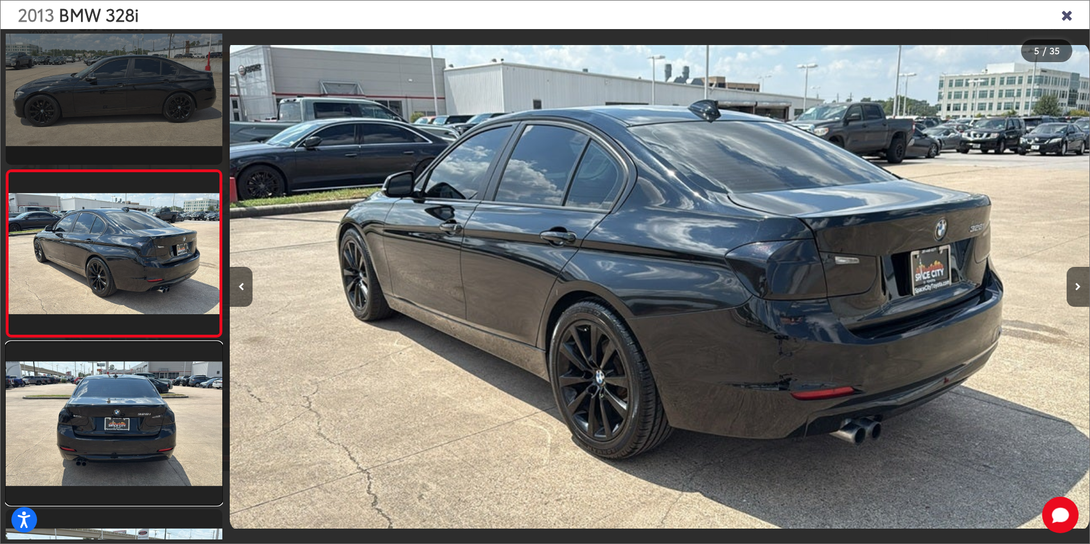
click at [95, 443] on link at bounding box center [114, 423] width 217 height 162
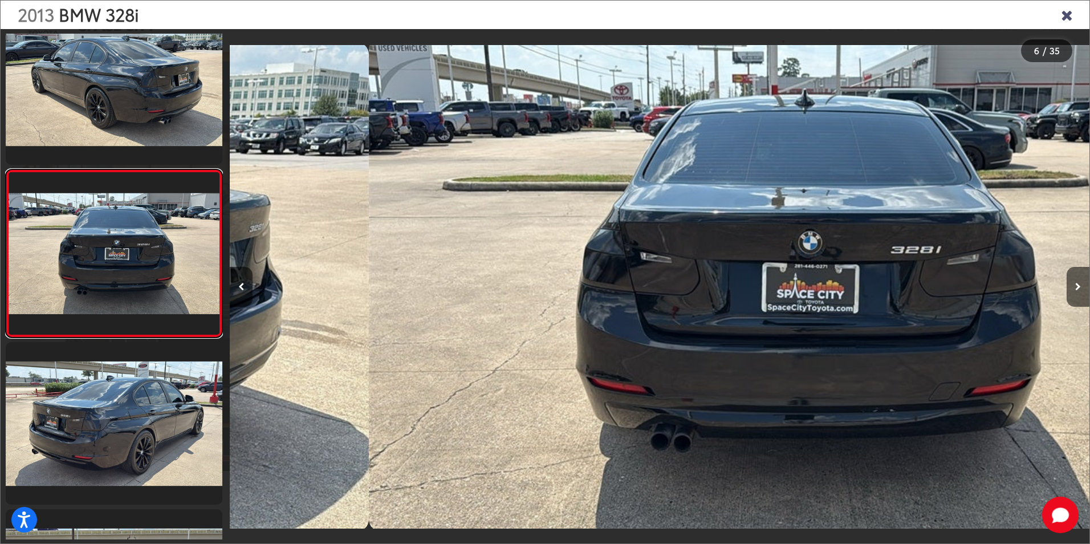
scroll to position [0, 4298]
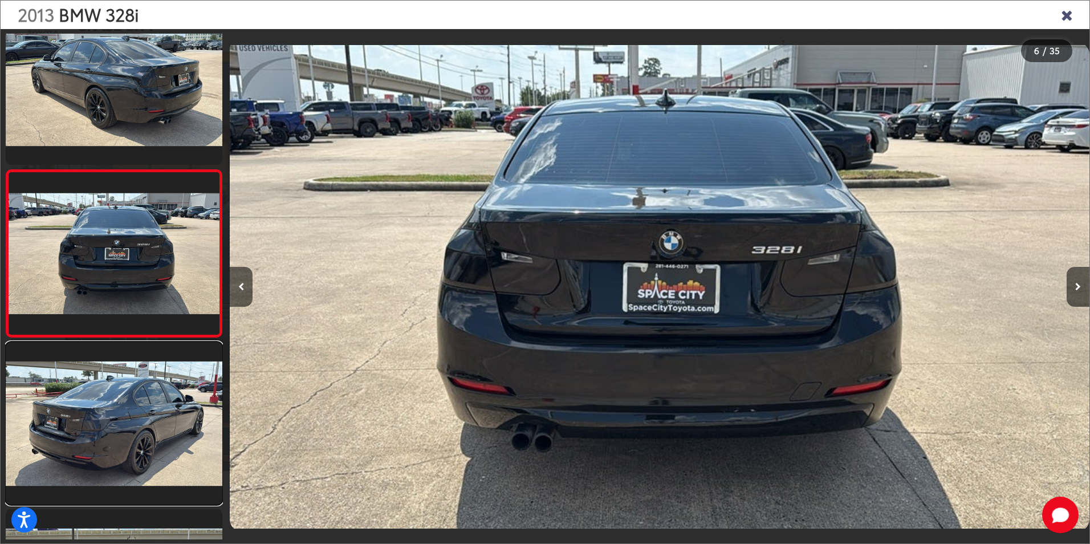
click at [95, 443] on link at bounding box center [114, 423] width 217 height 162
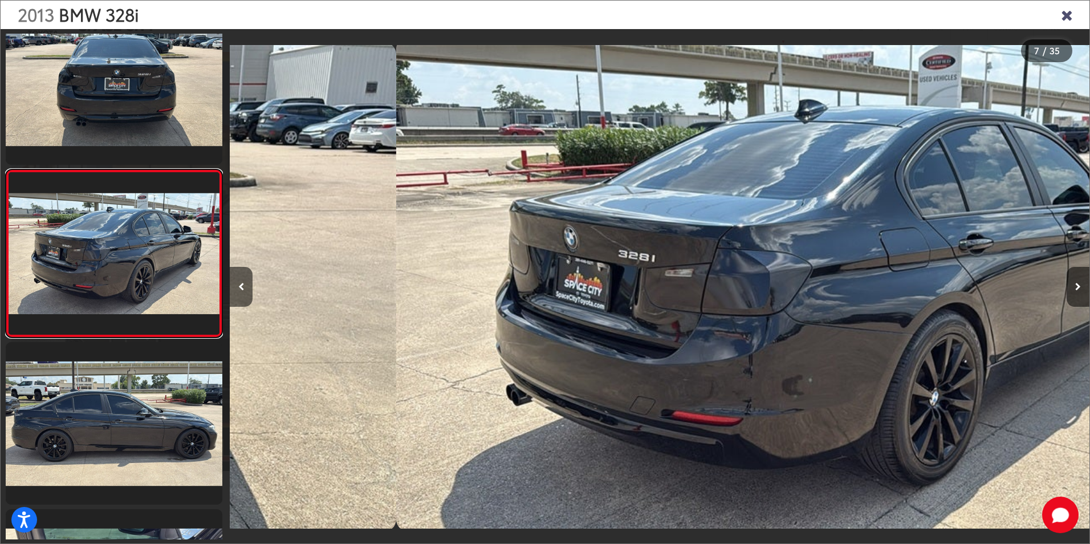
scroll to position [0, 5157]
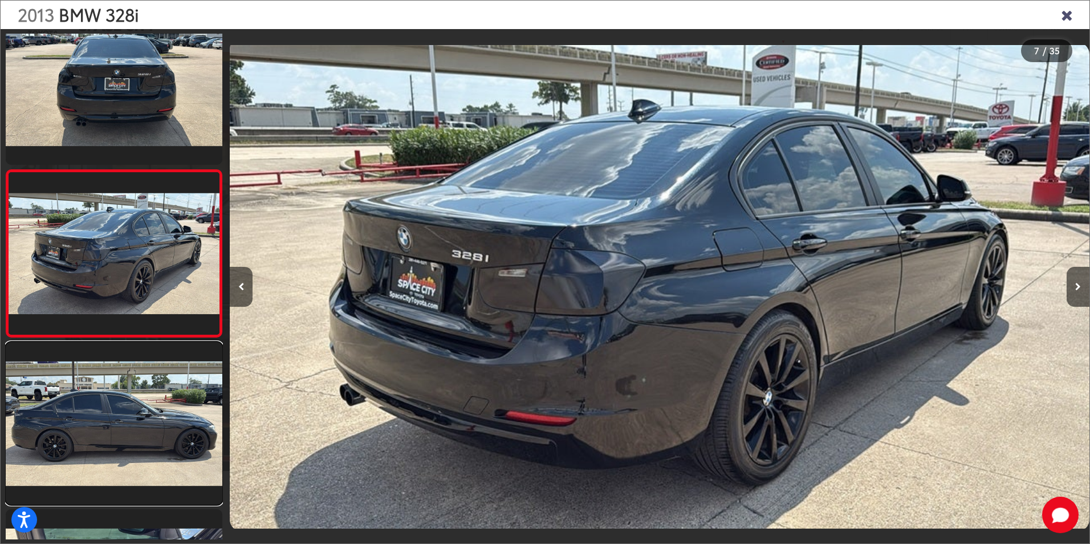
click at [95, 443] on link at bounding box center [114, 423] width 217 height 162
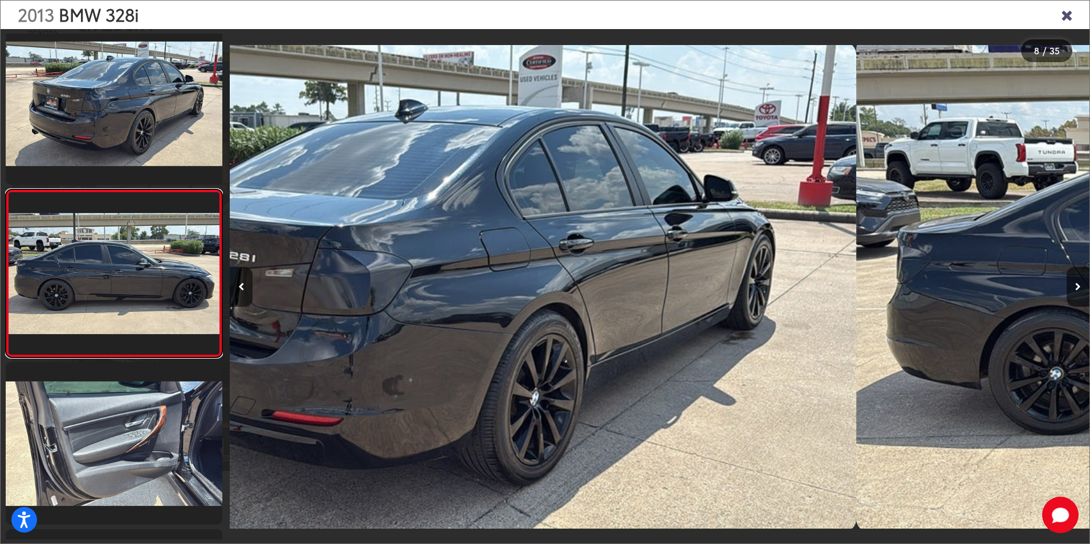
scroll to position [1034, 0]
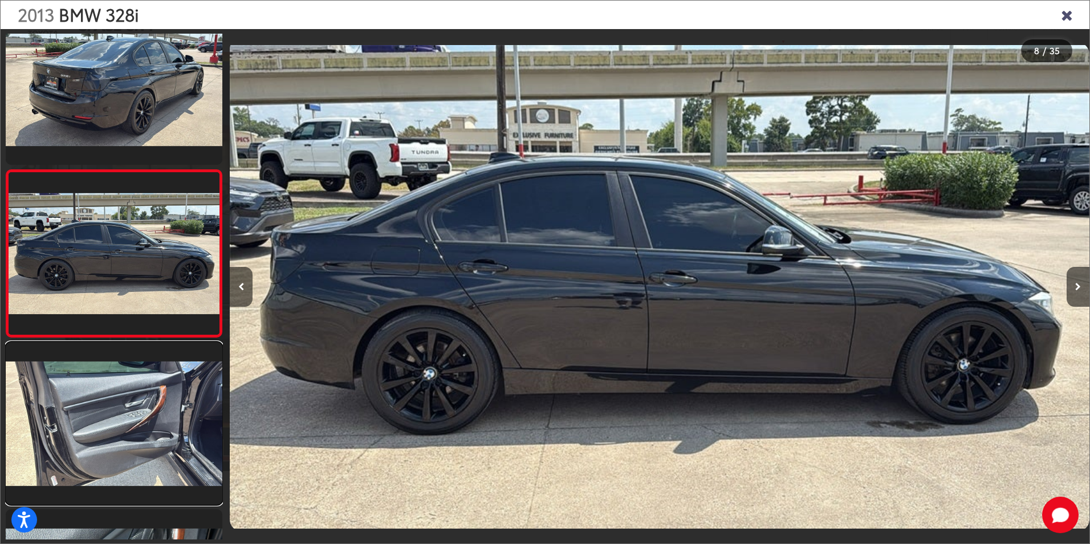
click at [95, 443] on link at bounding box center [114, 423] width 217 height 162
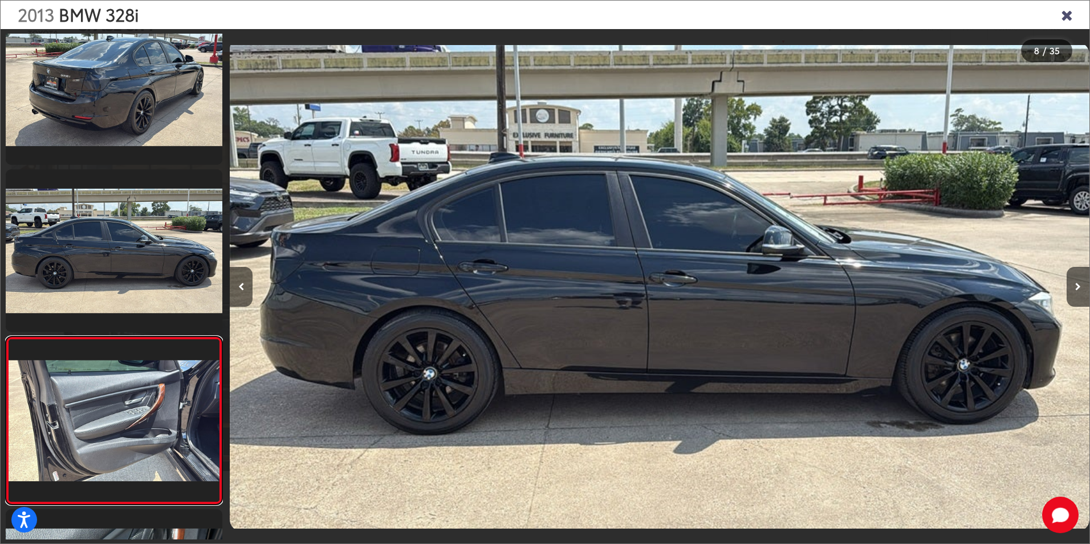
scroll to position [0, 0]
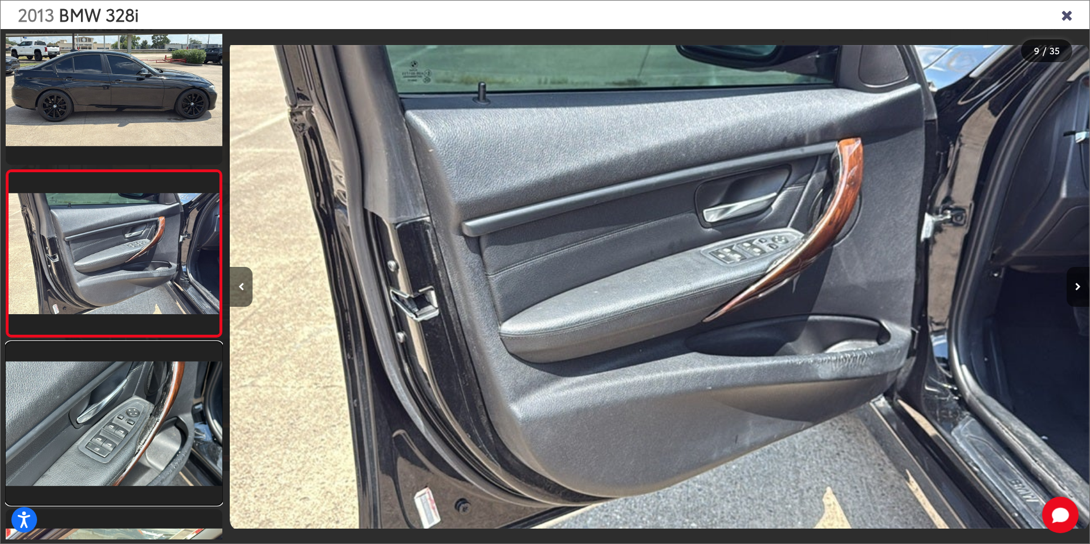
click at [95, 443] on link at bounding box center [114, 423] width 217 height 162
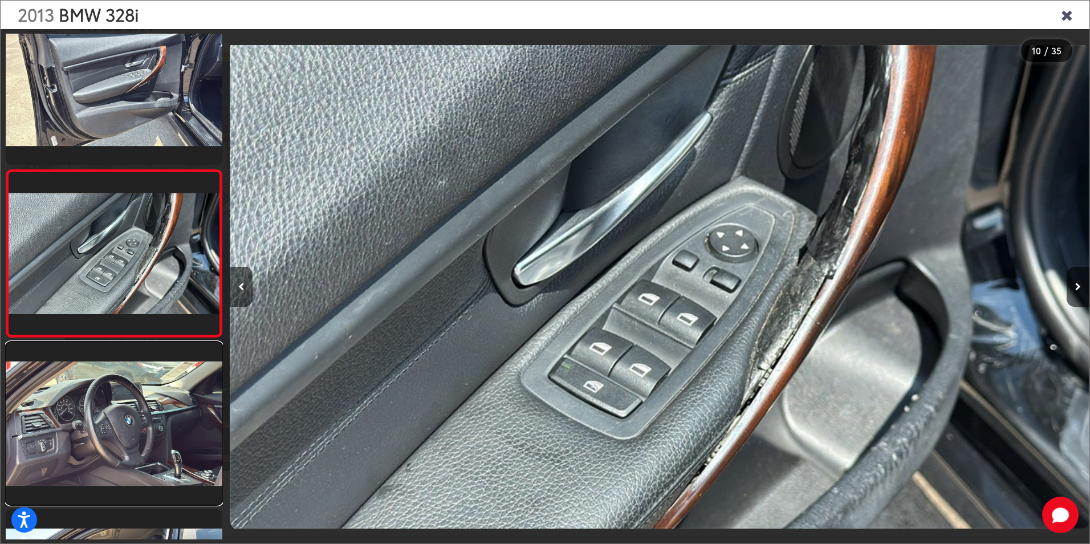
click at [95, 443] on link at bounding box center [114, 423] width 217 height 162
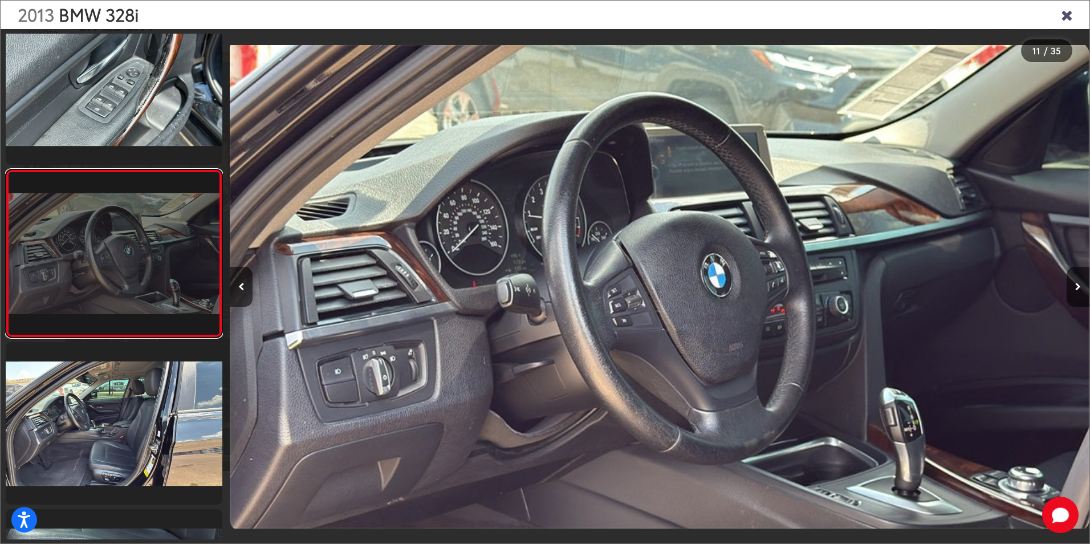
click at [81, 310] on link at bounding box center [114, 253] width 217 height 168
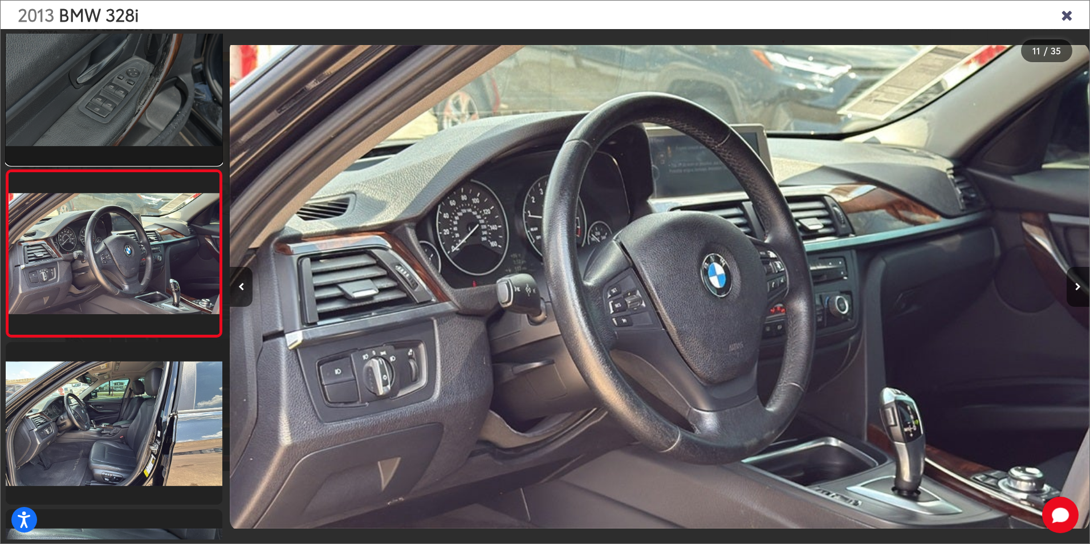
click at [89, 100] on link at bounding box center [114, 83] width 217 height 162
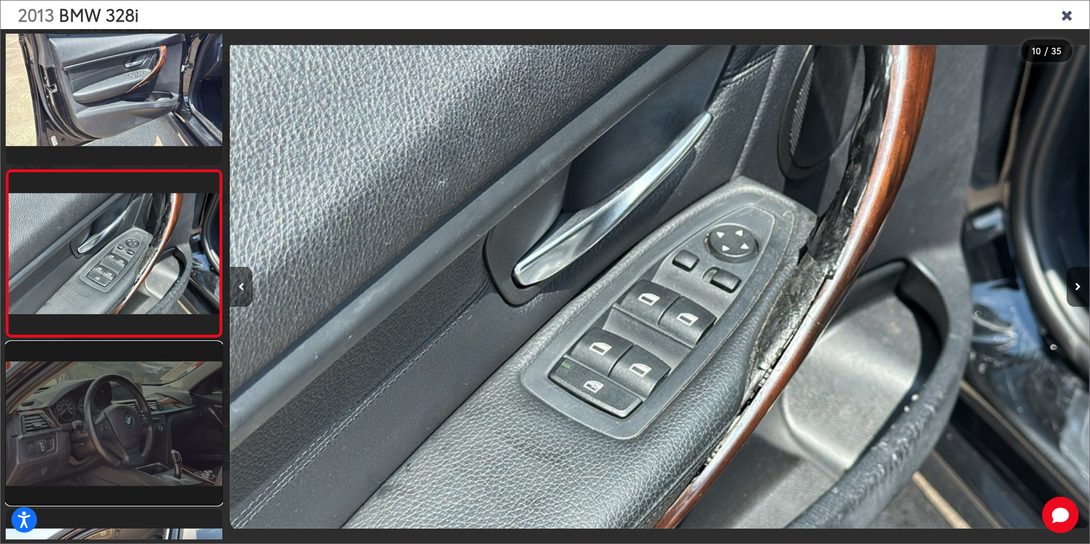
click at [113, 349] on link at bounding box center [114, 423] width 217 height 162
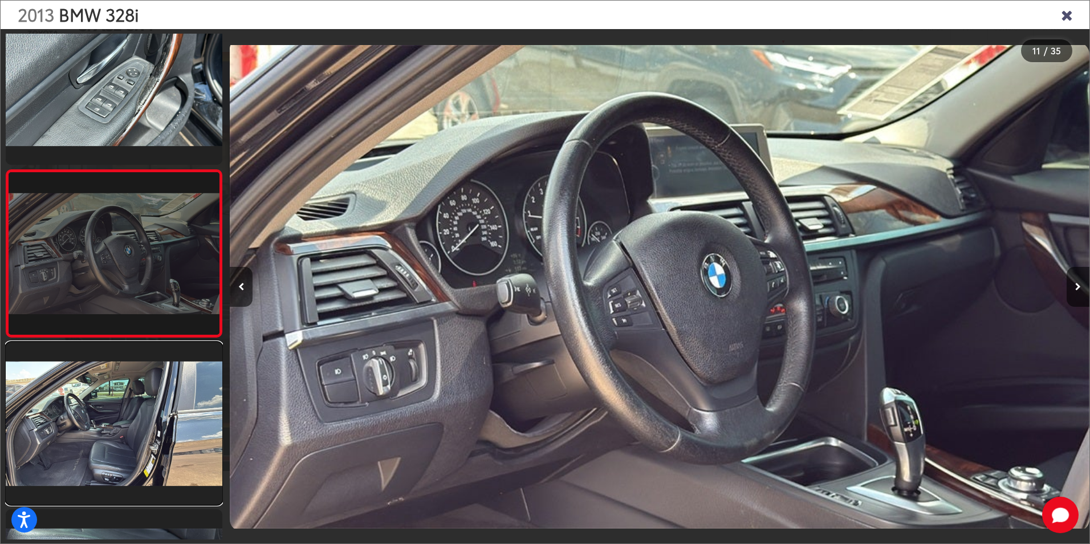
click at [108, 363] on link at bounding box center [114, 423] width 217 height 162
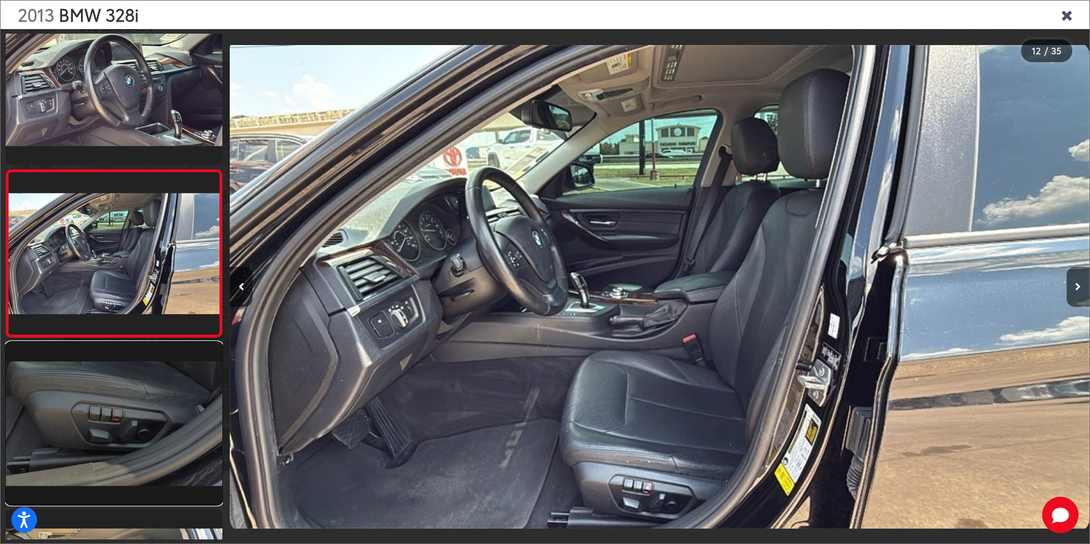
click at [108, 363] on link at bounding box center [114, 423] width 217 height 162
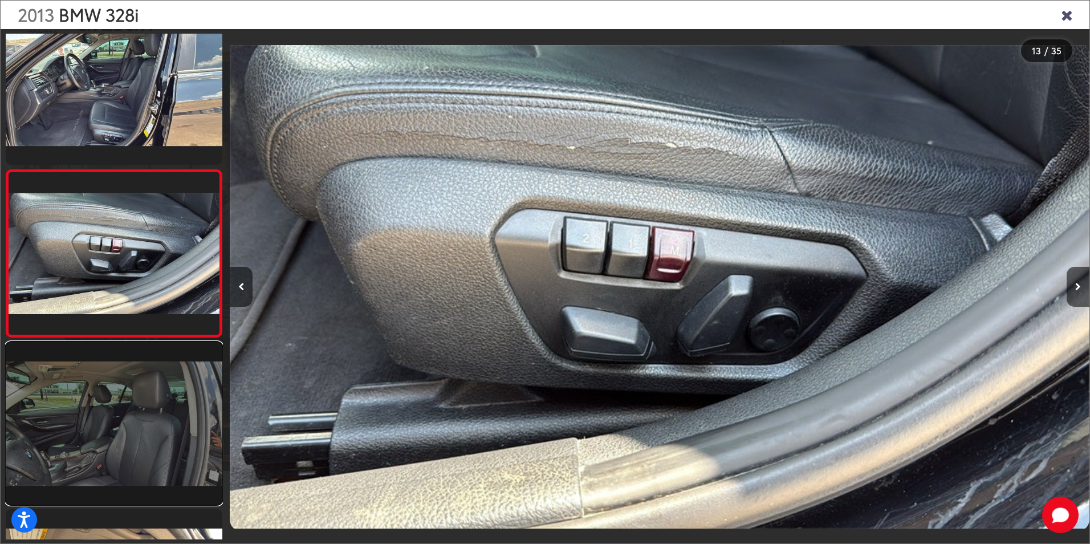
click at [109, 364] on link at bounding box center [114, 423] width 217 height 162
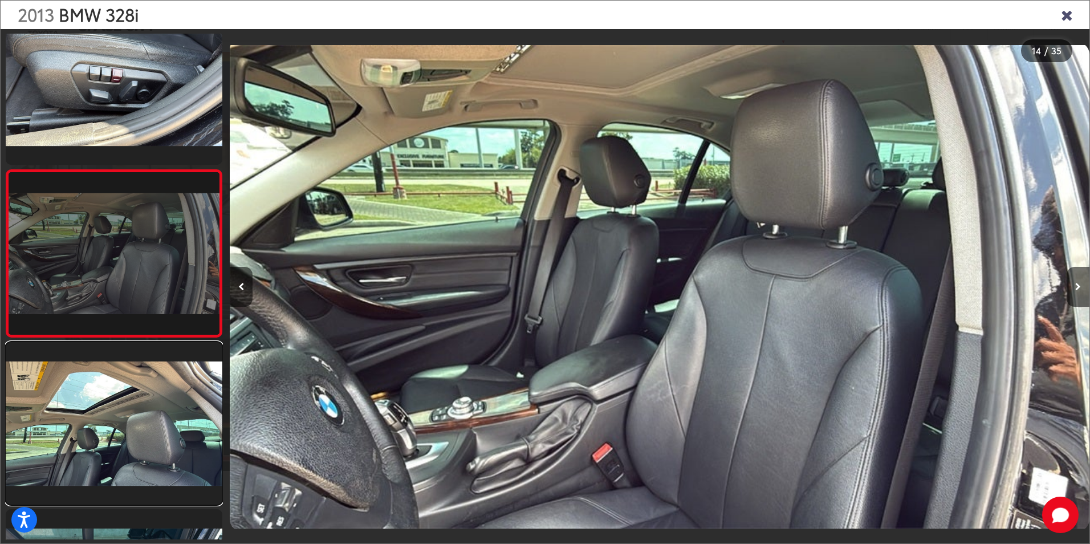
click at [109, 364] on link at bounding box center [114, 423] width 217 height 162
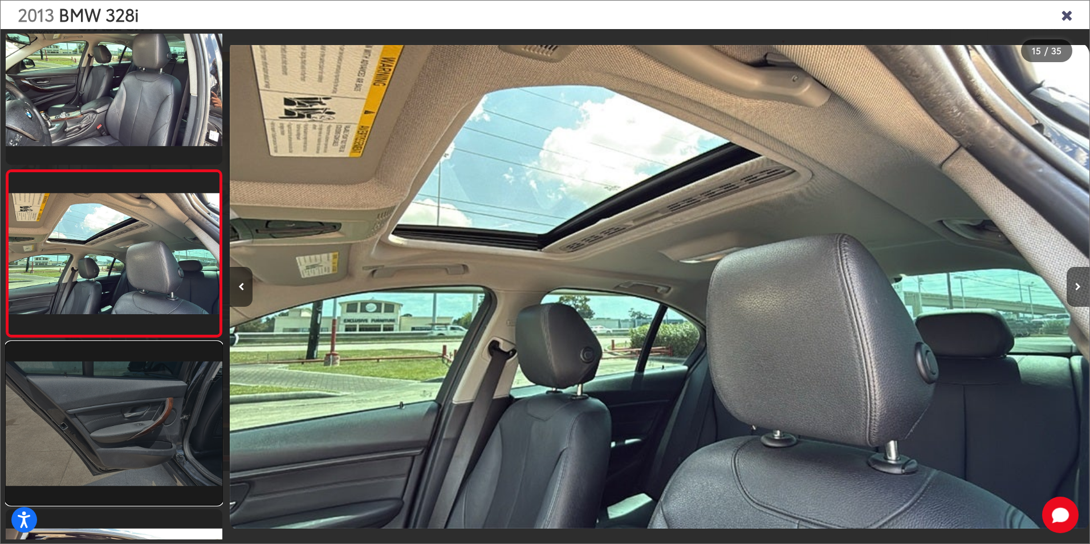
click at [109, 364] on link at bounding box center [114, 423] width 217 height 162
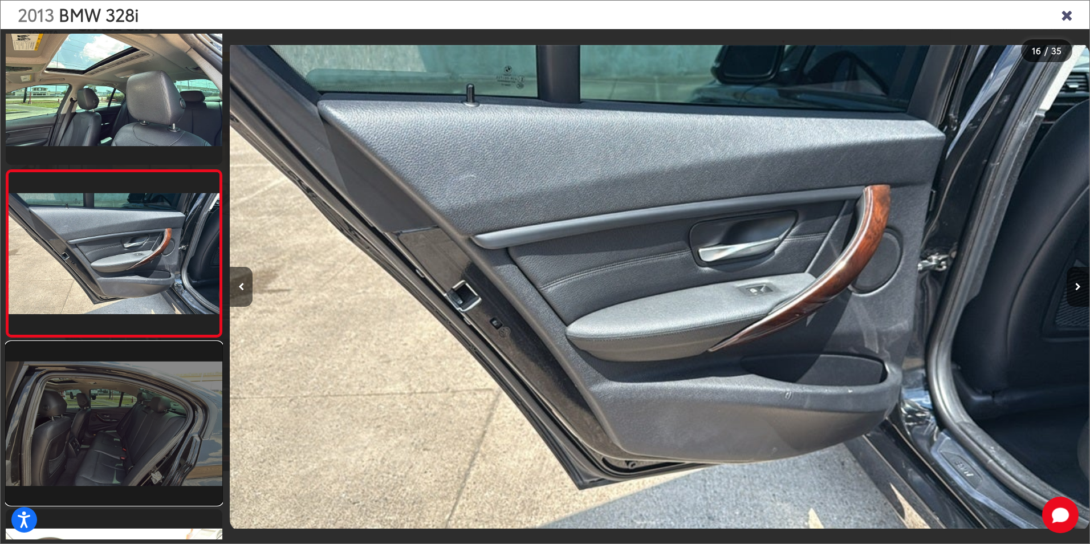
click at [110, 365] on link at bounding box center [114, 423] width 217 height 162
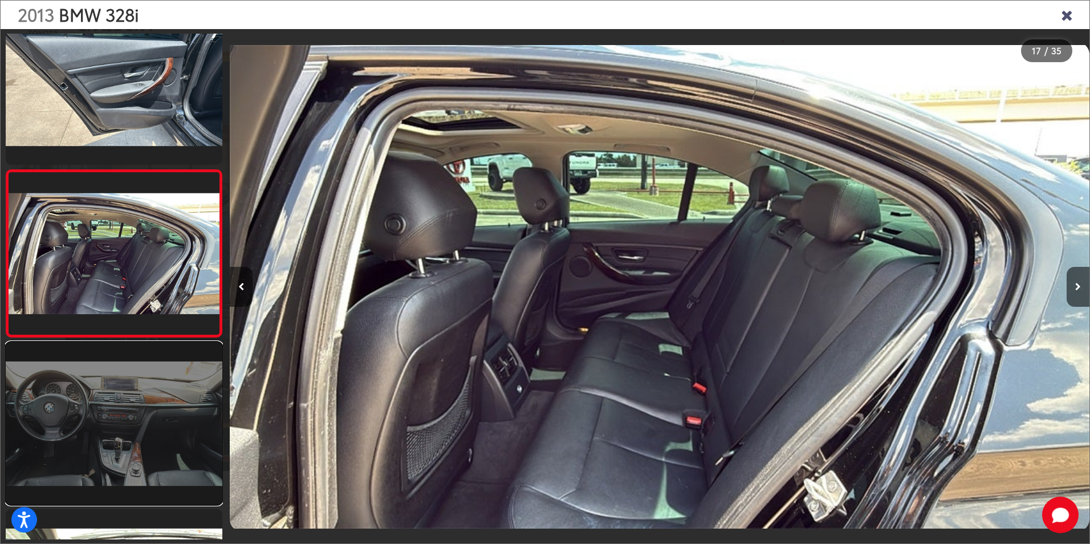
click at [111, 367] on link at bounding box center [114, 423] width 217 height 162
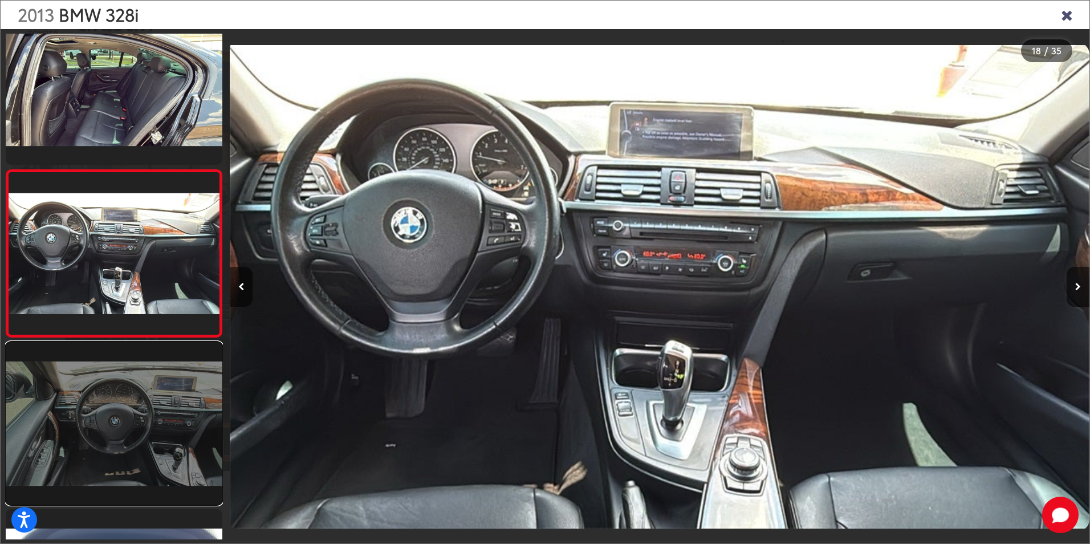
click at [112, 367] on link at bounding box center [114, 423] width 217 height 162
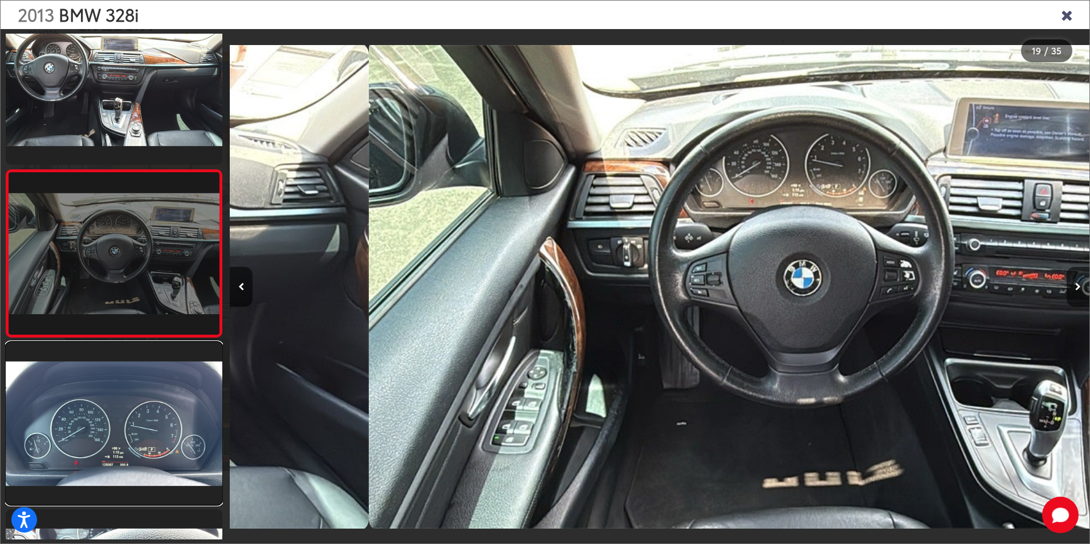
click at [112, 367] on link at bounding box center [114, 423] width 217 height 162
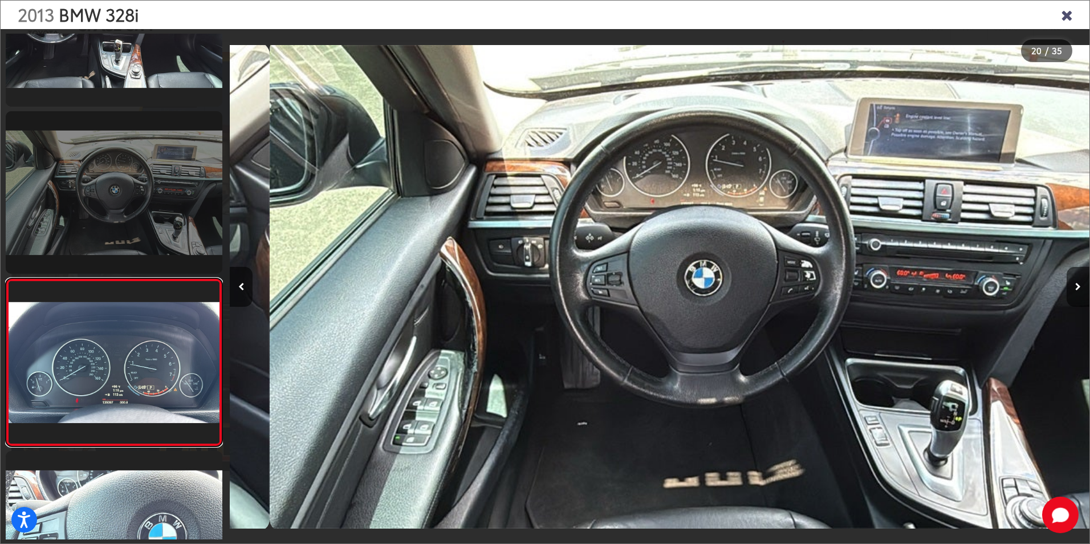
click at [112, 367] on link at bounding box center [114, 362] width 217 height 168
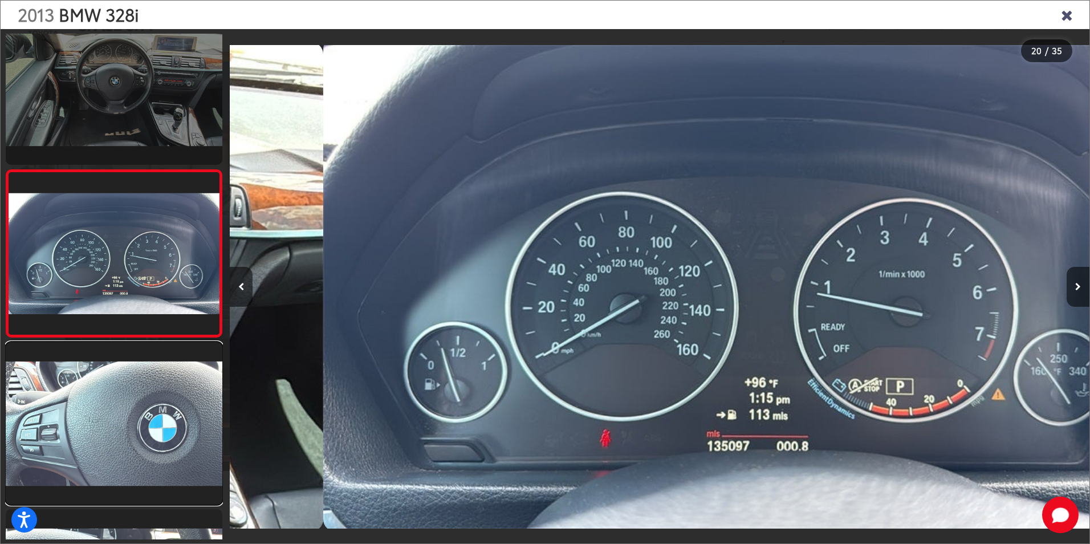
click at [112, 367] on link at bounding box center [114, 423] width 217 height 162
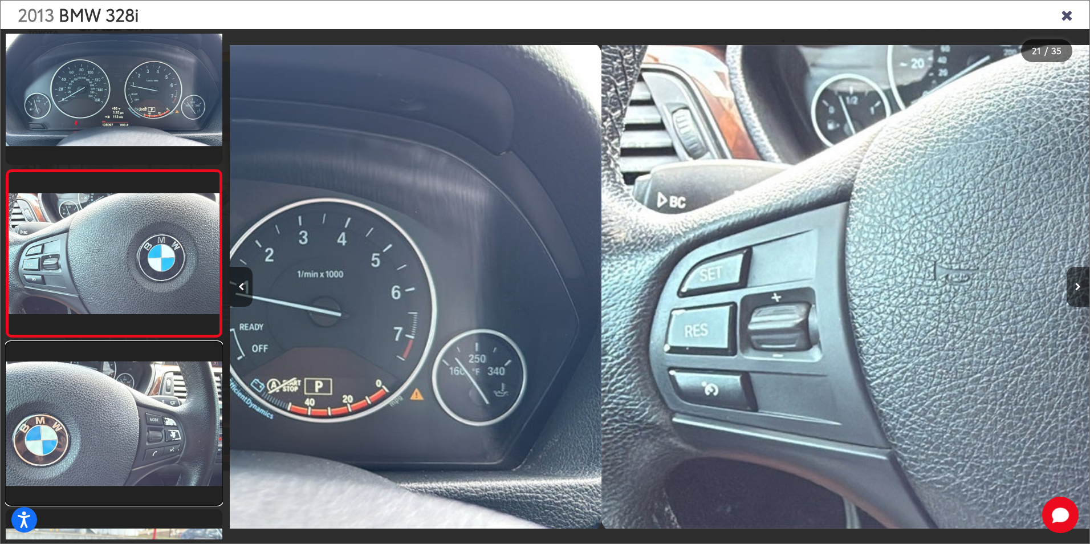
click at [112, 367] on link at bounding box center [114, 423] width 217 height 162
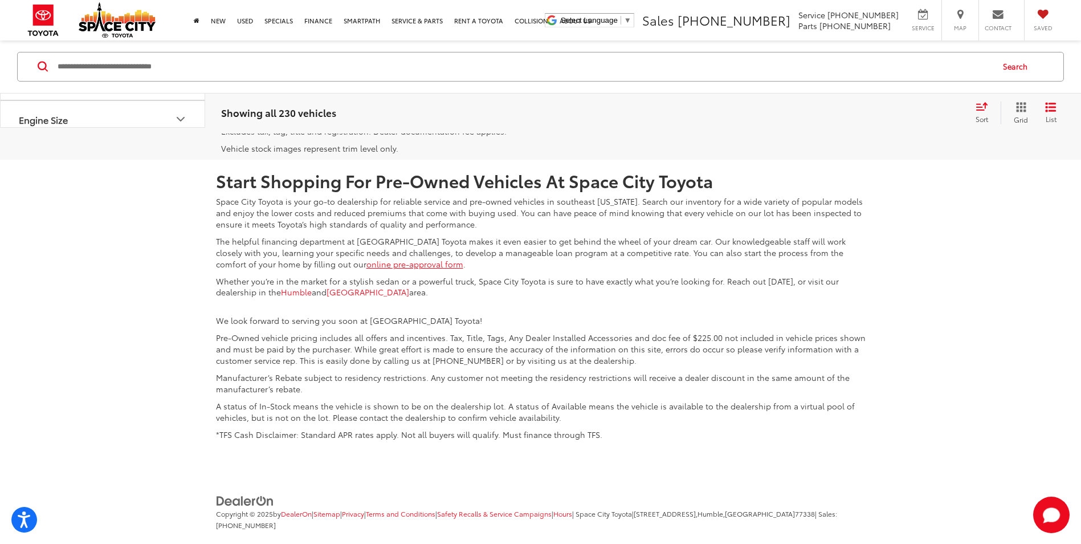
scroll to position [2780, 0]
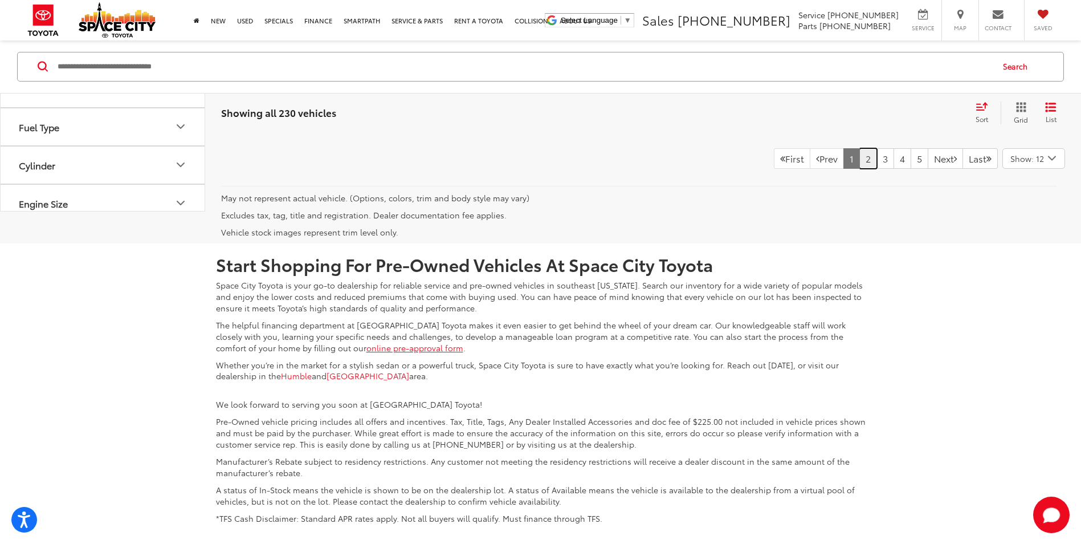
click at [860, 169] on link "2" at bounding box center [869, 158] width 18 height 21
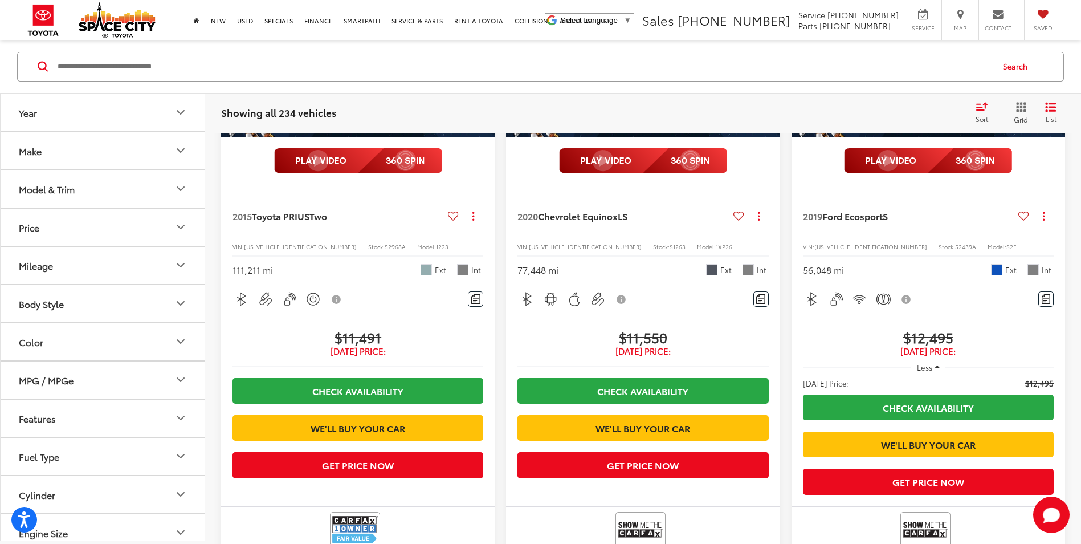
scroll to position [2274, 0]
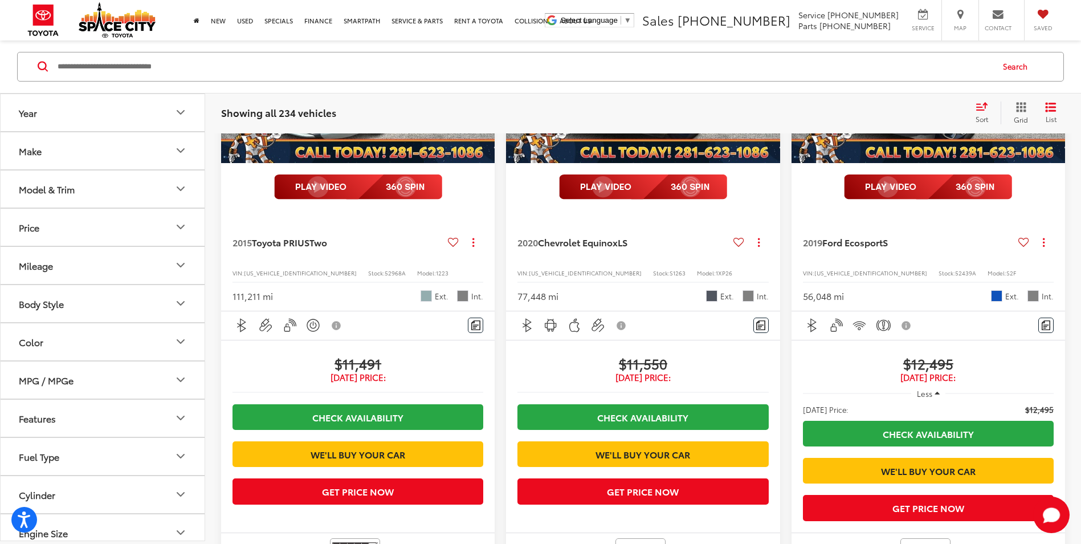
click at [479, 80] on button "Next image" at bounding box center [483, 60] width 23 height 40
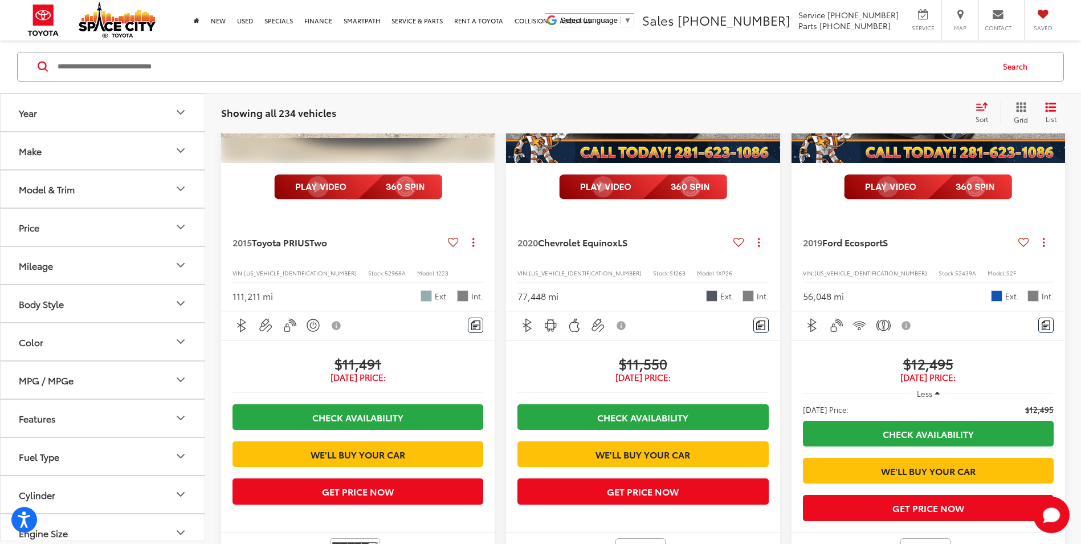
click at [479, 80] on button "Next image" at bounding box center [483, 60] width 23 height 40
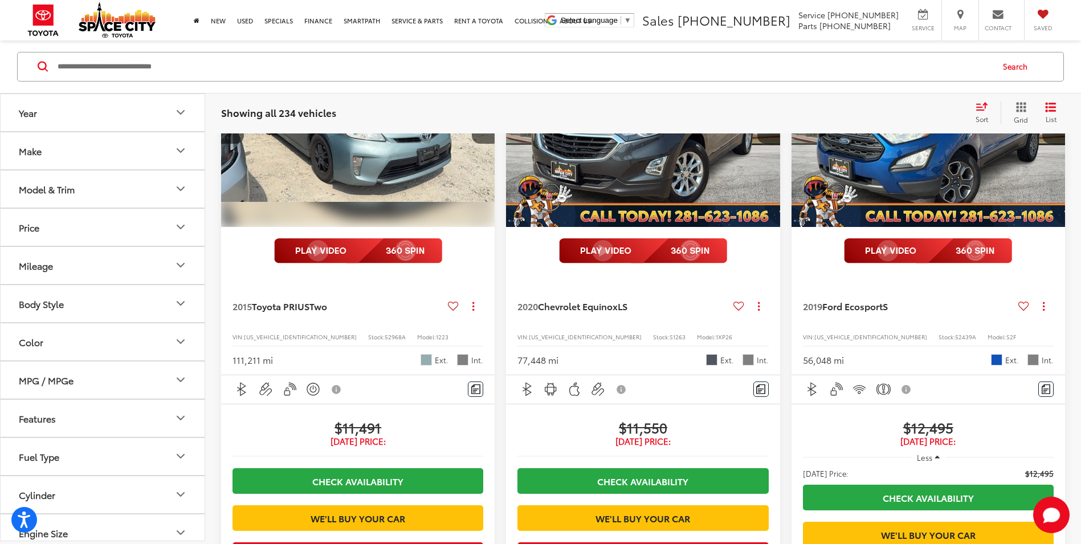
scroll to position [2103, 0]
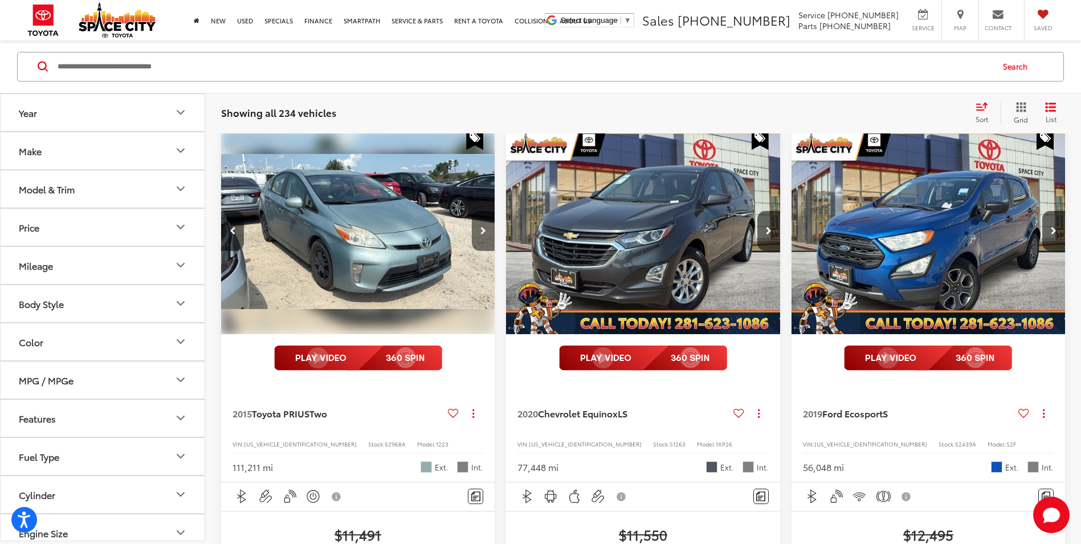
click at [478, 251] on button "Next image" at bounding box center [483, 231] width 23 height 40
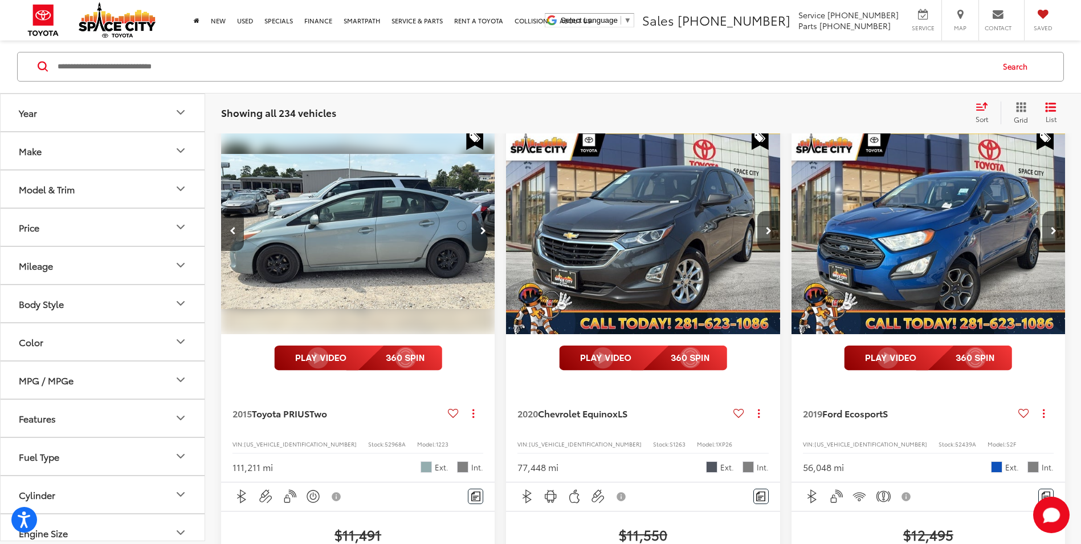
click at [478, 251] on button "Next image" at bounding box center [483, 231] width 23 height 40
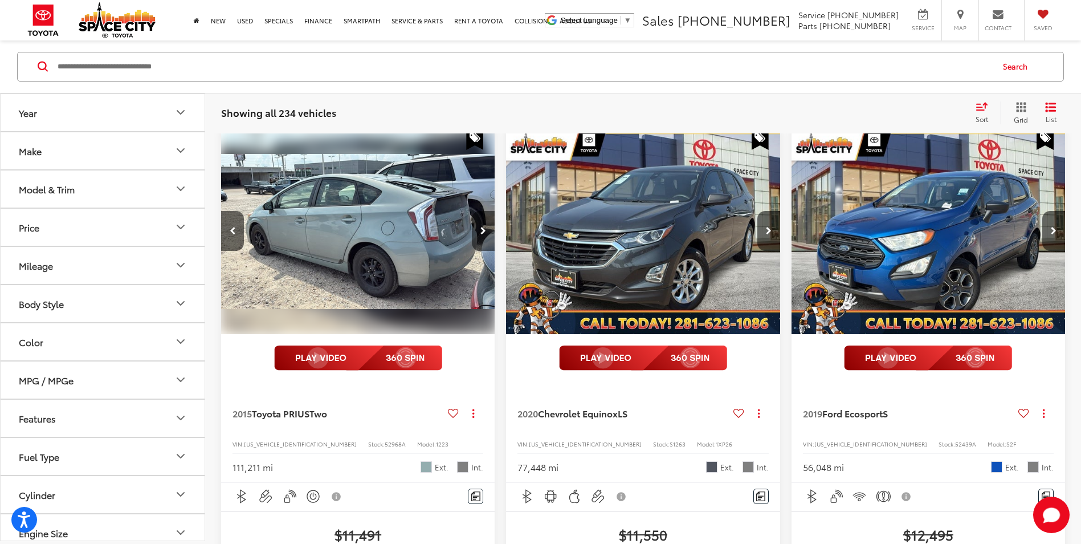
click at [478, 251] on button "Next image" at bounding box center [483, 231] width 23 height 40
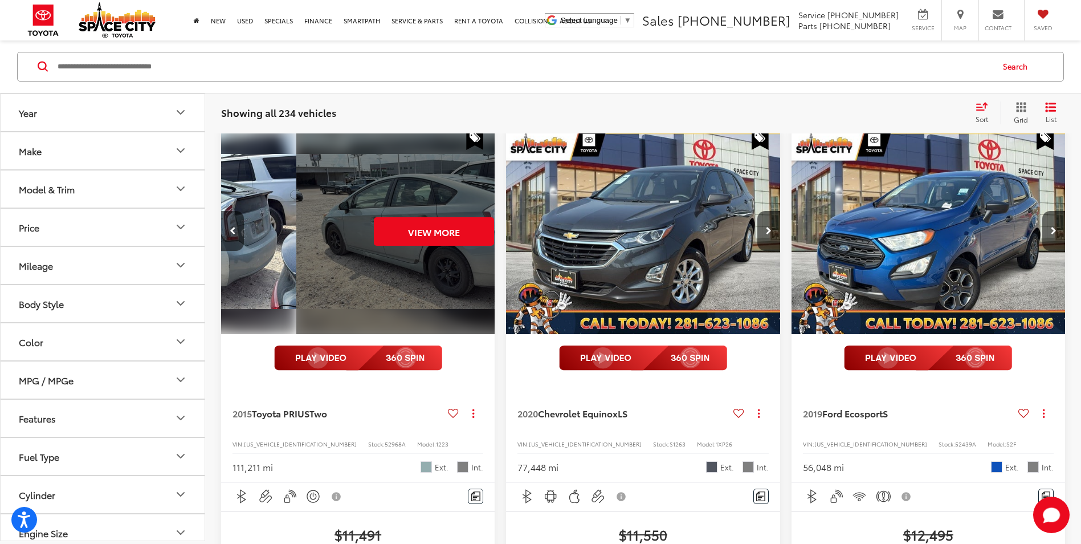
scroll to position [0, 1378]
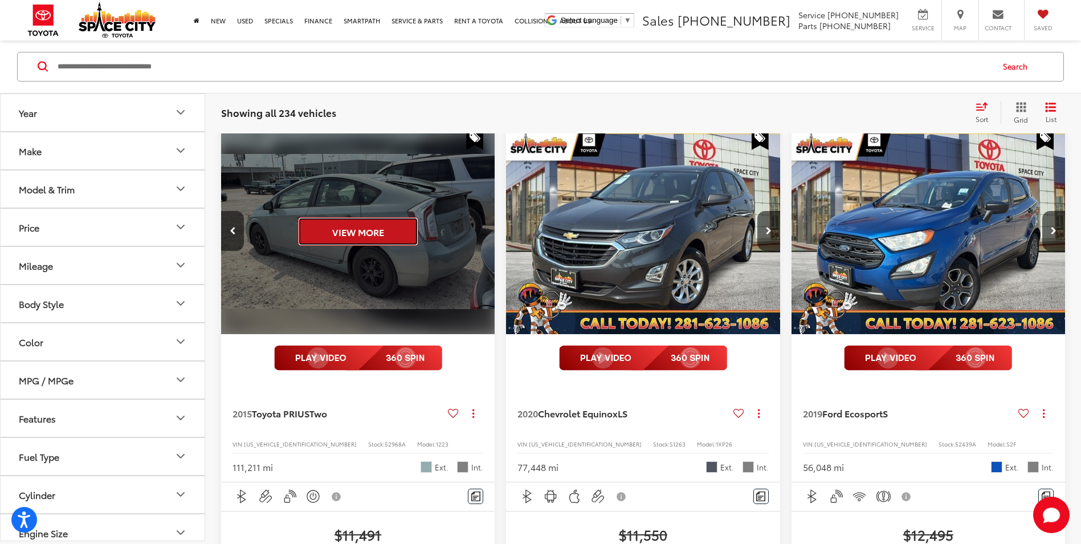
click at [383, 246] on button "View More" at bounding box center [358, 231] width 120 height 28
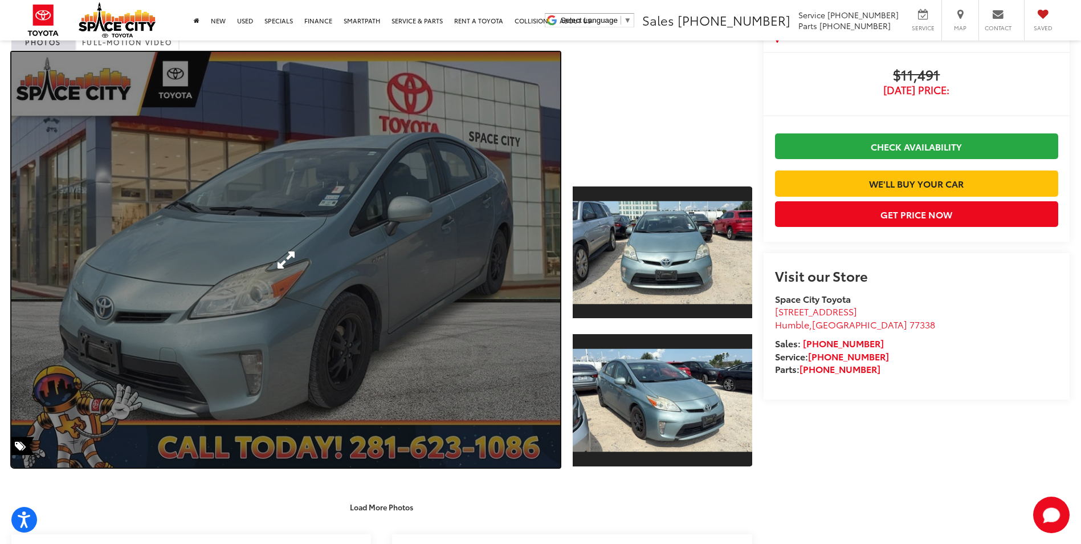
click at [494, 307] on link "Expand Photo 0" at bounding box center [285, 260] width 549 height 416
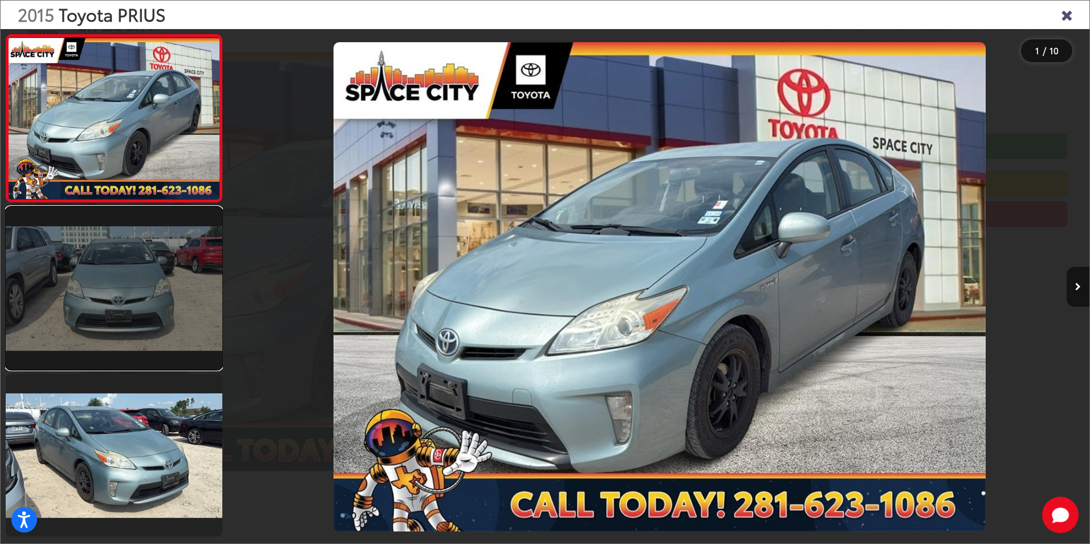
click at [172, 317] on link at bounding box center [114, 288] width 217 height 162
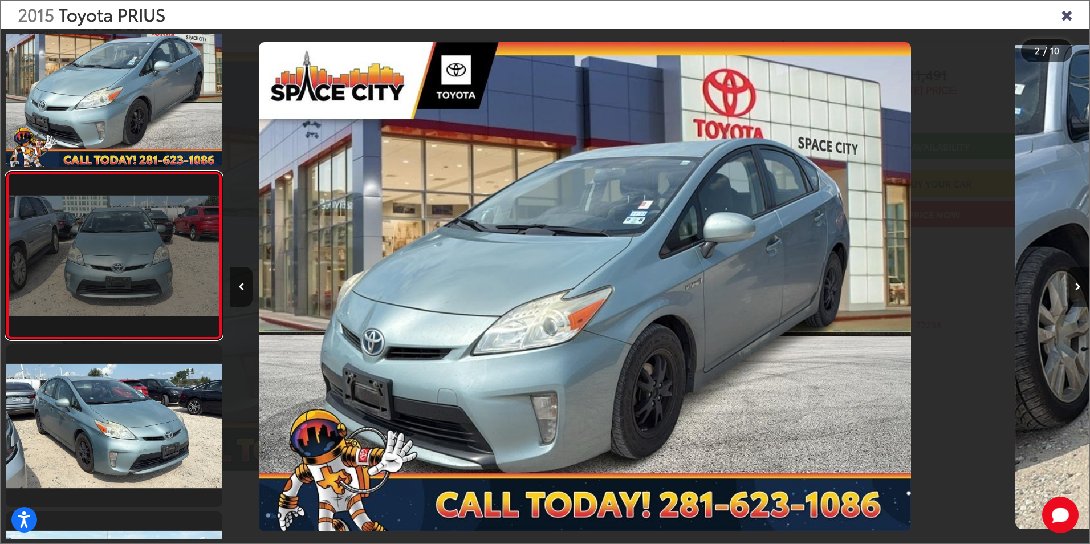
scroll to position [32, 0]
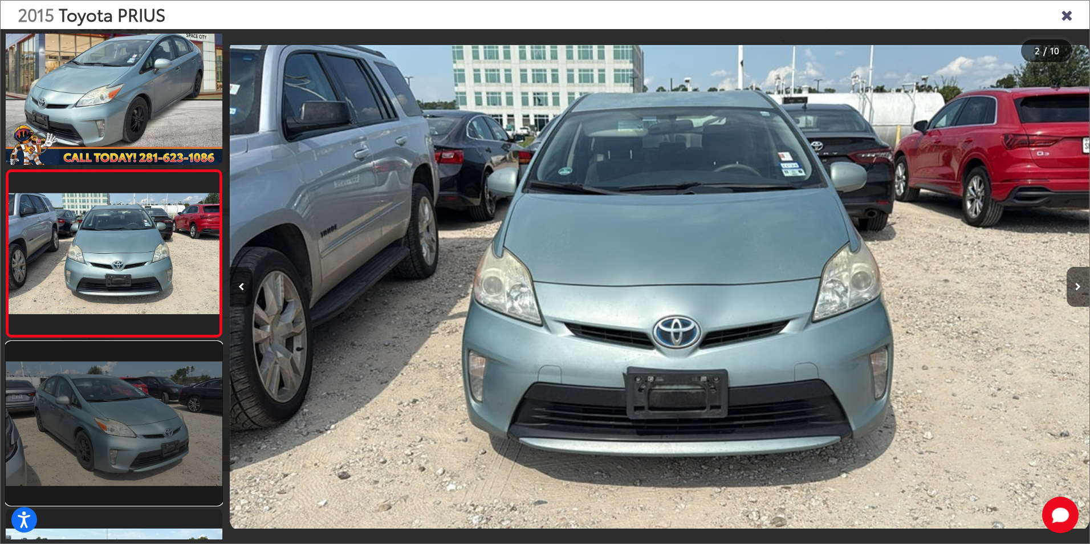
click at [171, 374] on link at bounding box center [114, 423] width 217 height 162
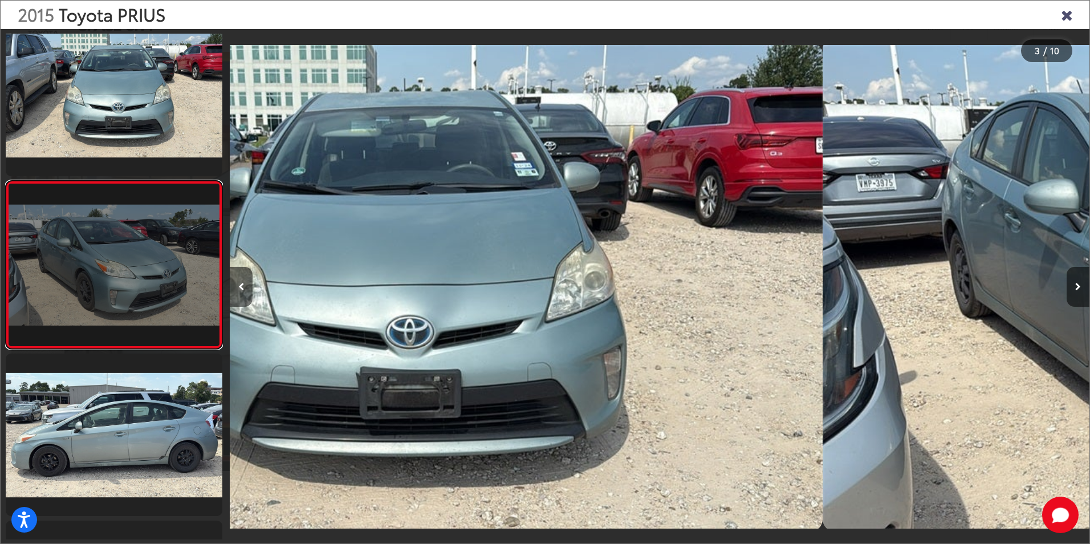
scroll to position [199, 0]
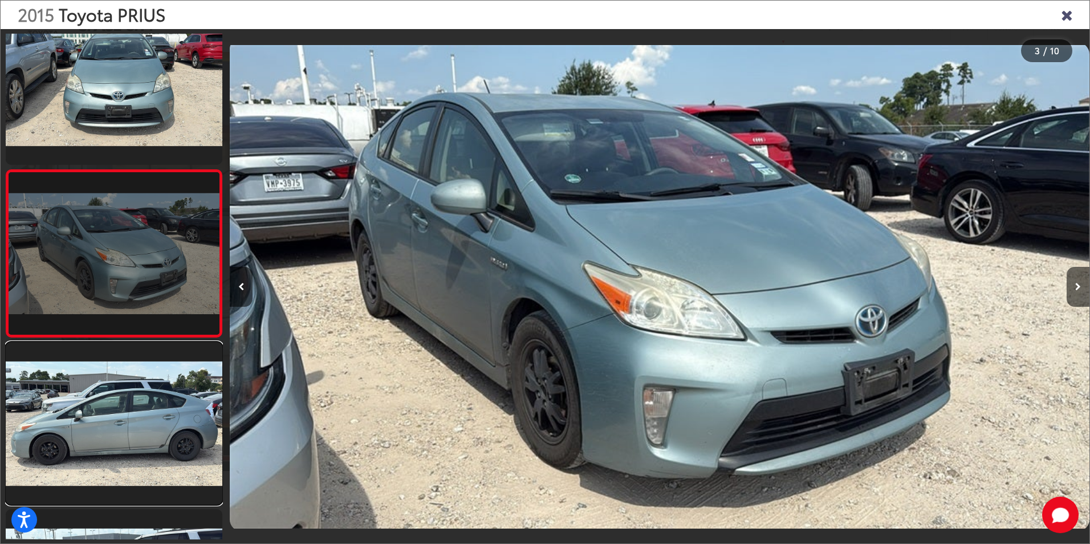
click at [171, 374] on link at bounding box center [114, 423] width 217 height 162
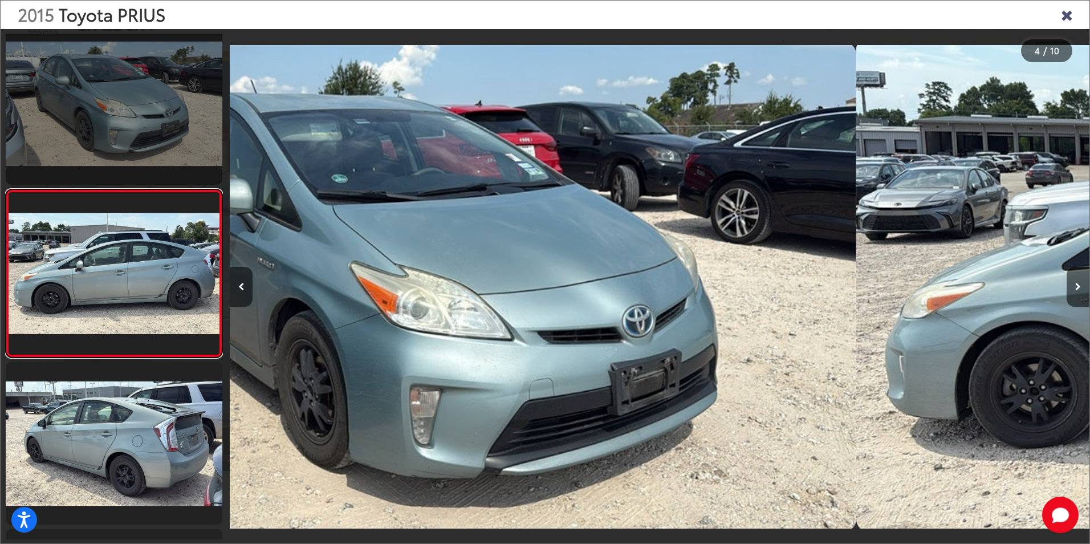
scroll to position [366, 0]
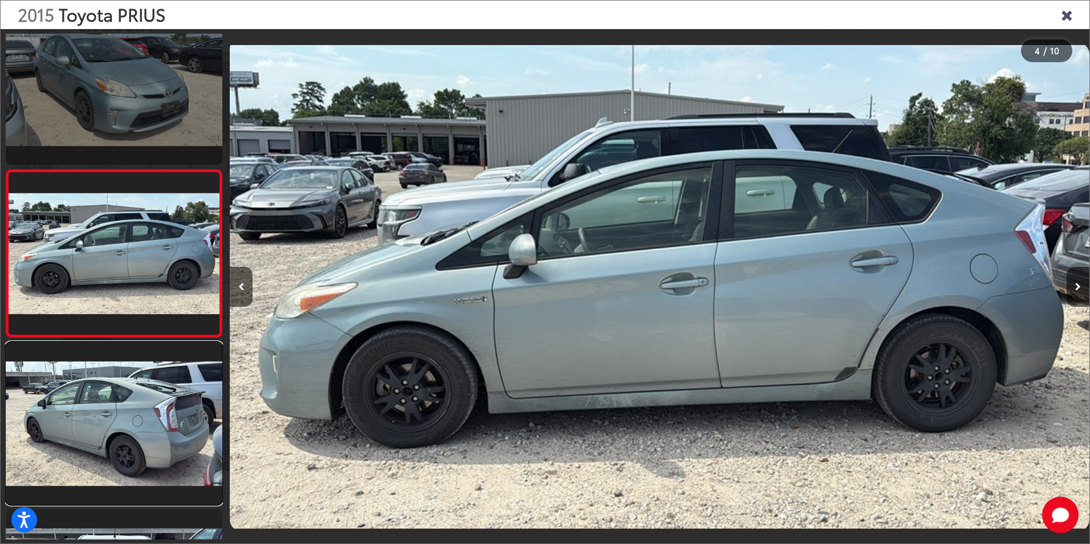
click at [171, 374] on link at bounding box center [114, 423] width 217 height 162
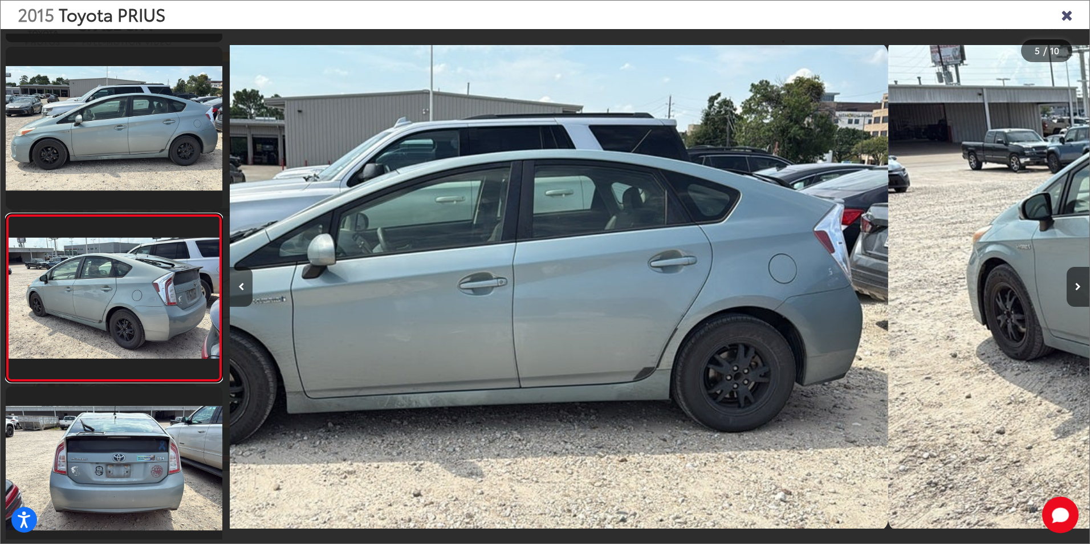
scroll to position [533, 0]
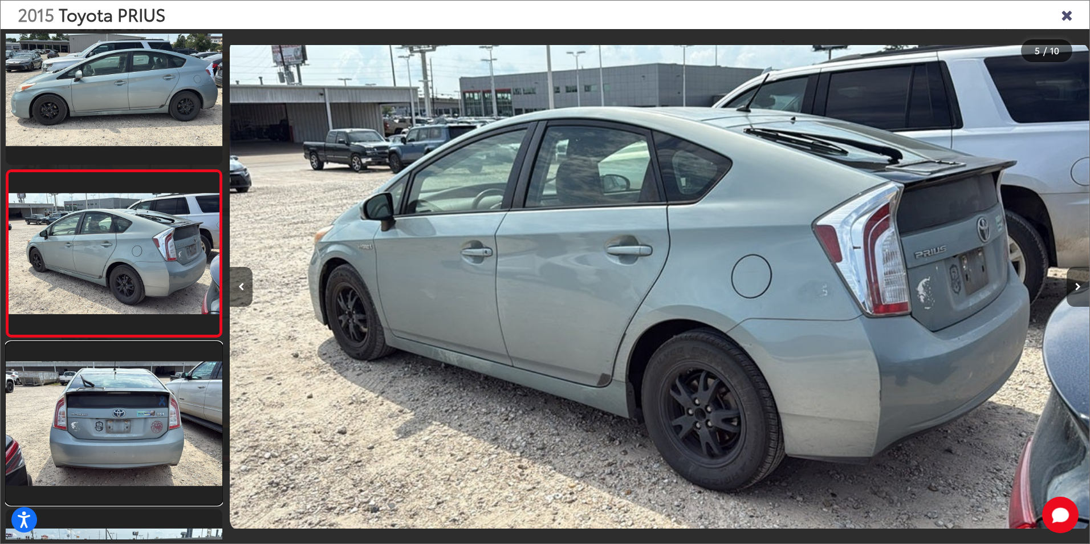
click at [171, 374] on link at bounding box center [114, 423] width 217 height 162
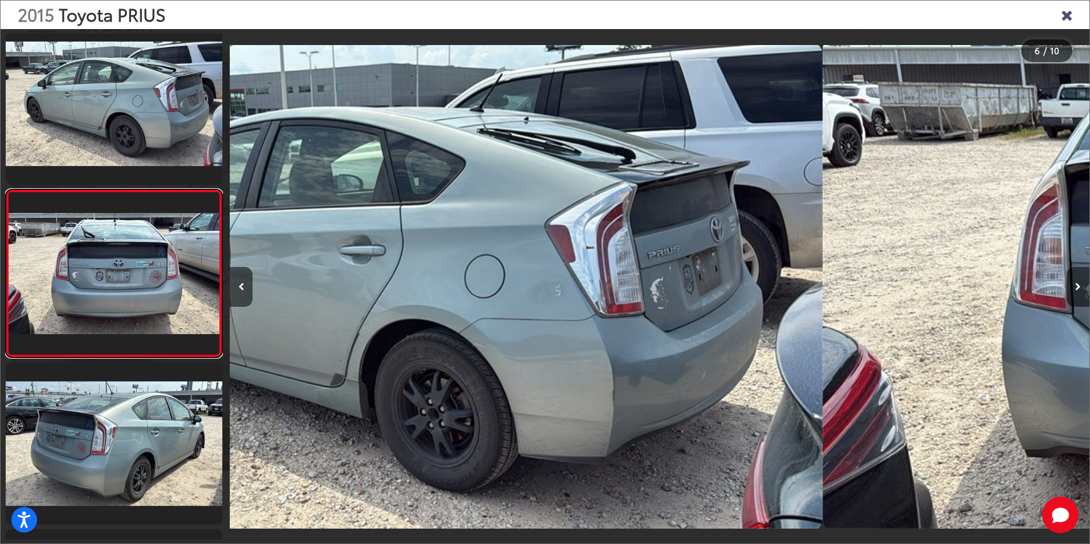
scroll to position [700, 0]
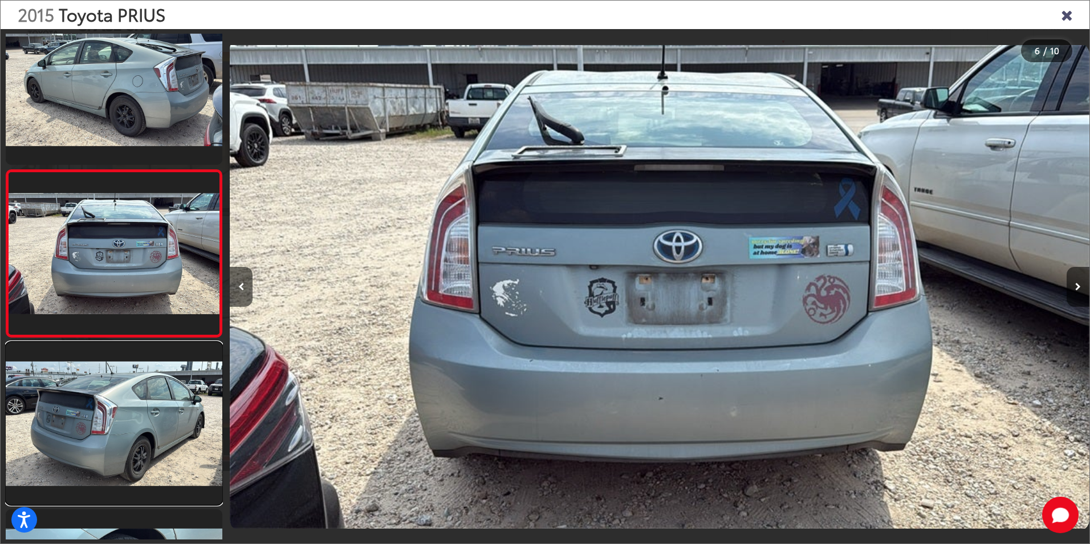
click at [171, 374] on link at bounding box center [114, 423] width 217 height 162
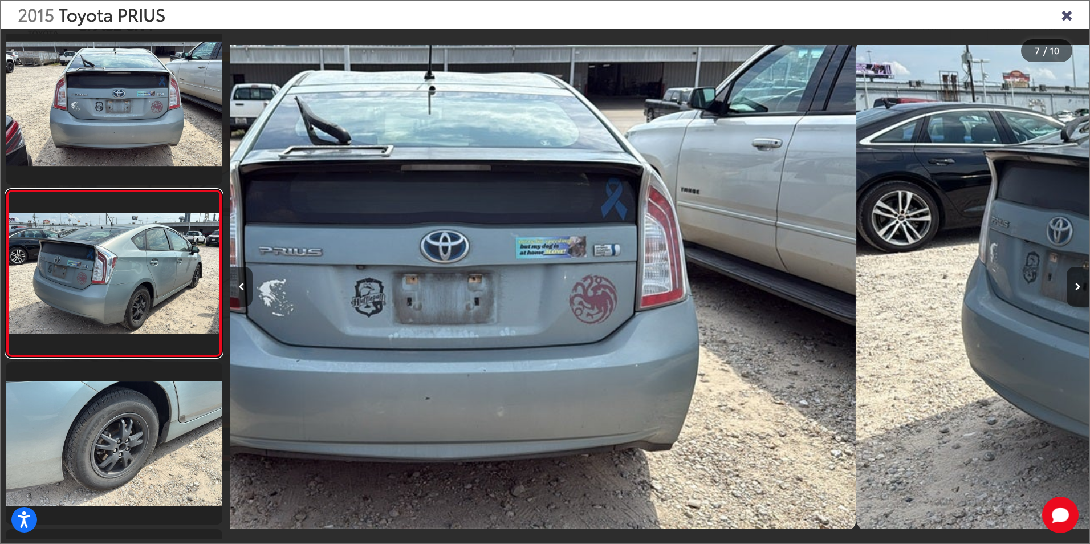
scroll to position [867, 0]
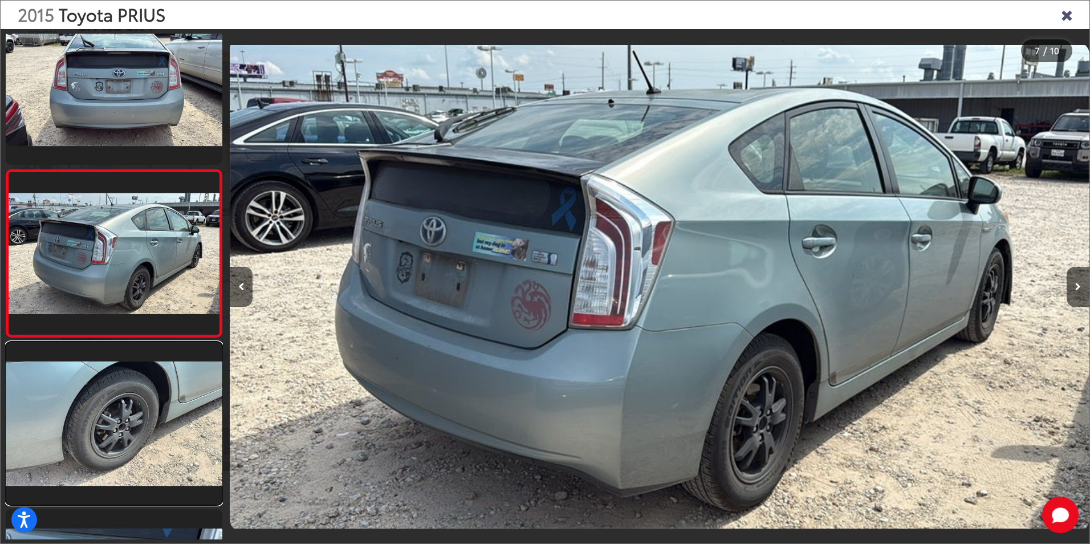
click at [171, 374] on link at bounding box center [114, 423] width 217 height 162
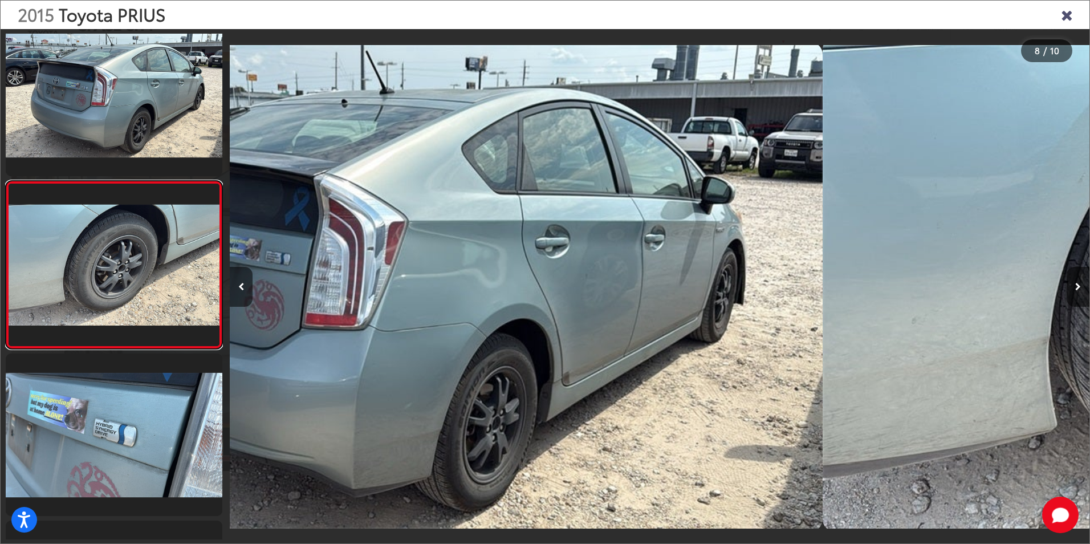
scroll to position [1034, 0]
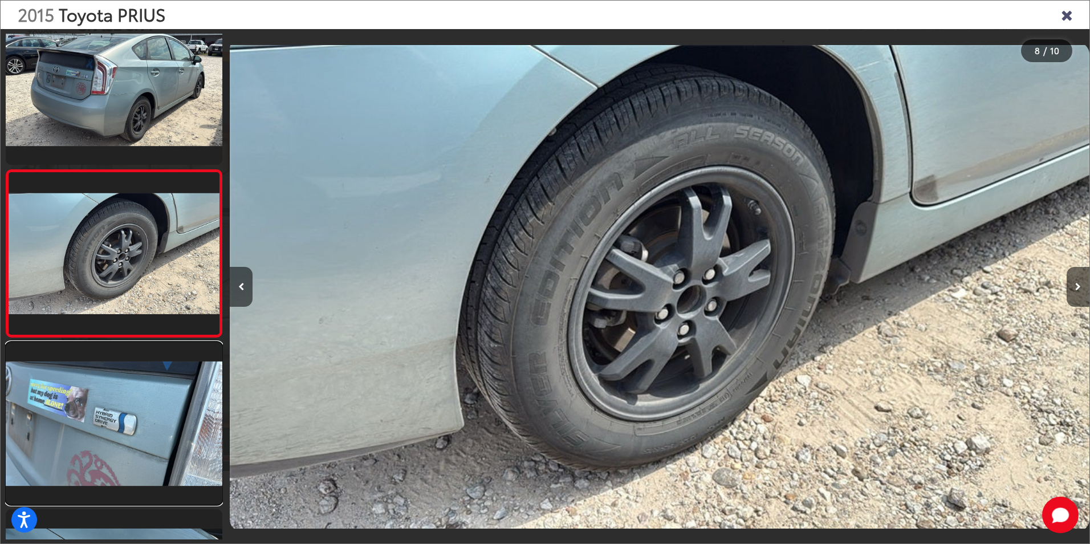
click at [171, 374] on link at bounding box center [114, 423] width 217 height 162
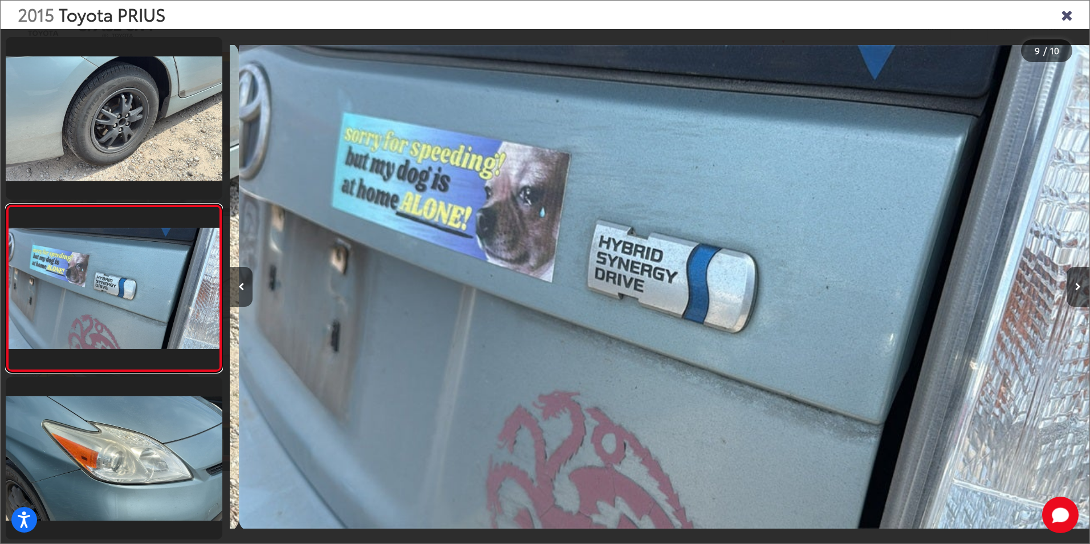
scroll to position [0, 6876]
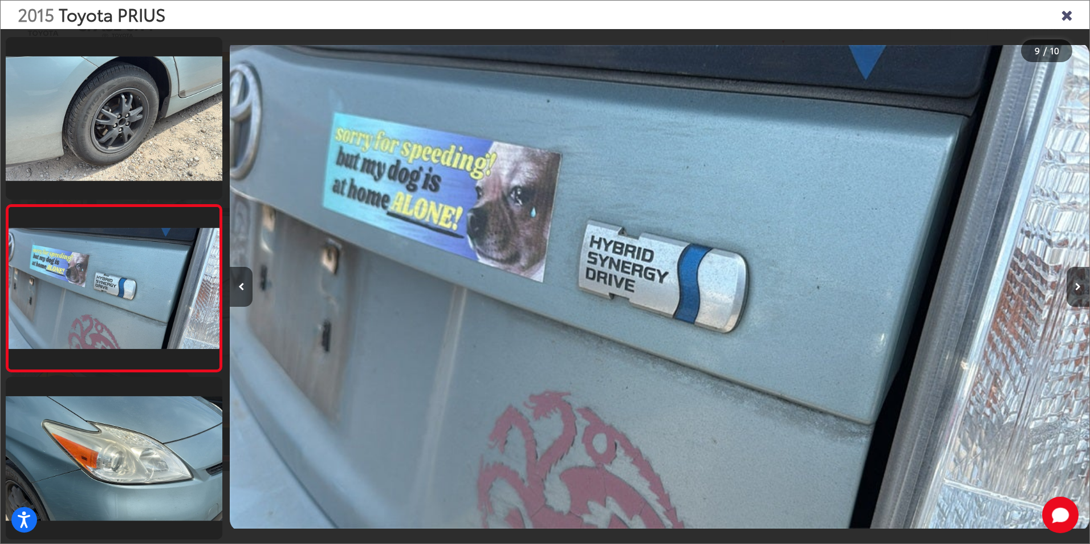
click at [171, 374] on div at bounding box center [114, 287] width 218 height 506
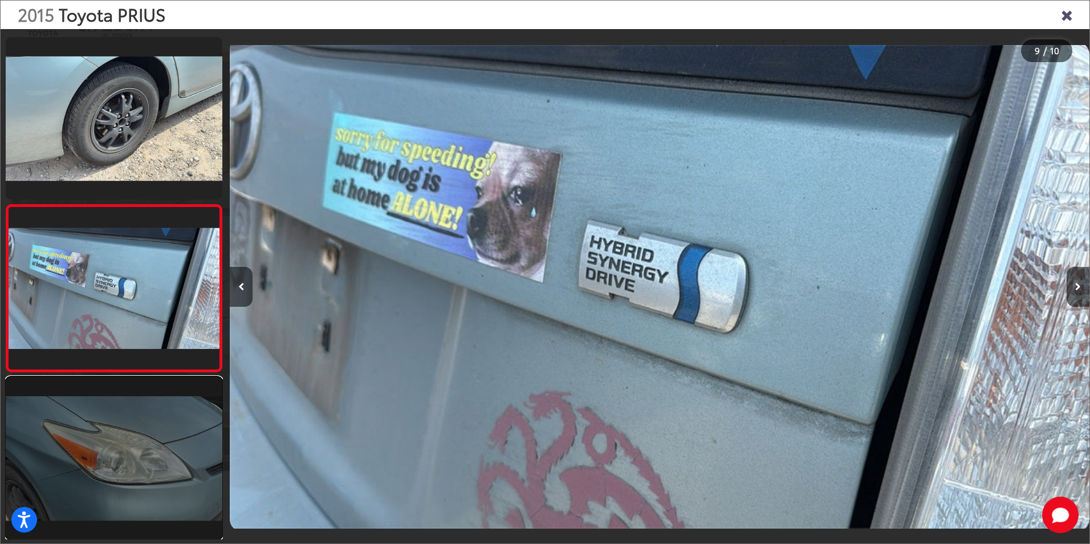
click at [154, 416] on link at bounding box center [114, 458] width 217 height 162
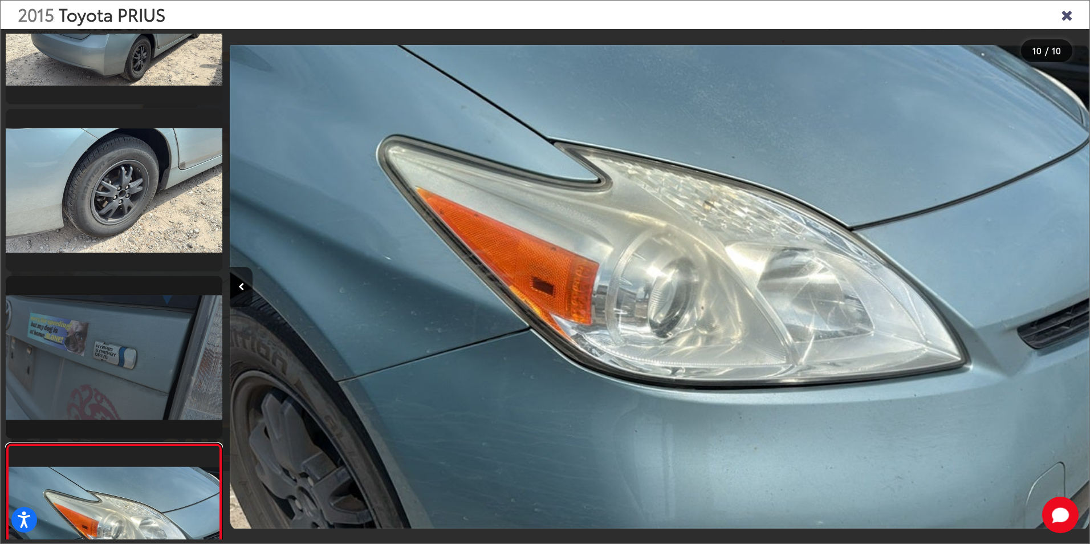
scroll to position [995, 0]
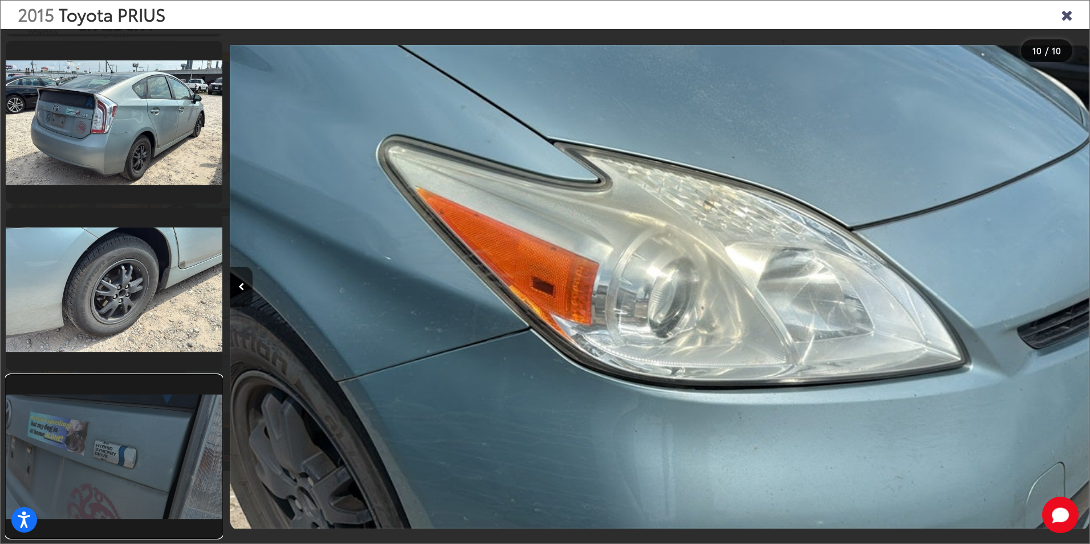
click at [129, 390] on link at bounding box center [114, 456] width 217 height 162
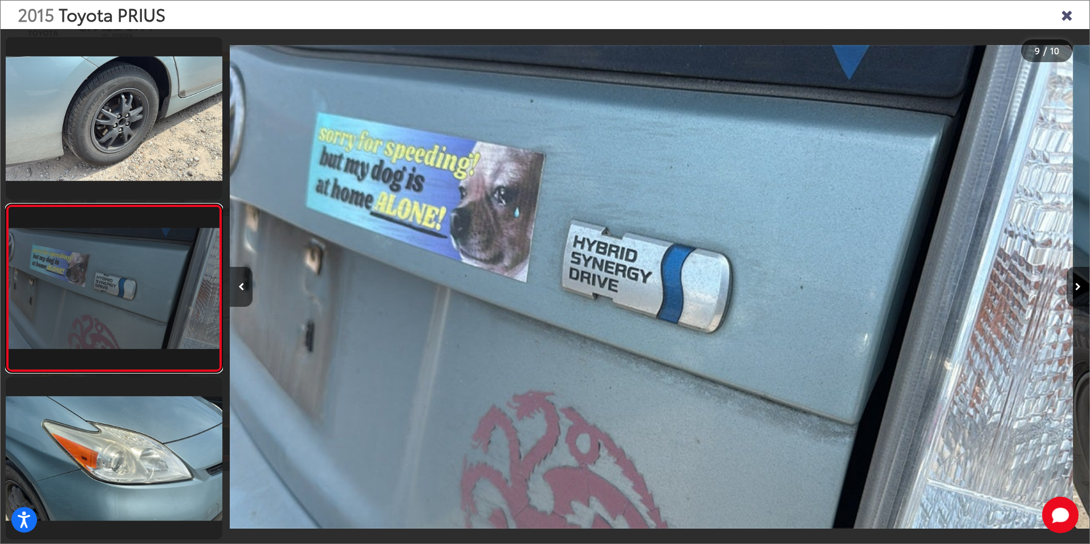
scroll to position [0, 0]
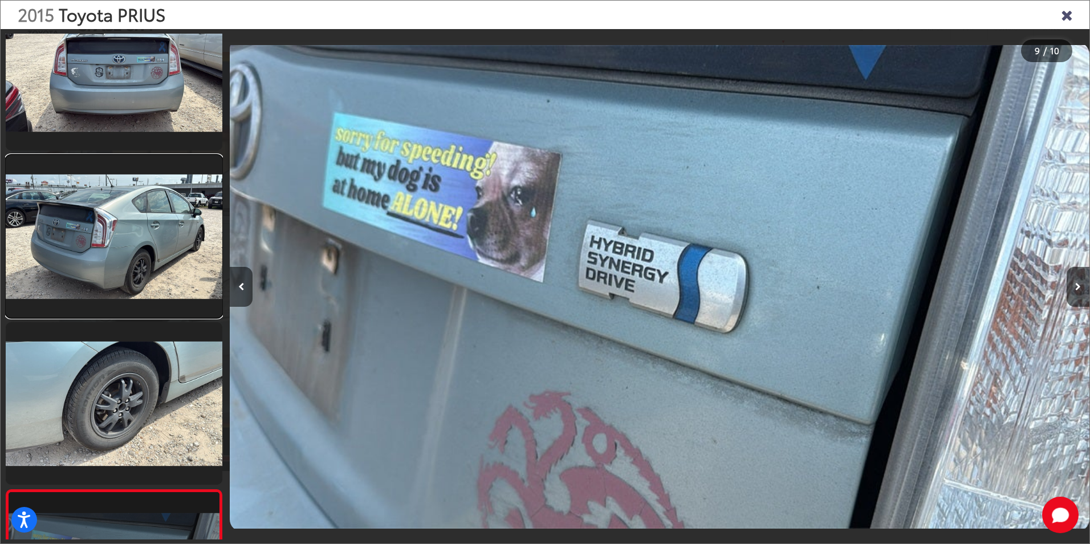
click at [183, 271] on link at bounding box center [114, 236] width 217 height 162
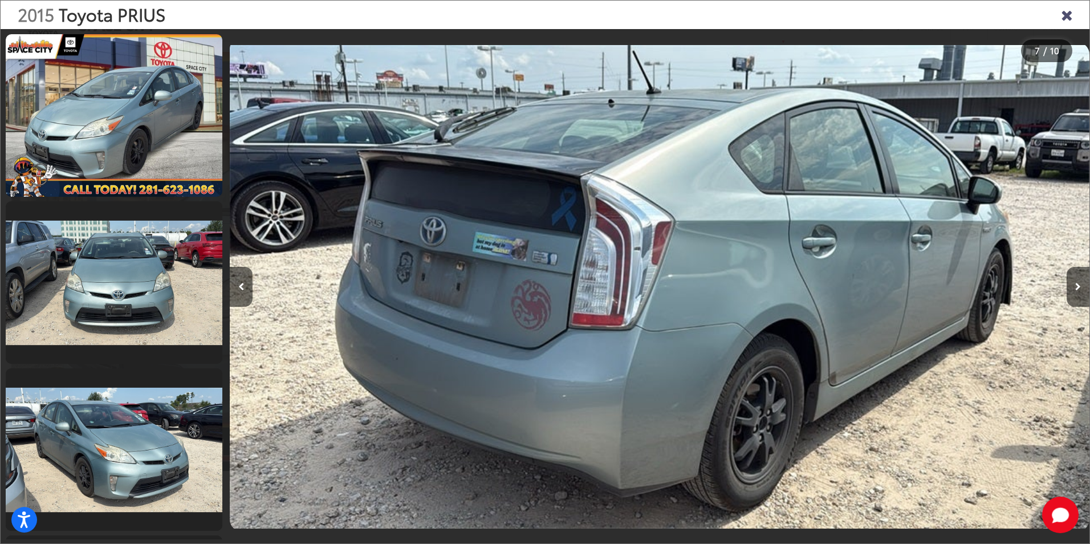
click at [1071, 19] on icon "Close gallery" at bounding box center [1066, 14] width 11 height 15
